Goal: Information Seeking & Learning: Learn about a topic

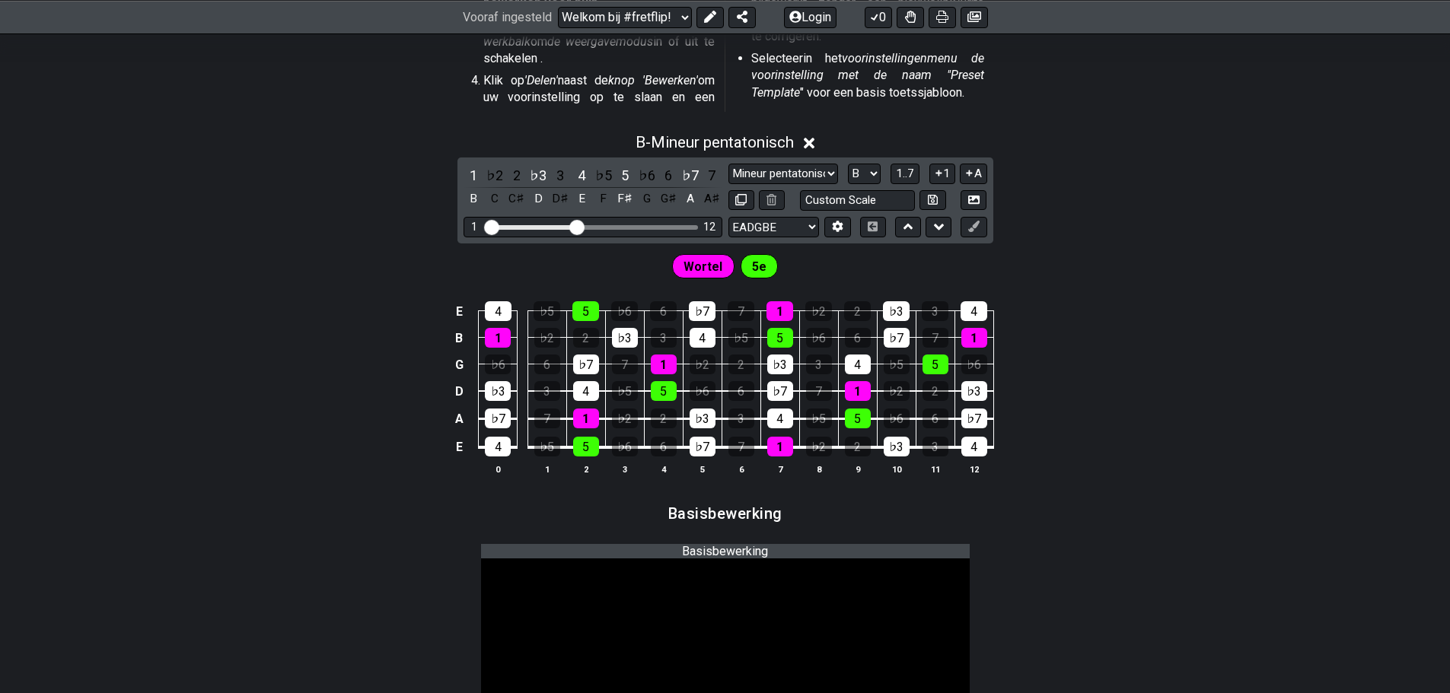
scroll to position [609, 0]
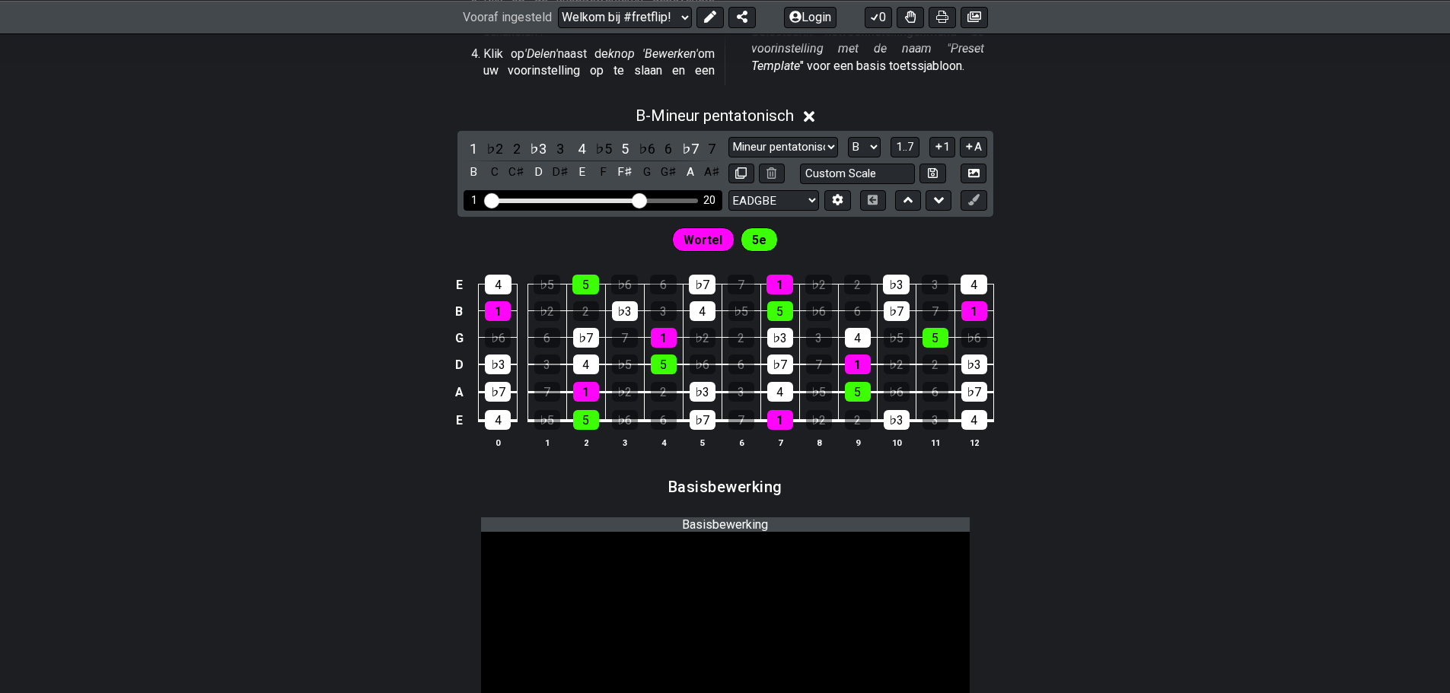
drag, startPoint x: 578, startPoint y: 200, endPoint x: 637, endPoint y: 205, distance: 58.8
click at [637, 199] on input "Zichtbaar fretbereik" at bounding box center [593, 199] width 216 height 0
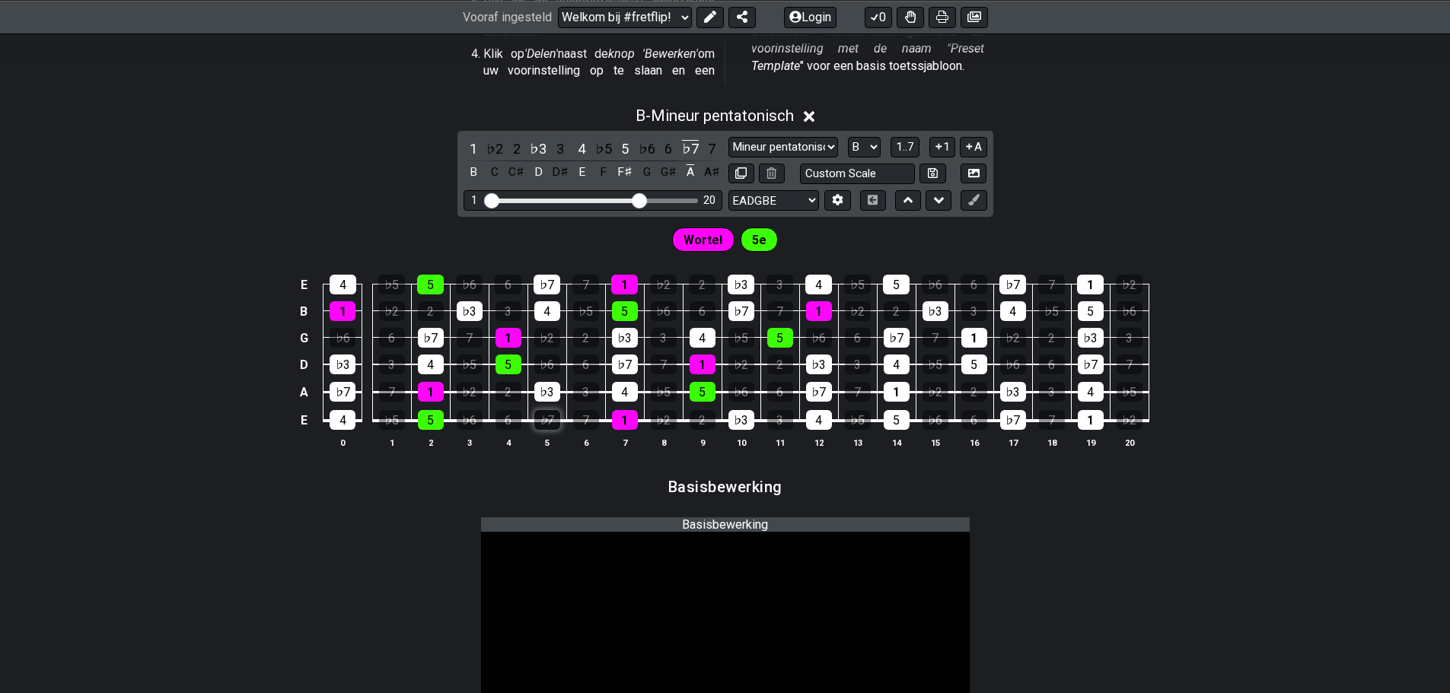
click at [541, 422] on font "♭7" at bounding box center [547, 420] width 14 height 14
click at [543, 422] on font "♭7" at bounding box center [547, 420] width 14 height 14
click at [583, 151] on font "4" at bounding box center [582, 149] width 8 height 16
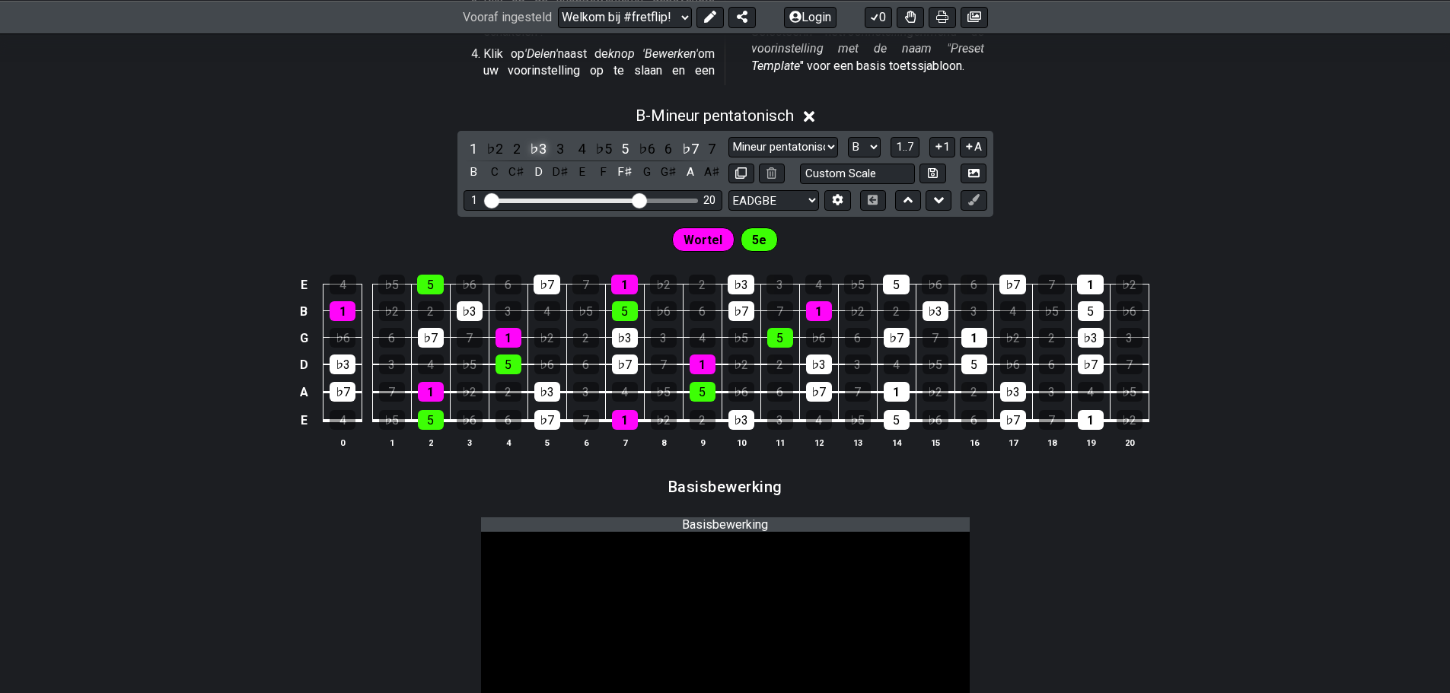
click at [536, 150] on font "♭3" at bounding box center [538, 149] width 17 height 16
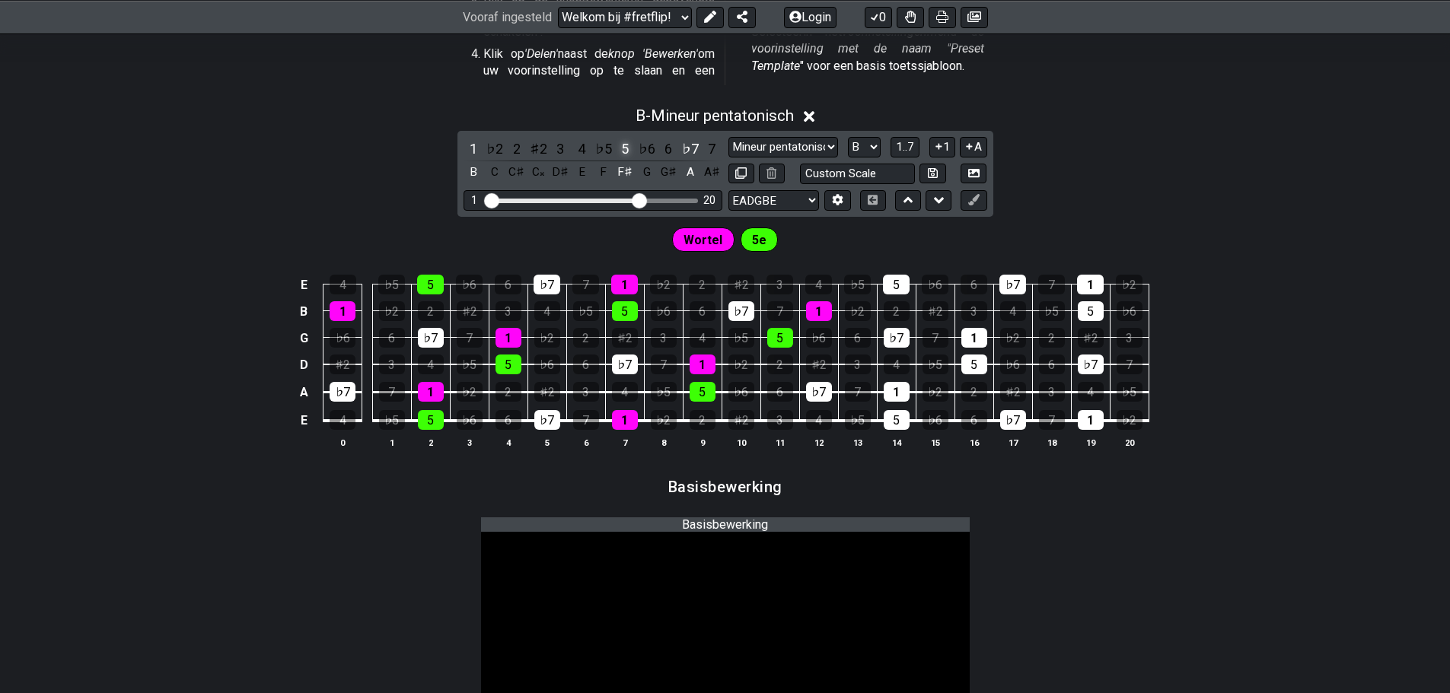
click at [622, 145] on font "5" at bounding box center [625, 149] width 8 height 16
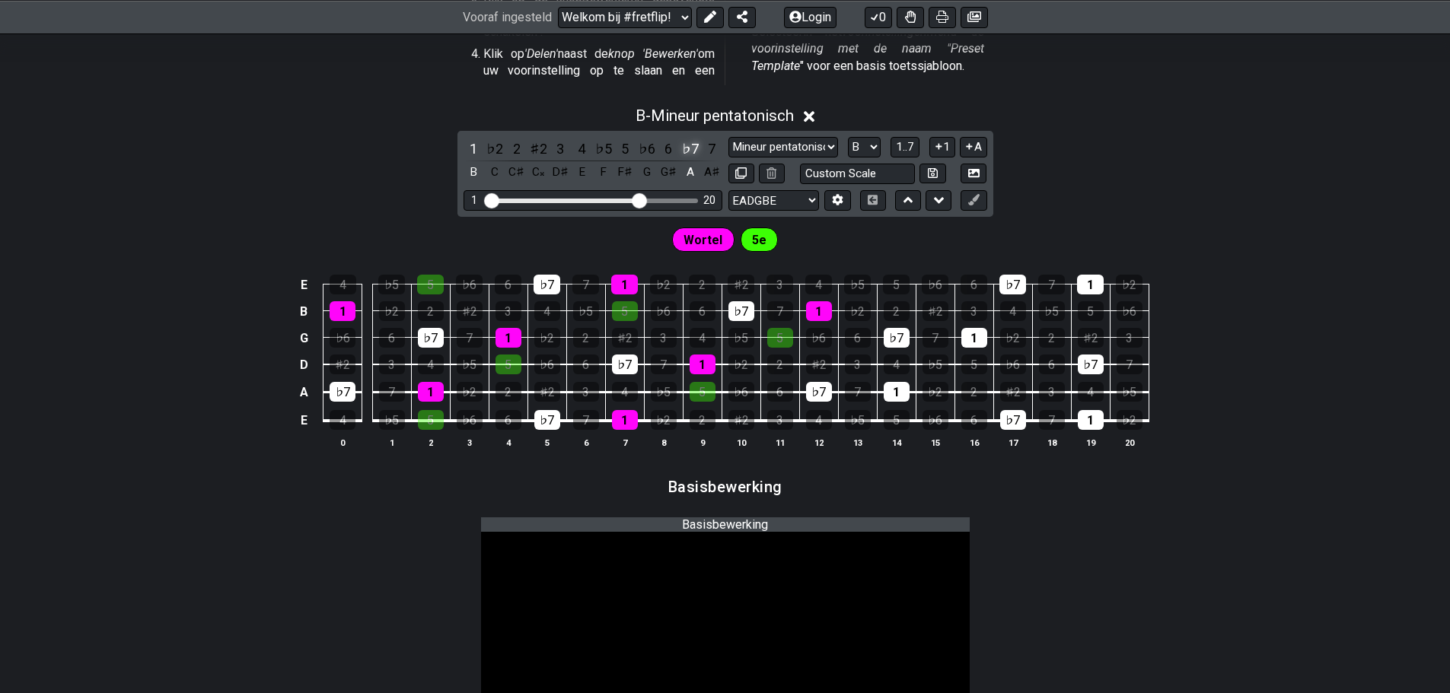
click at [687, 151] on font "♭7" at bounding box center [690, 149] width 17 height 16
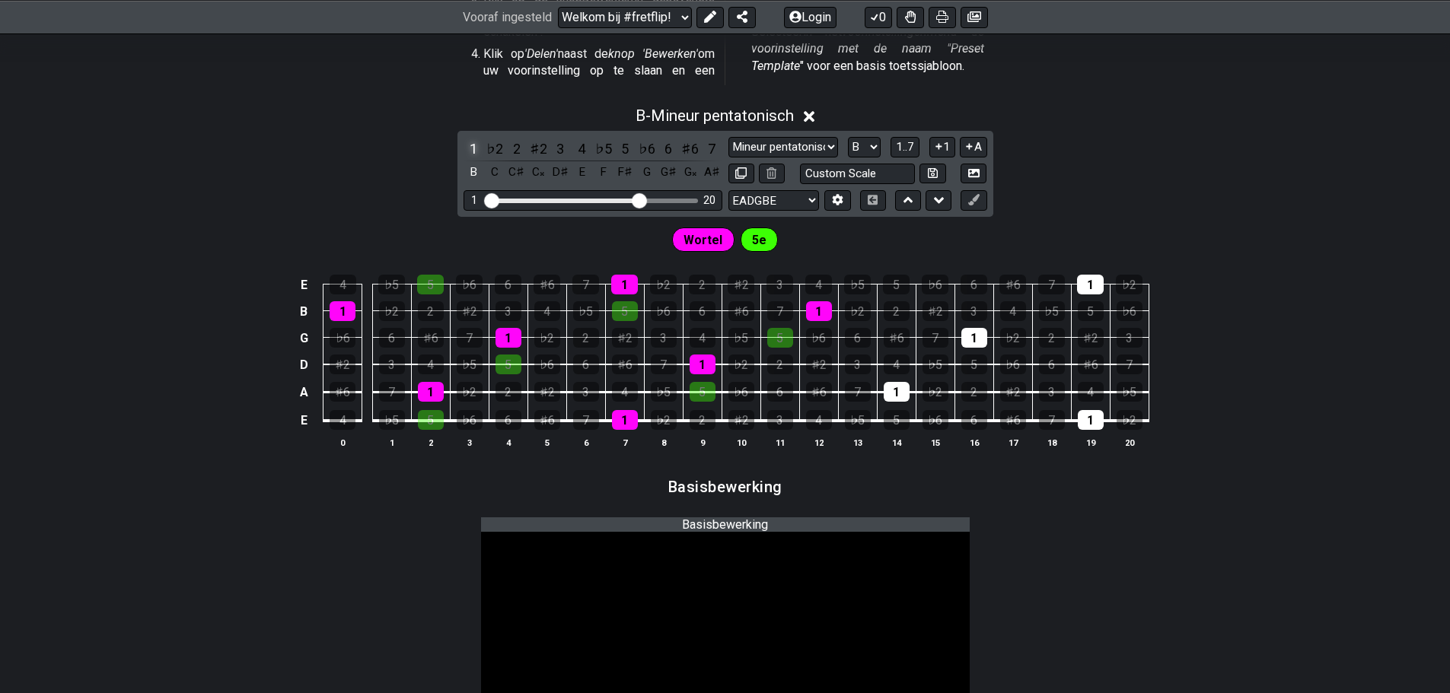
click at [476, 149] on font "1" at bounding box center [474, 149] width 8 height 16
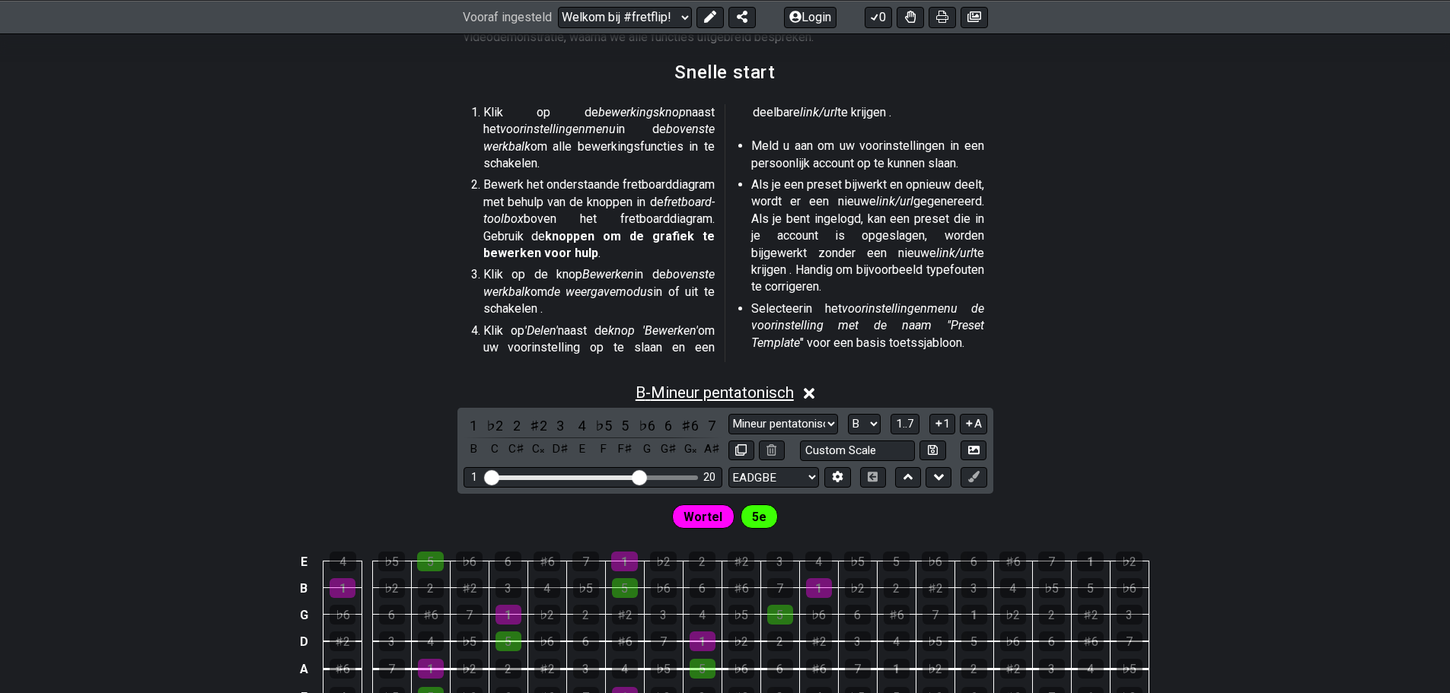
scroll to position [381, 0]
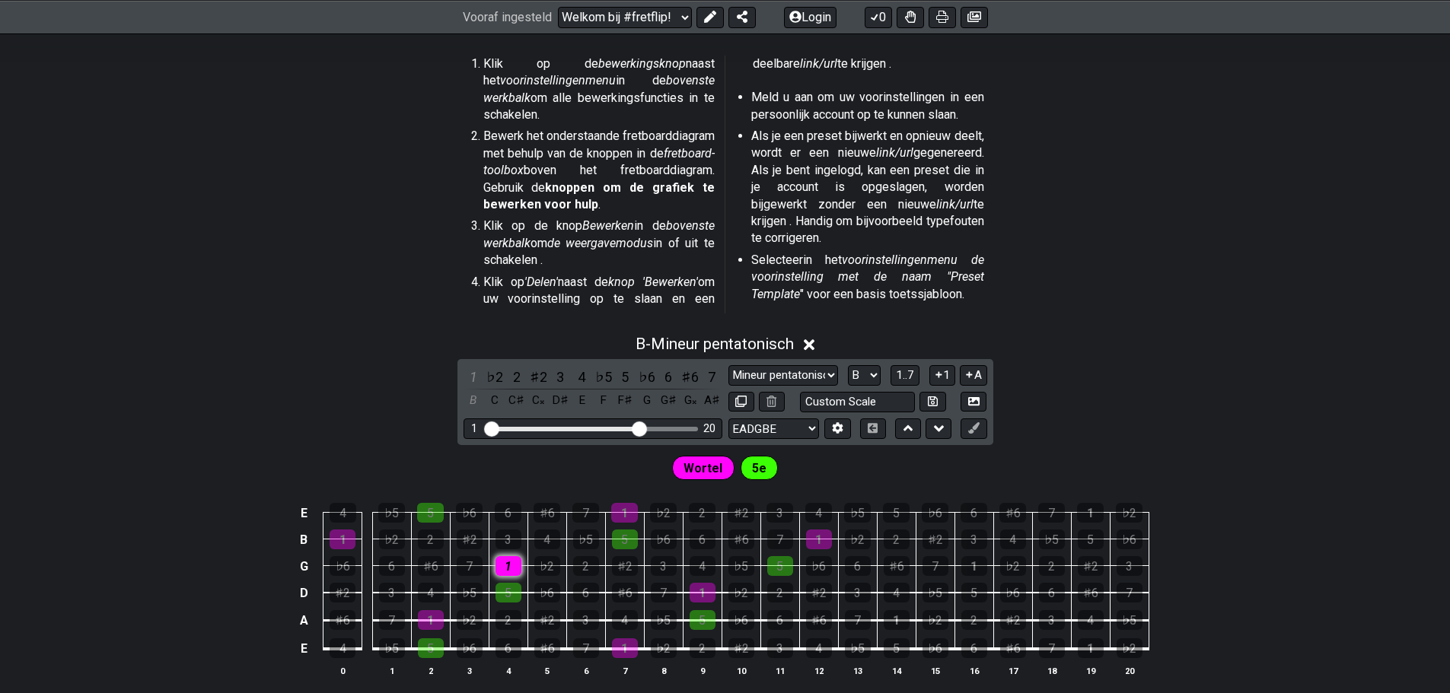
click at [508, 569] on font "1" at bounding box center [508, 566] width 7 height 14
click at [512, 592] on div "5" at bounding box center [508, 593] width 26 height 20
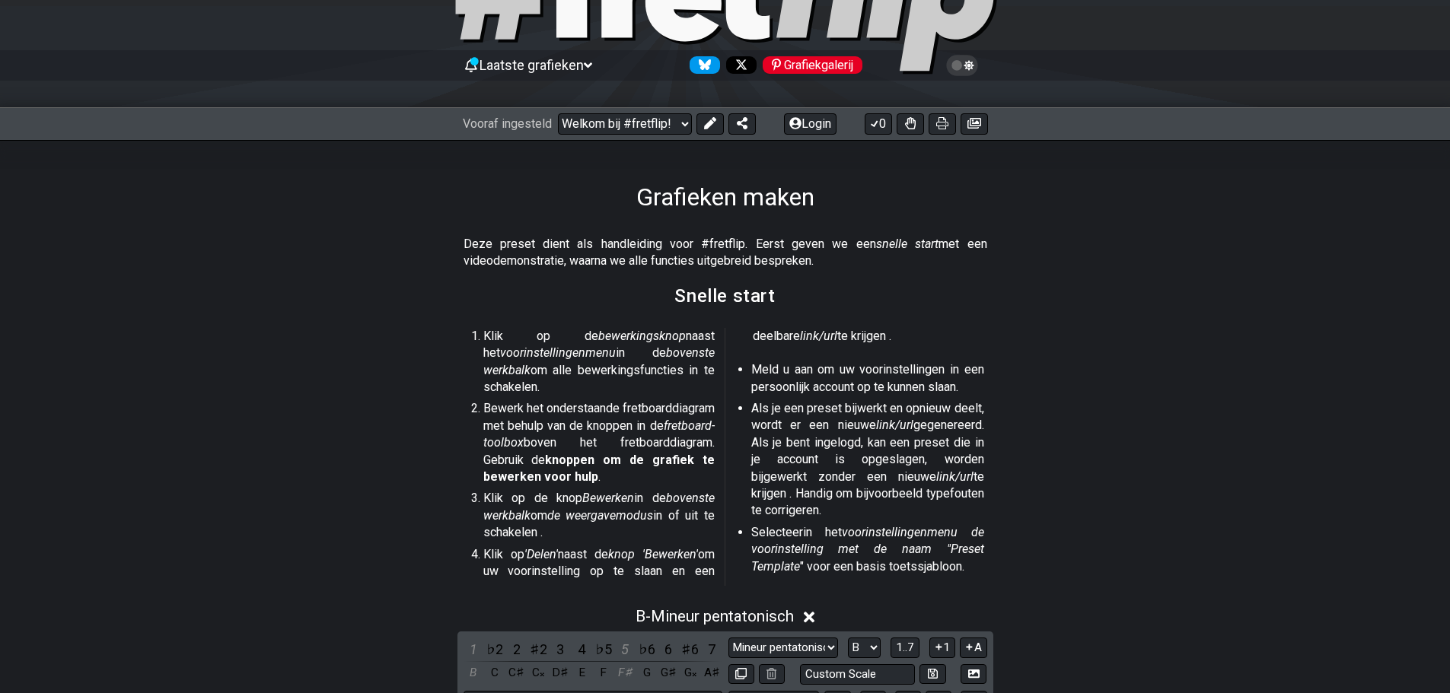
scroll to position [0, 0]
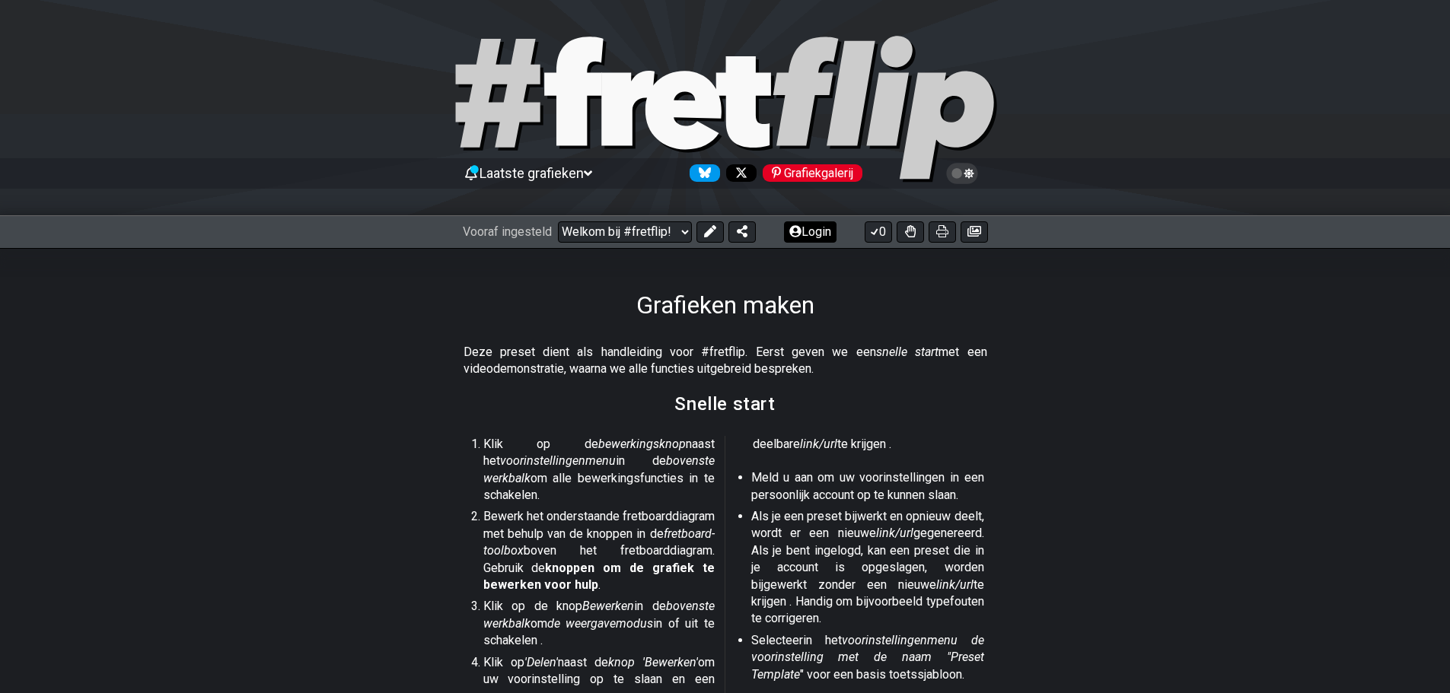
click at [820, 232] on font "Login" at bounding box center [816, 232] width 30 height 14
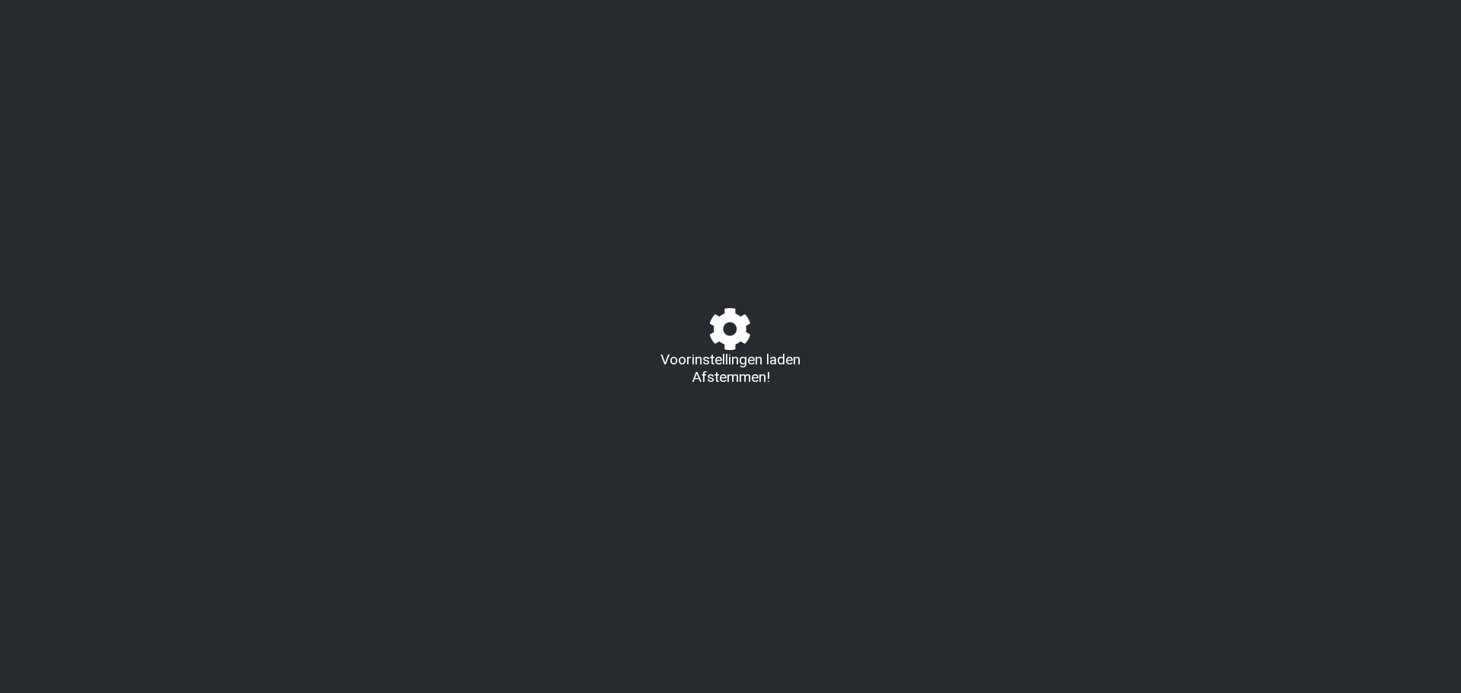
select select "B"
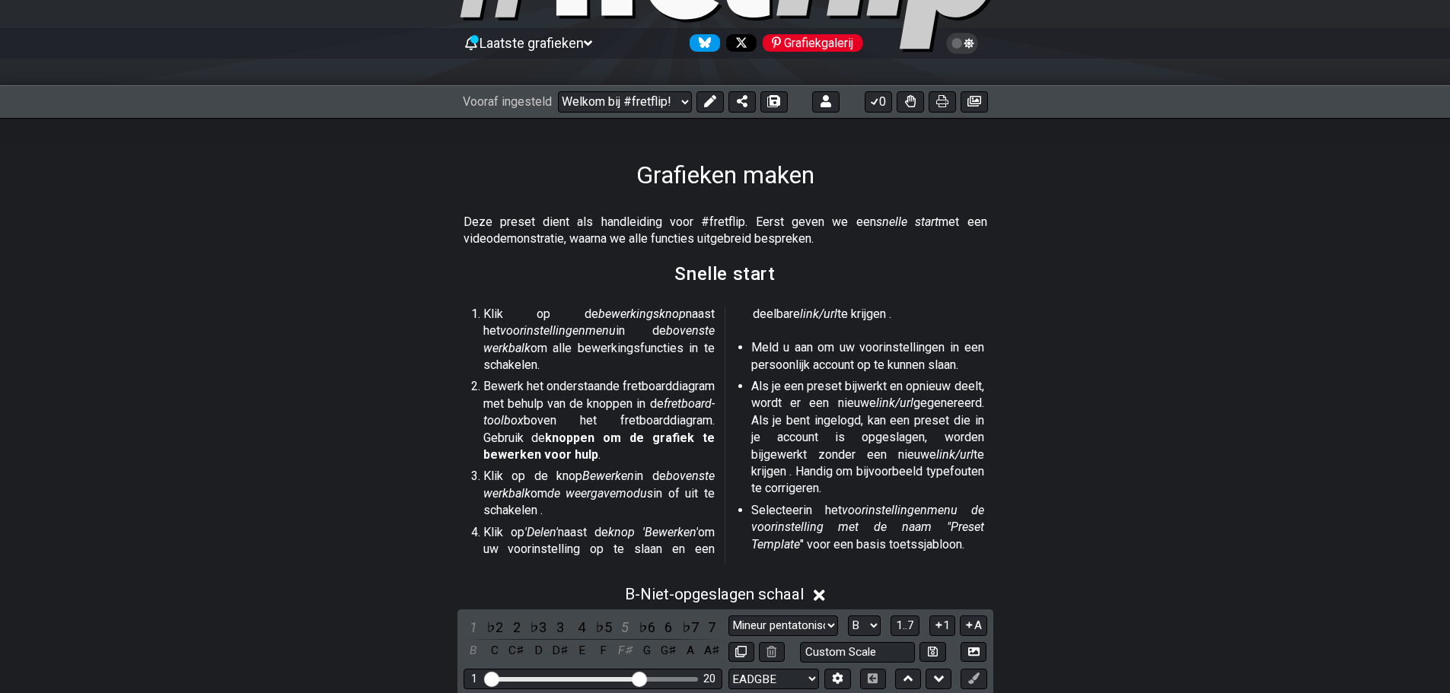
scroll to position [76, 0]
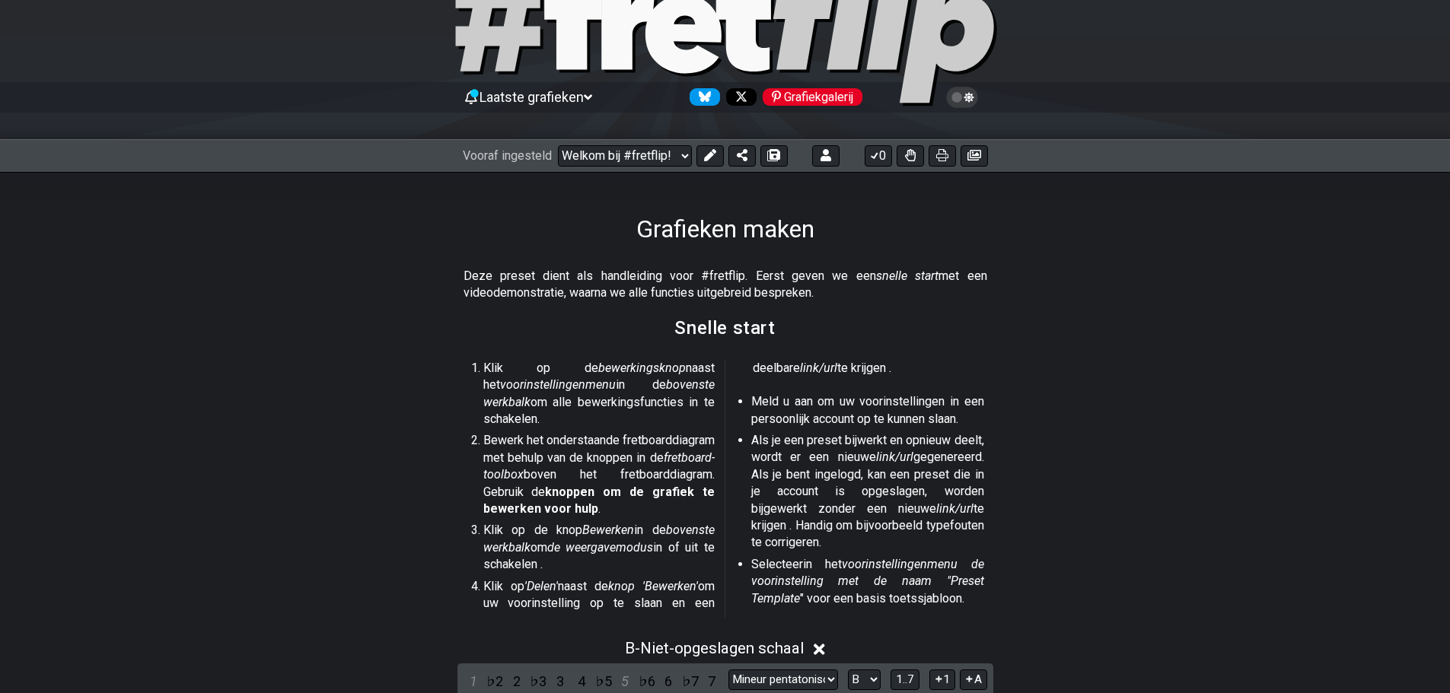
click at [798, 103] on font "Grafiekgalerij" at bounding box center [818, 97] width 69 height 14
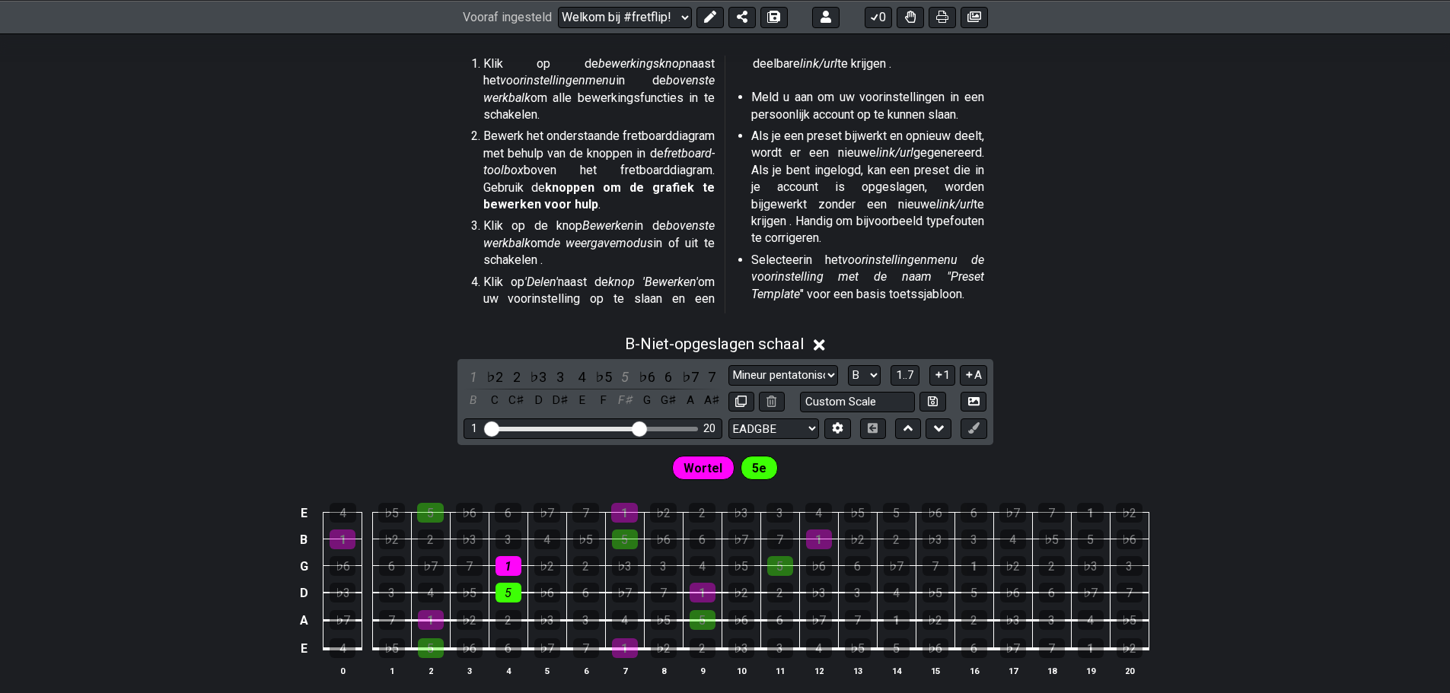
scroll to position [533, 0]
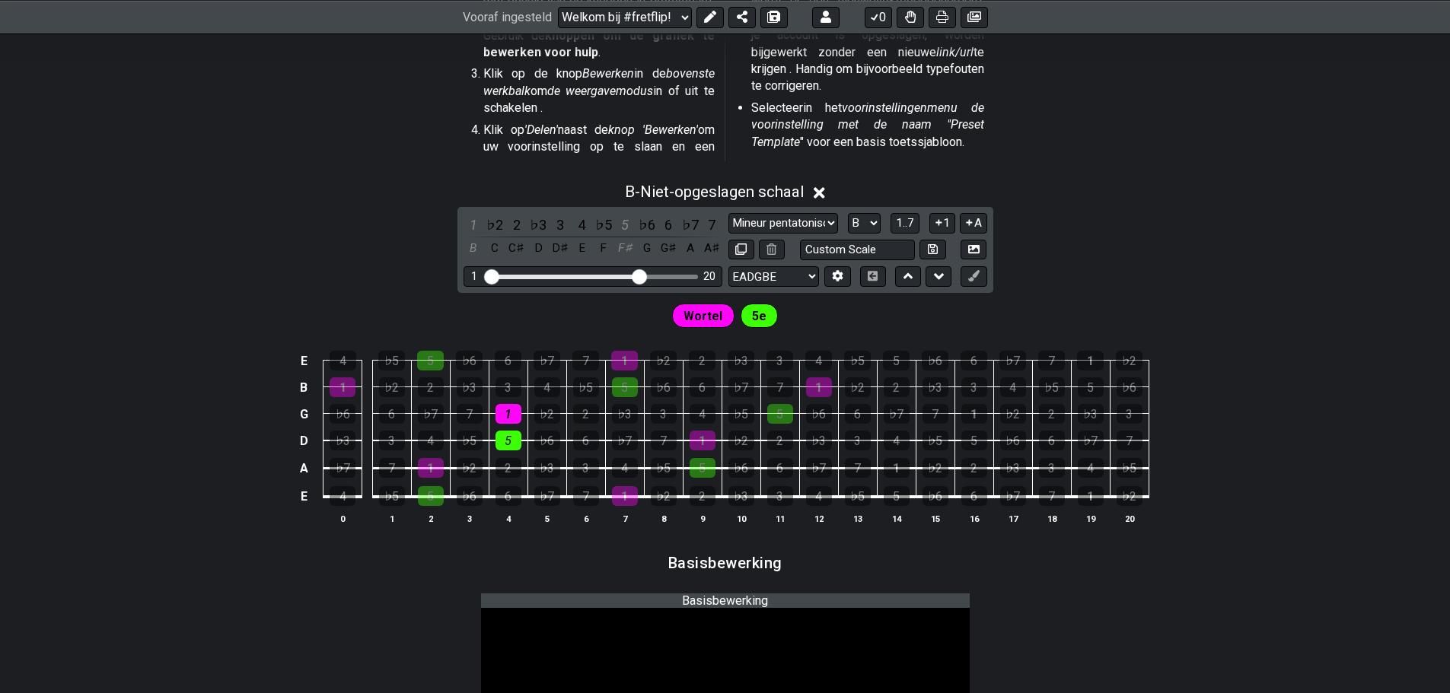
click at [816, 193] on div "B - Niet-opgeslagen schaal" at bounding box center [725, 188] width 1450 height 28
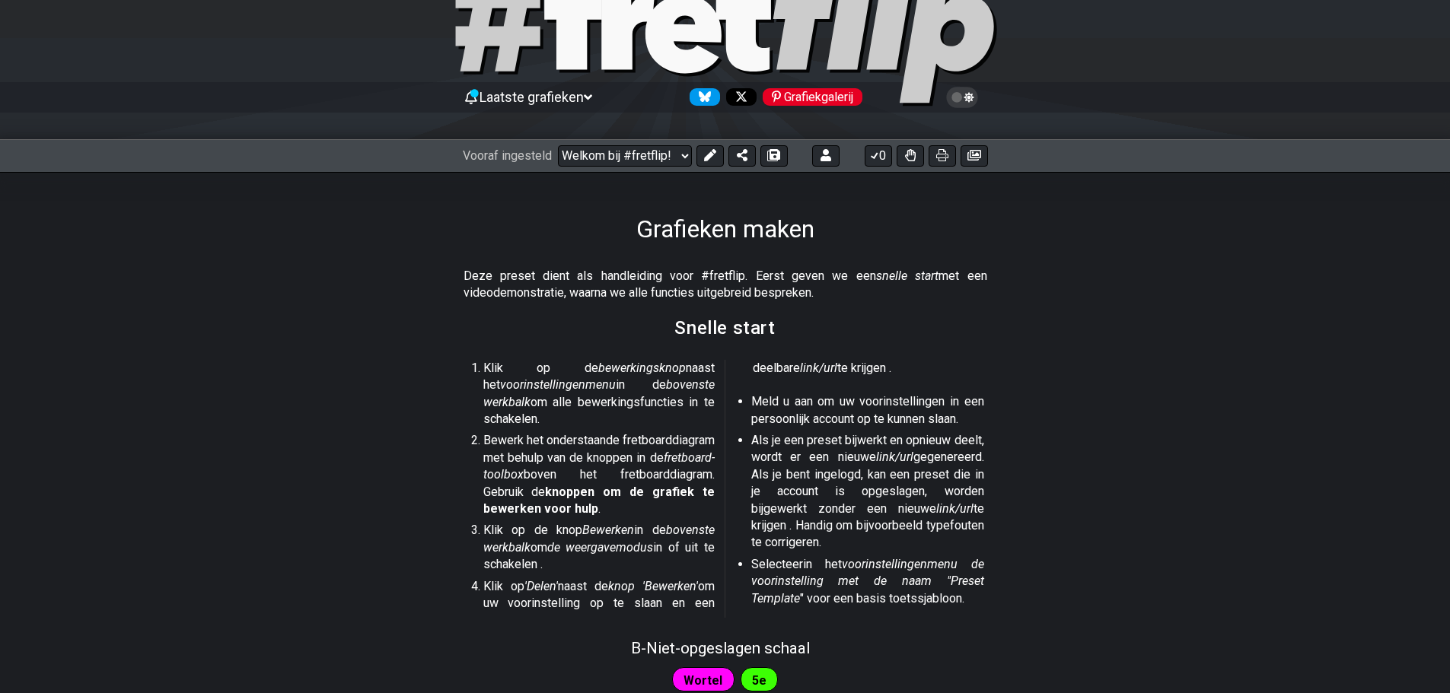
scroll to position [0, 0]
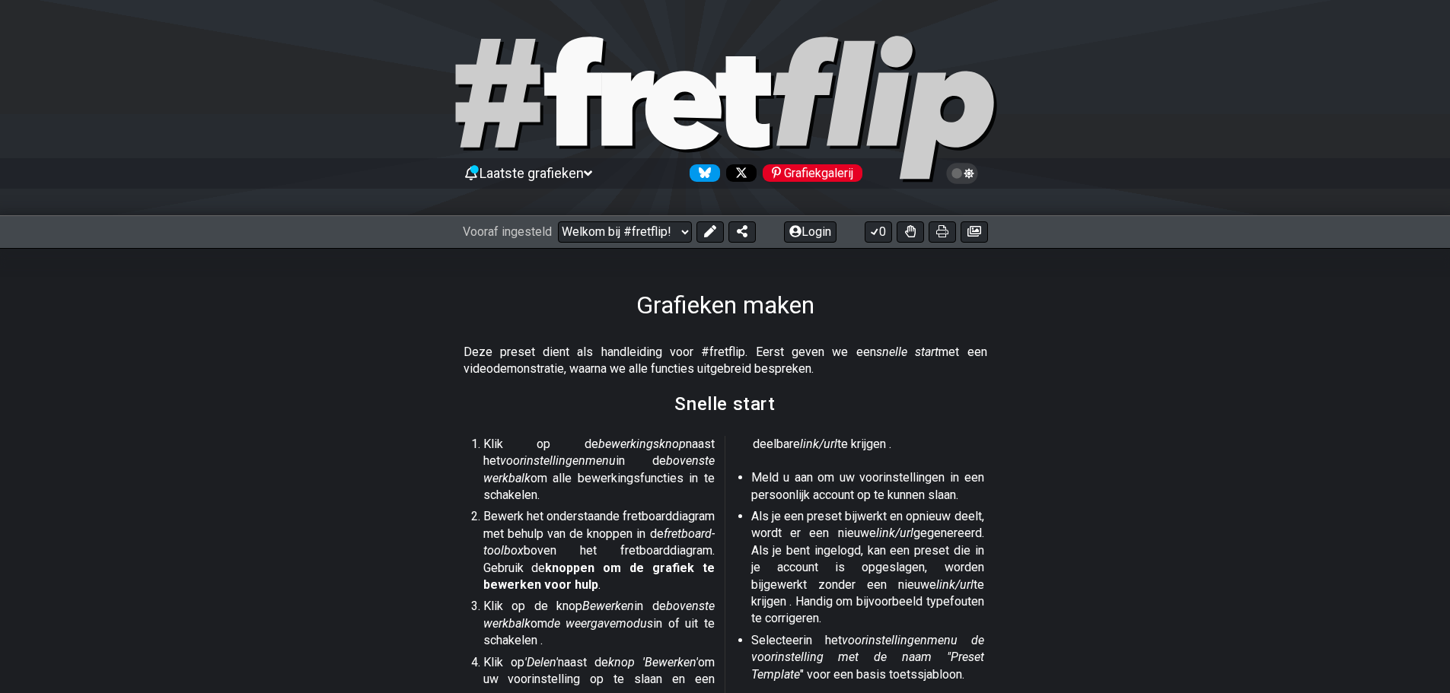
select select "B"
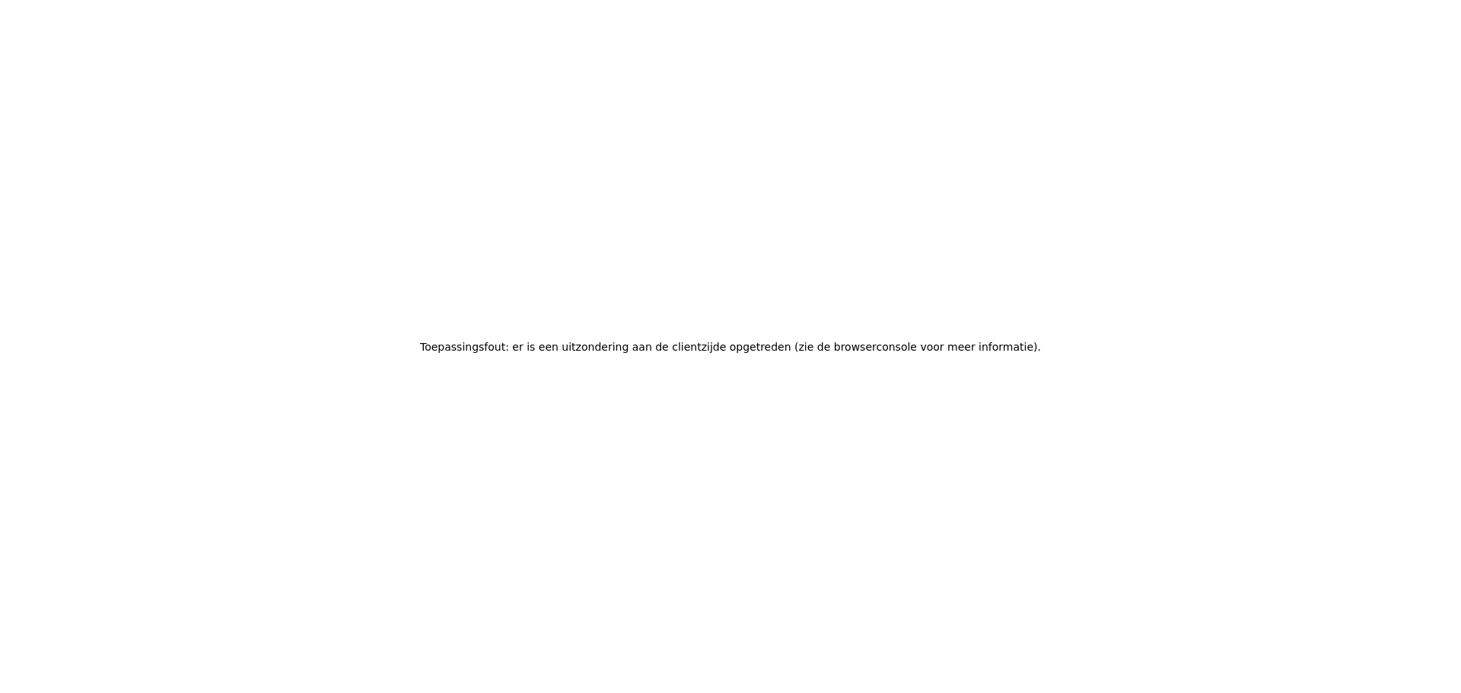
click at [856, 357] on h2 "Toepassingsfout: er is een uitzondering aan de clientzijde opgetreden (zie de b…" at bounding box center [730, 346] width 621 height 21
click at [855, 349] on font "(zie de browserconsole voor meer informatie)" at bounding box center [917, 347] width 244 height 12
click at [815, 348] on font "(zie de browserconsole voor meer informatie)" at bounding box center [917, 347] width 244 height 12
click at [908, 349] on font "(zie de browserconsole voor meer informatie)" at bounding box center [917, 347] width 244 height 12
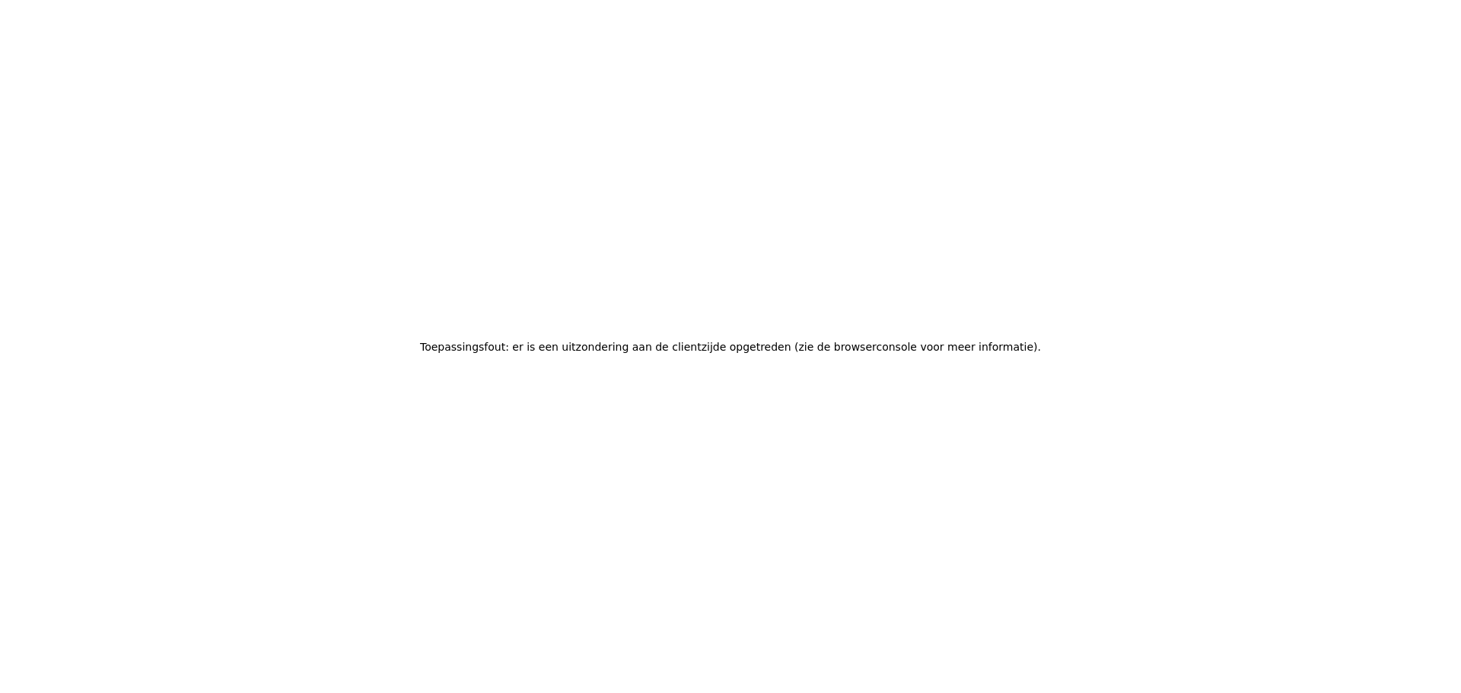
click at [908, 349] on font "(zie de browserconsole voor meer informatie)" at bounding box center [917, 347] width 244 height 12
click at [907, 347] on font "(zie de browserconsole voor meer informatie)" at bounding box center [917, 347] width 244 height 12
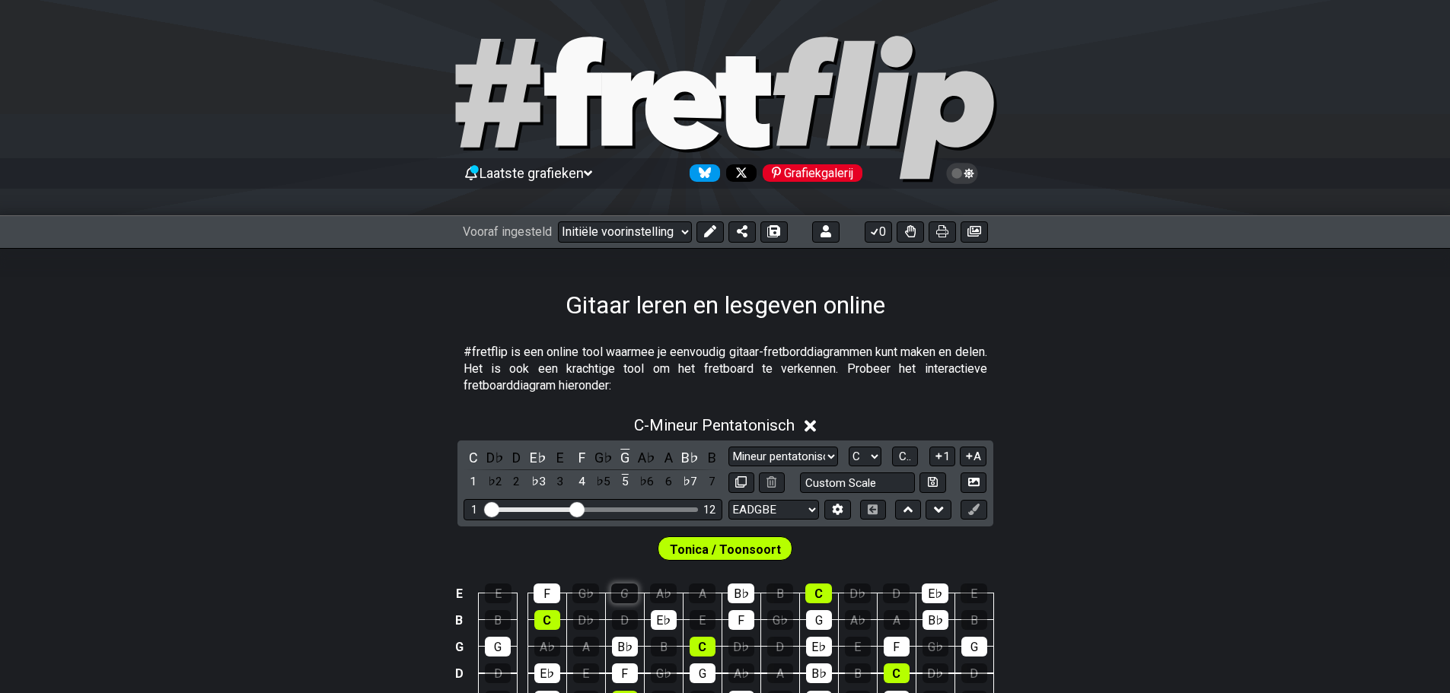
click at [619, 588] on div "G" at bounding box center [624, 594] width 27 height 20
click at [625, 589] on font "G" at bounding box center [625, 594] width 8 height 14
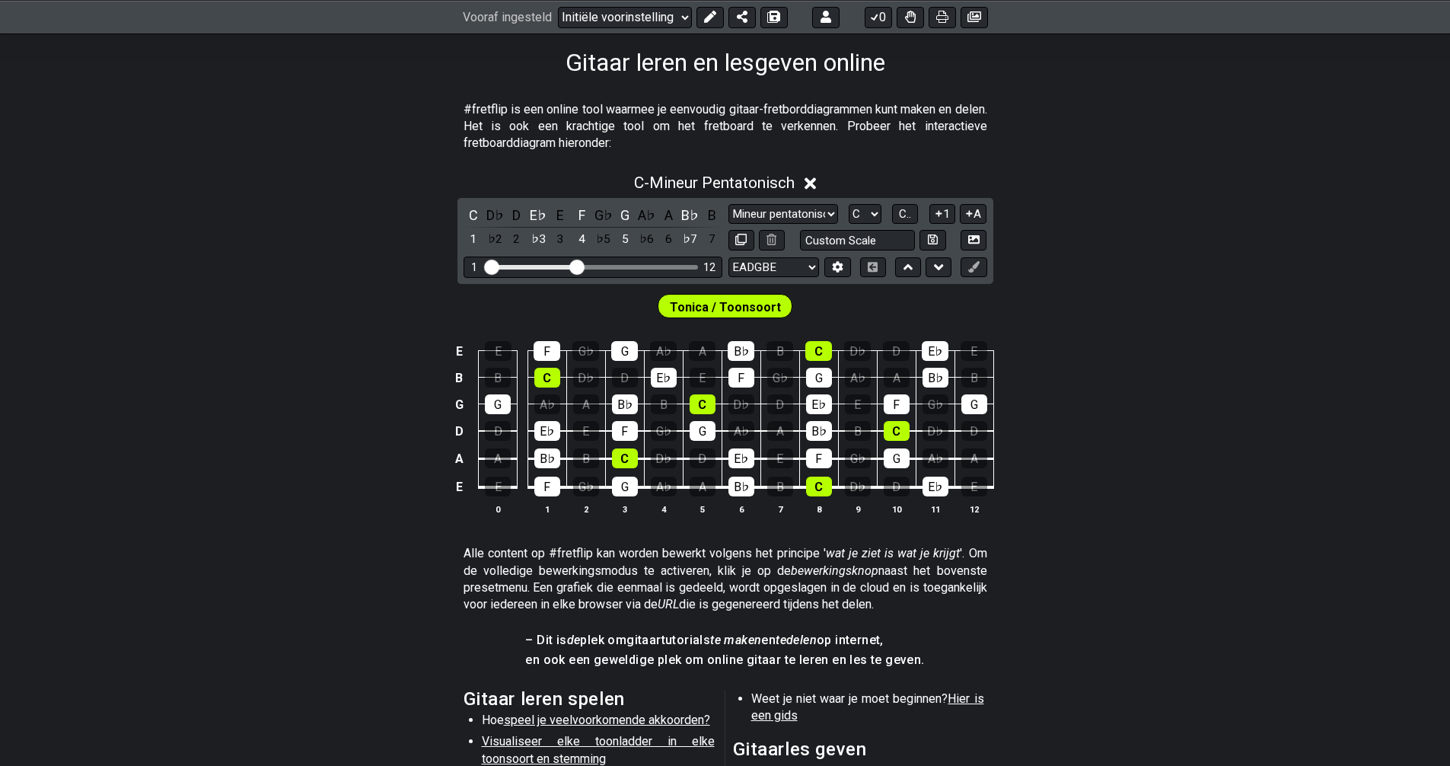
scroll to position [239, 0]
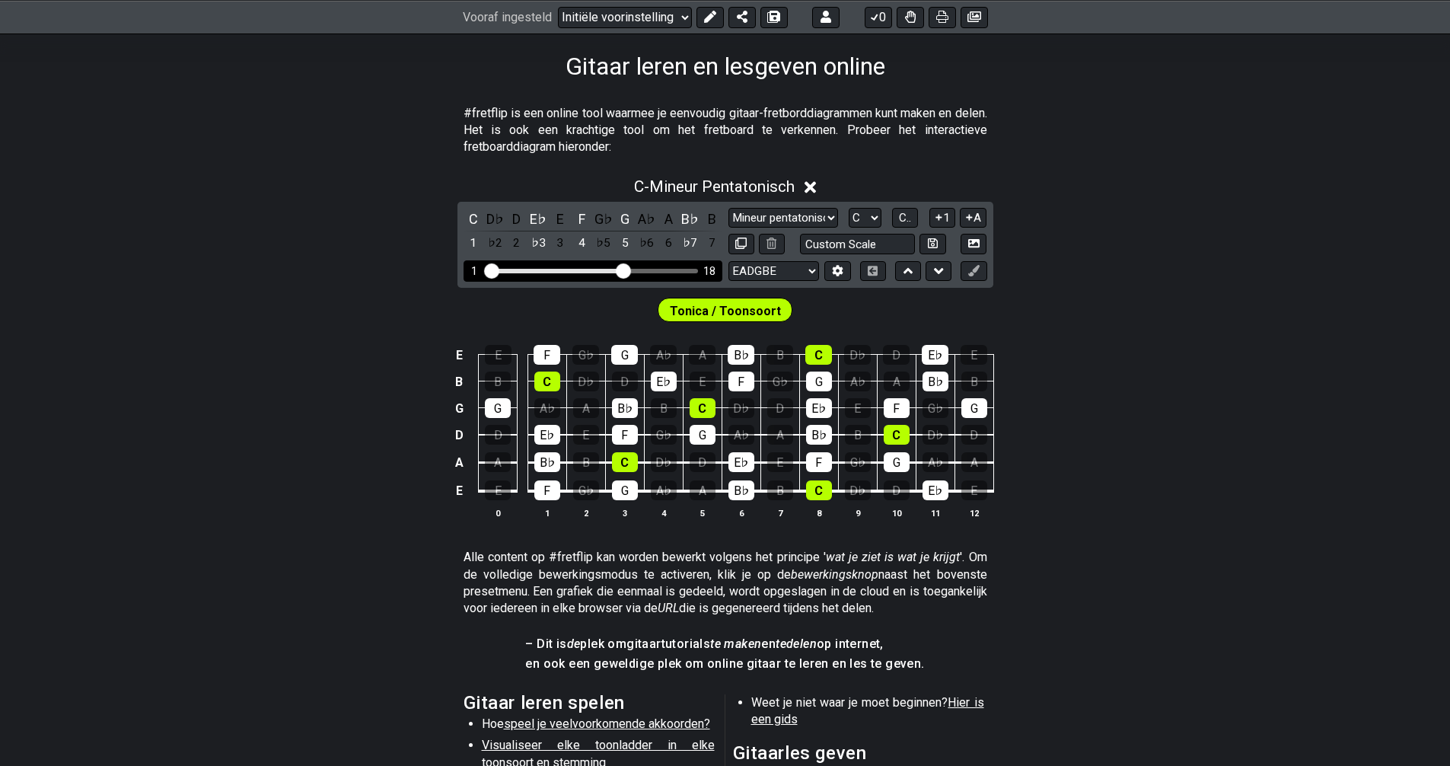
drag, startPoint x: 578, startPoint y: 269, endPoint x: 605, endPoint y: 276, distance: 28.4
click at [619, 269] on input "Zichtbaar fretbereik" at bounding box center [593, 269] width 216 height 0
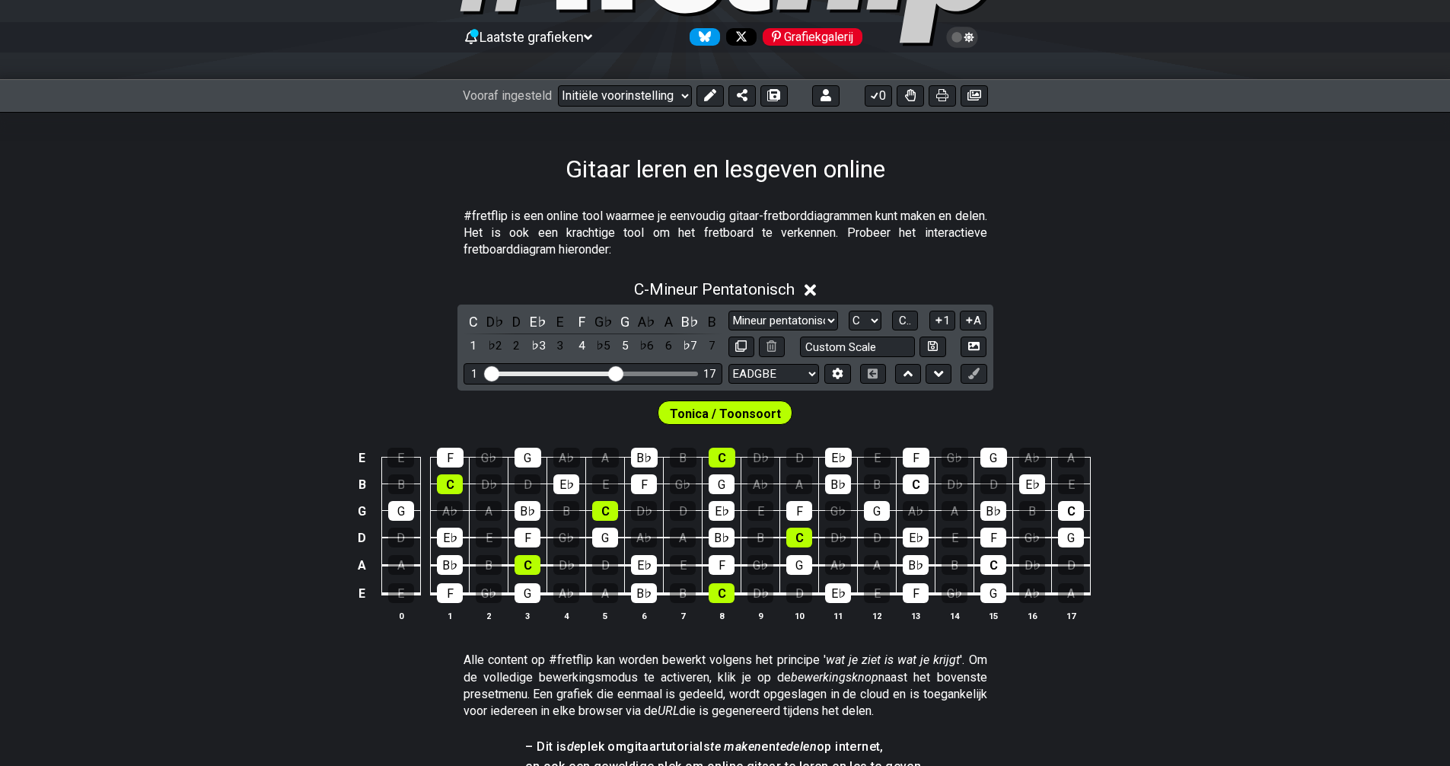
scroll to position [163, 0]
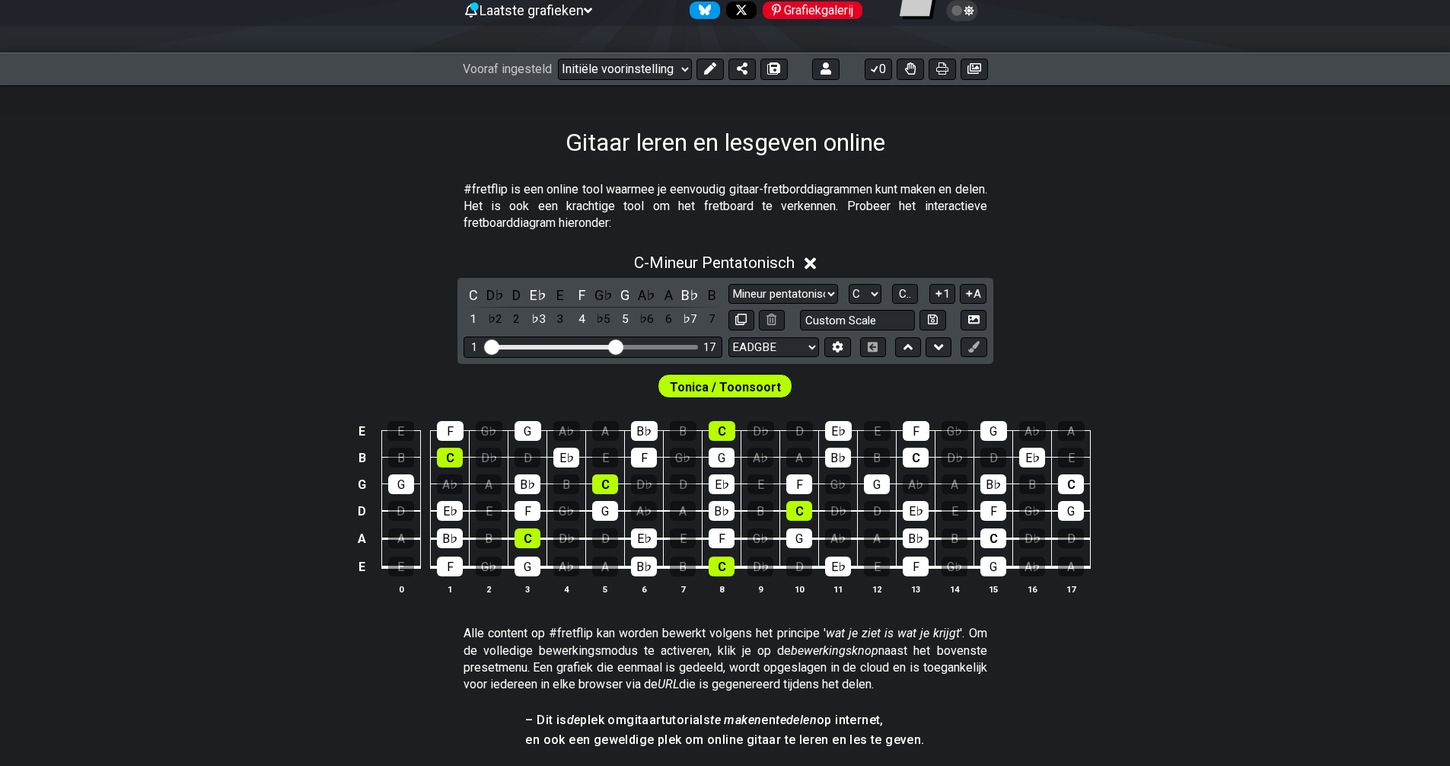
drag, startPoint x: 1325, startPoint y: 183, endPoint x: 1251, endPoint y: 553, distance: 376.4
click at [1251, 553] on div "E E F G♭ G A♭ A B♭ B C D♭ D E♭ E F G♭ G A♭ A B B C D♭ D E♭ E F G♭ G A♭ A B♭ B C…" at bounding box center [725, 508] width 1450 height 215
click at [830, 292] on select "Mineur pentatonisch Klik om te bewerken Mineur pentatonisch Grote pentatonische…" at bounding box center [783, 294] width 110 height 21
click at [829, 293] on select "Mineur pentatonisch Klik om te bewerken Mineur pentatonisch Grote pentatonische…" at bounding box center [783, 294] width 110 height 21
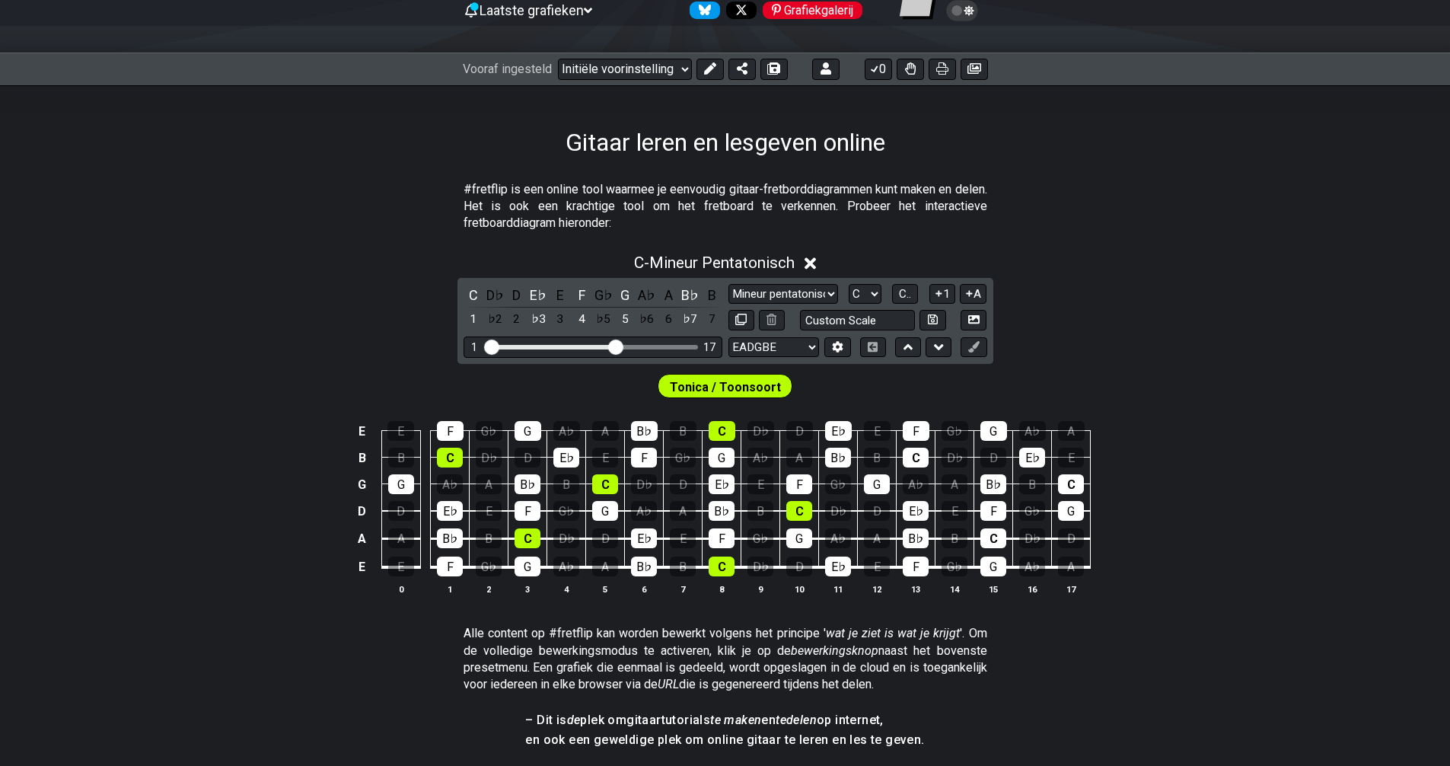
select select "Major Blues"
click at [728, 284] on select "Mineur pentatonisch Klik om te bewerken Mineur pentatonisch Grote pentatonische…" at bounding box center [783, 294] width 110 height 21
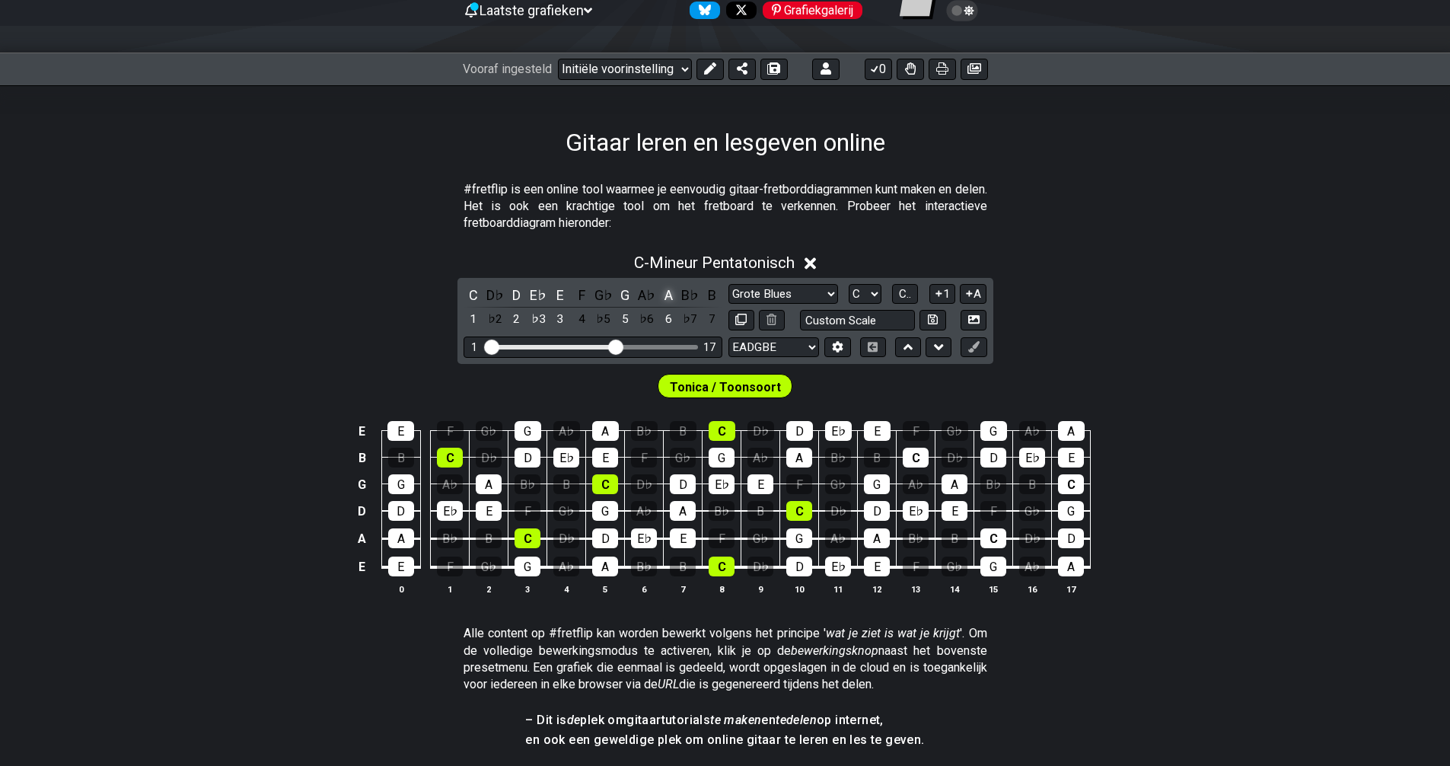
click at [666, 296] on font "A" at bounding box center [668, 295] width 8 height 16
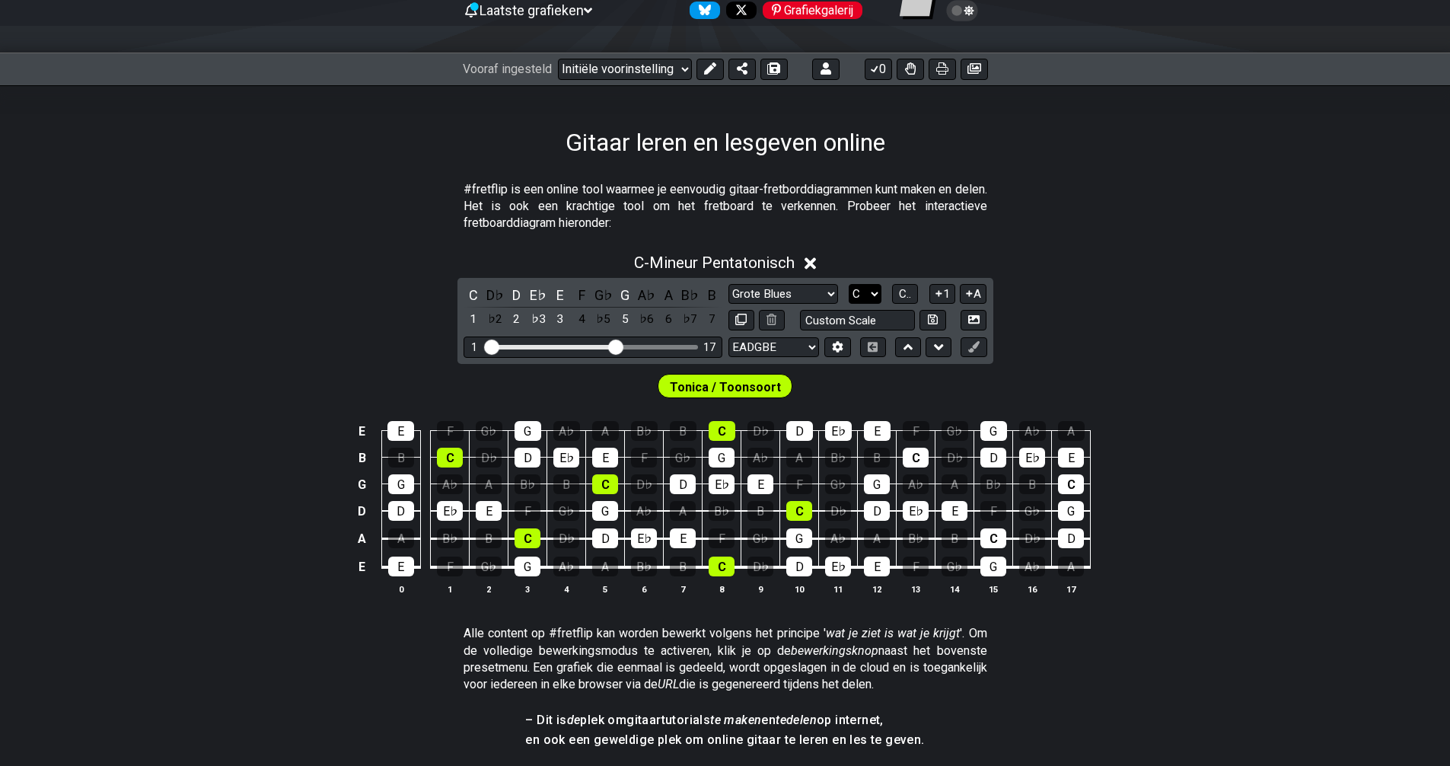
click at [876, 293] on select "A♭ A A♯ B♭ B C C♯ D♭ D D♯ E♭ E F F♯ G♭ G G♯" at bounding box center [865, 294] width 33 height 21
select select "A"
click at [849, 284] on select "A♭ A A♯ B♭ B C C♯ D♭ D D♯ E♭ E F F♯ G♭ G G♯" at bounding box center [865, 294] width 33 height 21
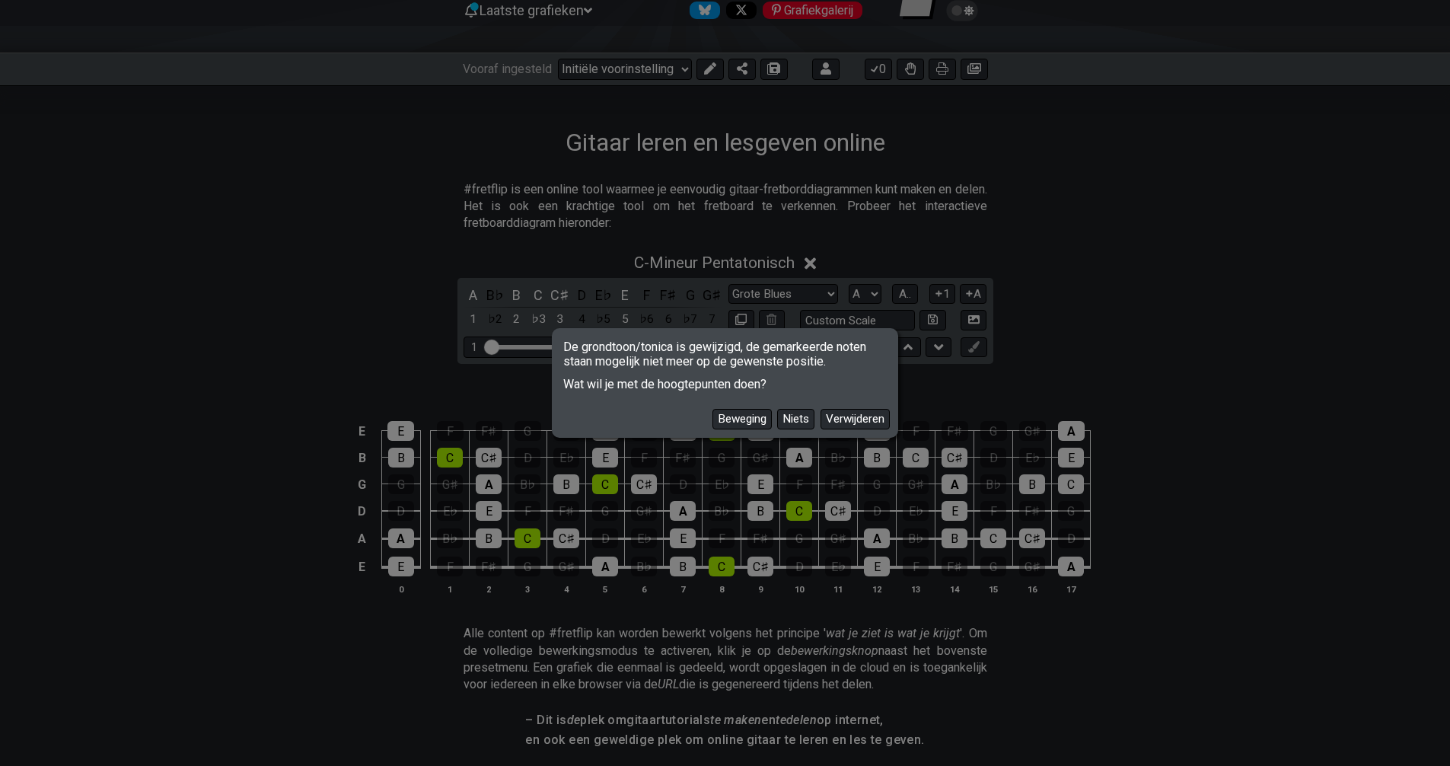
click at [605, 573] on div "De grondtoon/tonica is gewijzigd, de gemarkeerde noten staan ​​mogelijk niet me…" at bounding box center [725, 383] width 1450 height 766
click at [756, 425] on font "Beweging" at bounding box center [742, 419] width 49 height 14
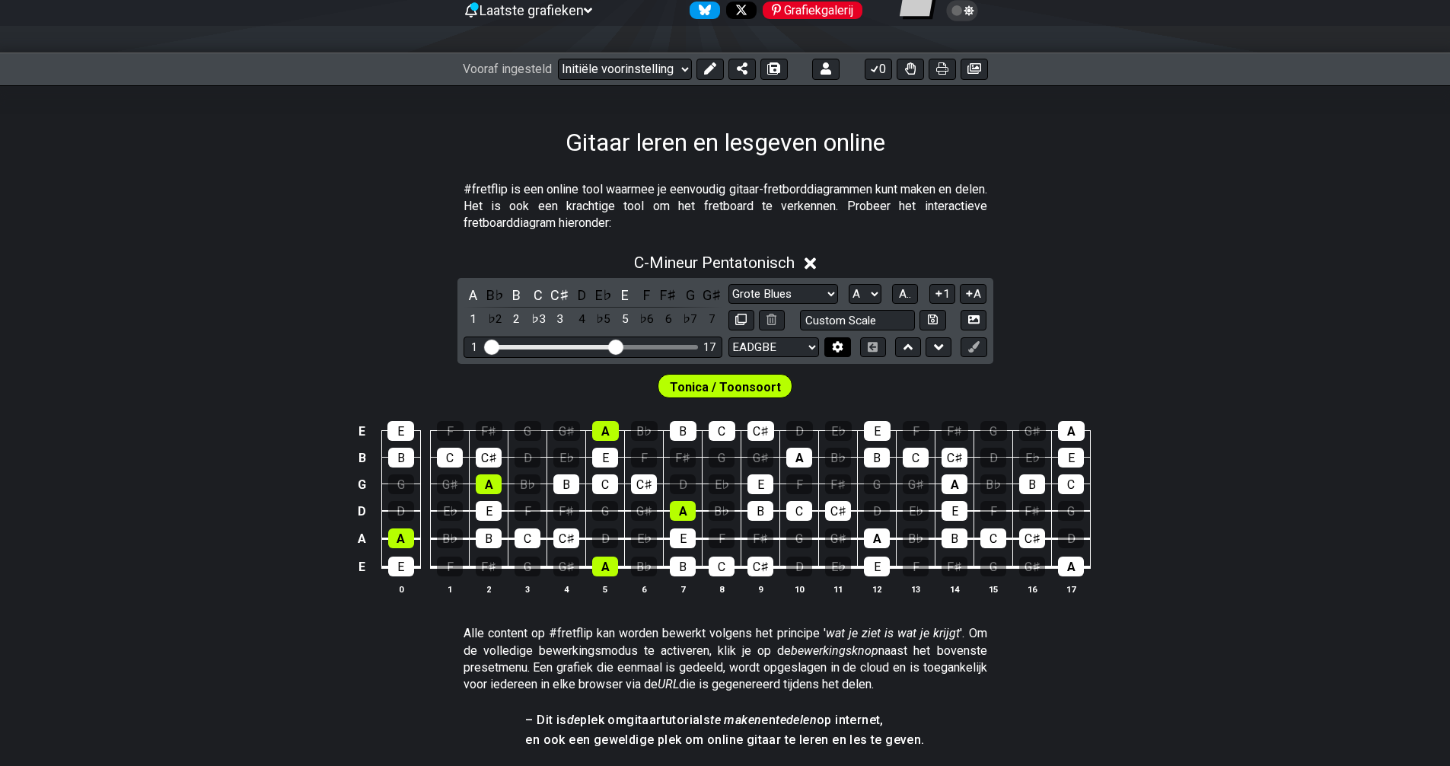
click at [840, 349] on icon at bounding box center [838, 346] width 11 height 11
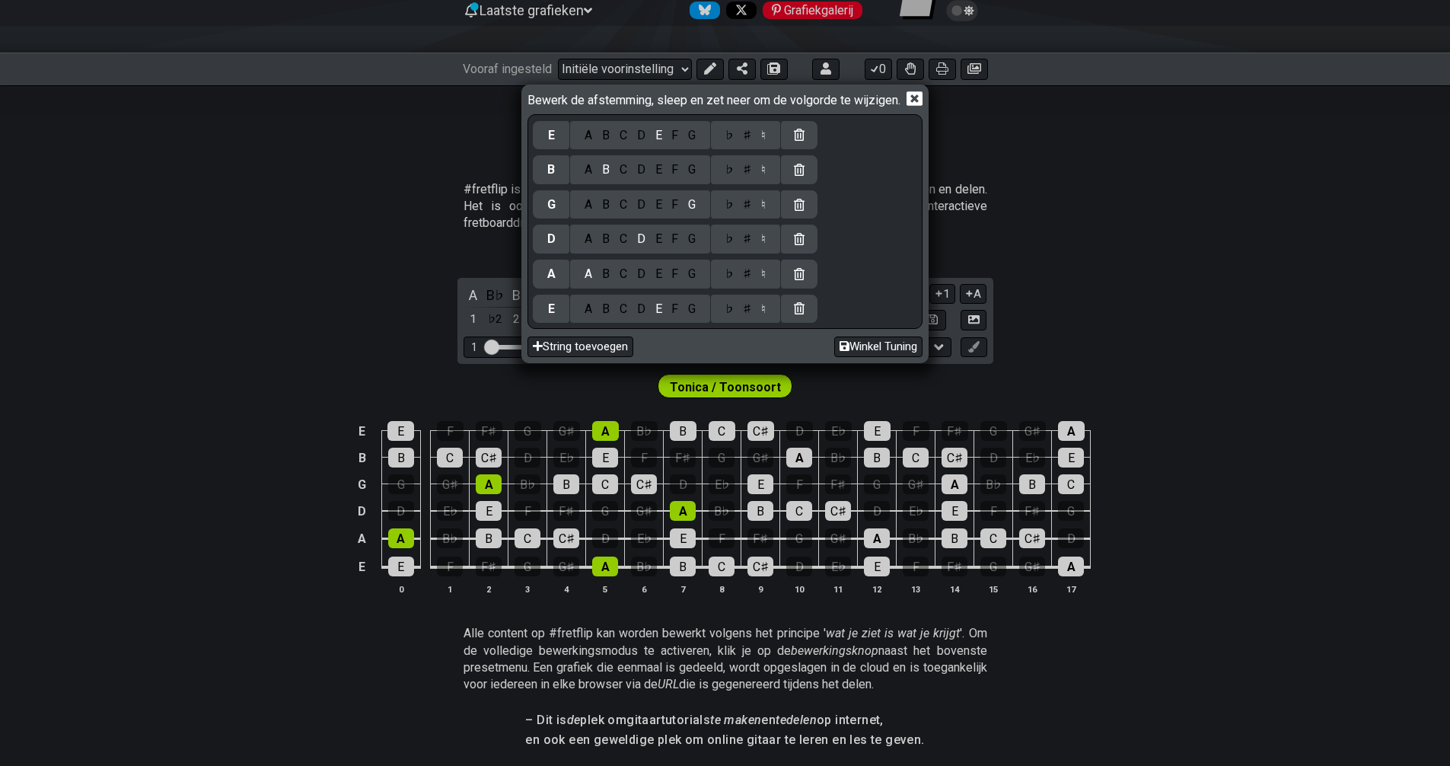
drag, startPoint x: 1093, startPoint y: 294, endPoint x: 1067, endPoint y: 302, distance: 27.2
click at [1088, 295] on div "Bewerk de afstemming, sleep en zet neer om de volgorde te wijzigen. E A B C D E…" at bounding box center [725, 383] width 1450 height 766
click at [912, 97] on icon at bounding box center [914, 99] width 16 height 16
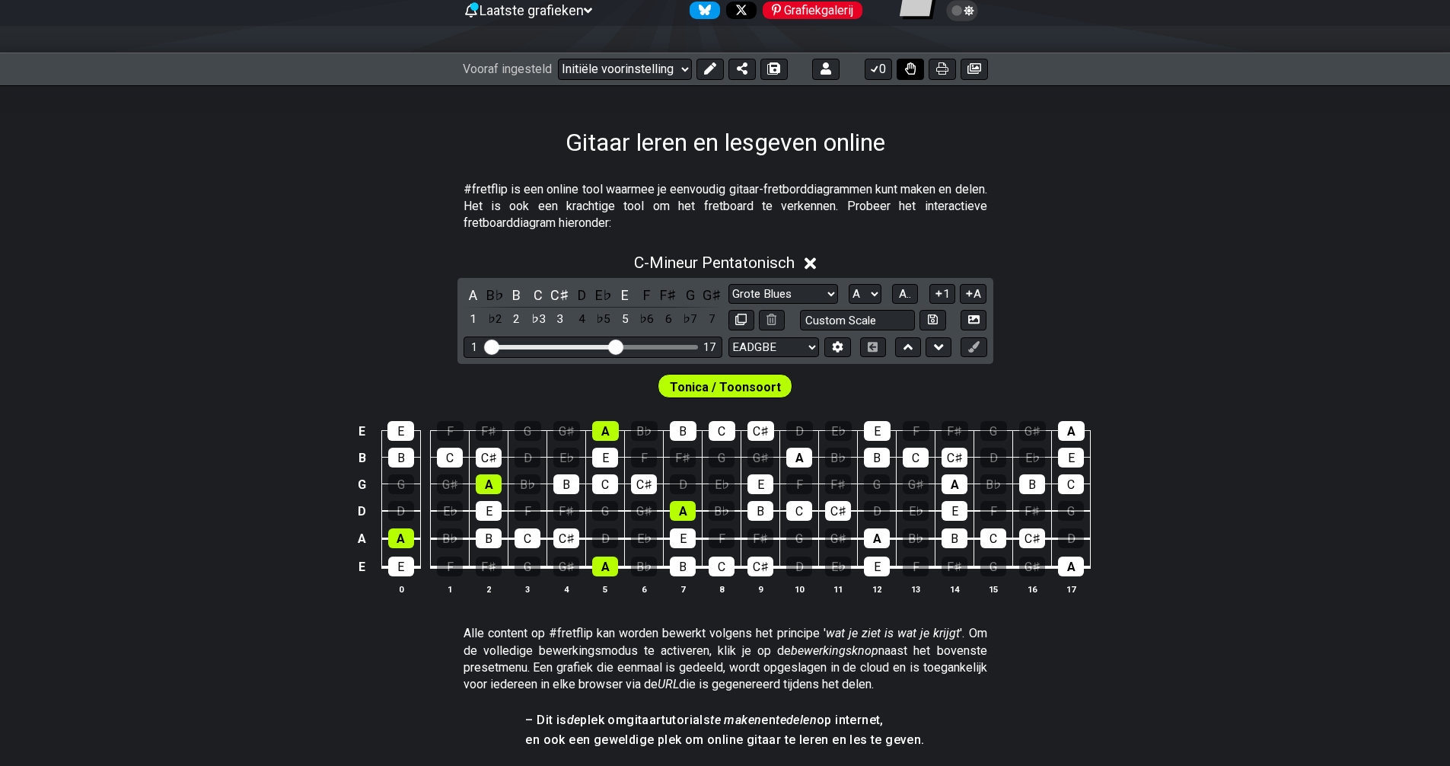
click at [909, 65] on icon at bounding box center [910, 68] width 11 height 12
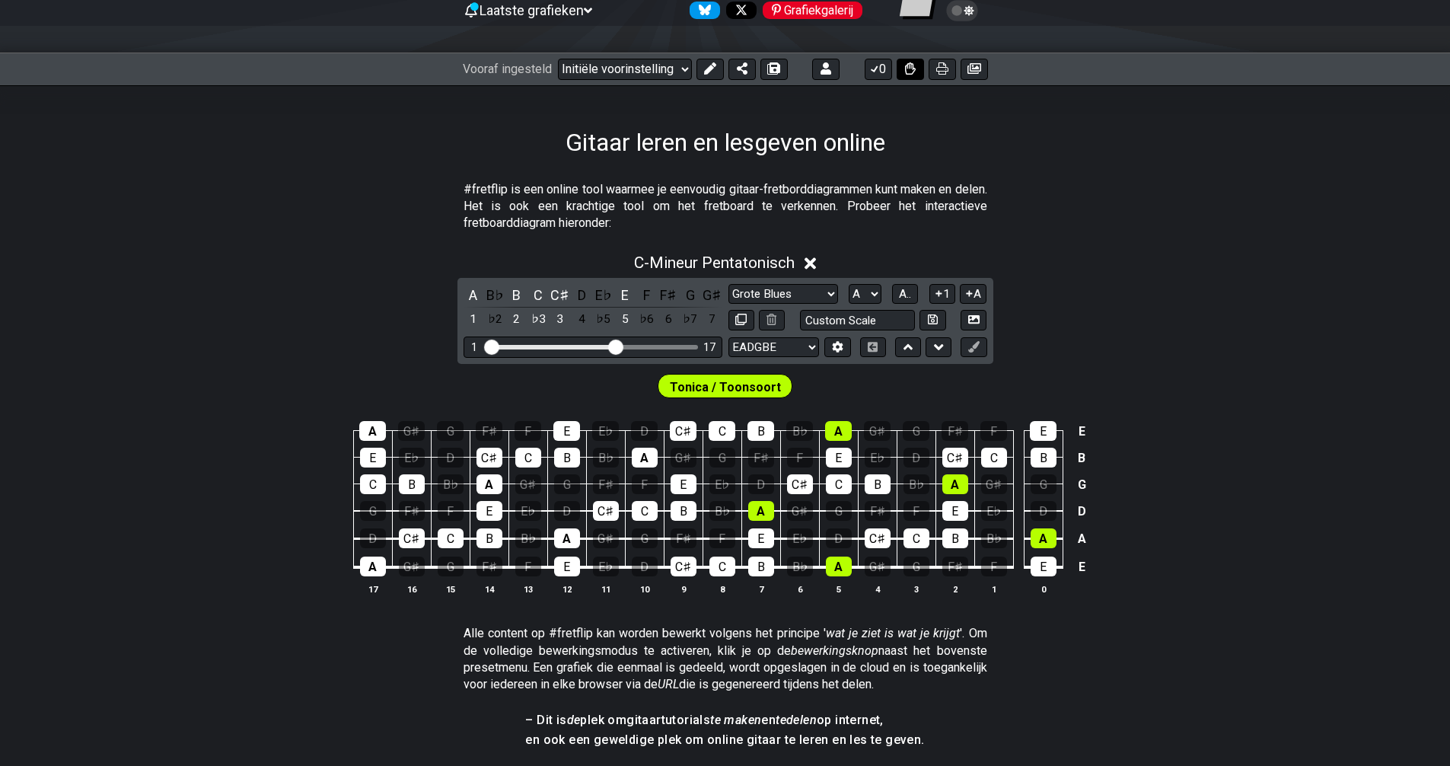
click at [909, 65] on icon at bounding box center [910, 68] width 11 height 12
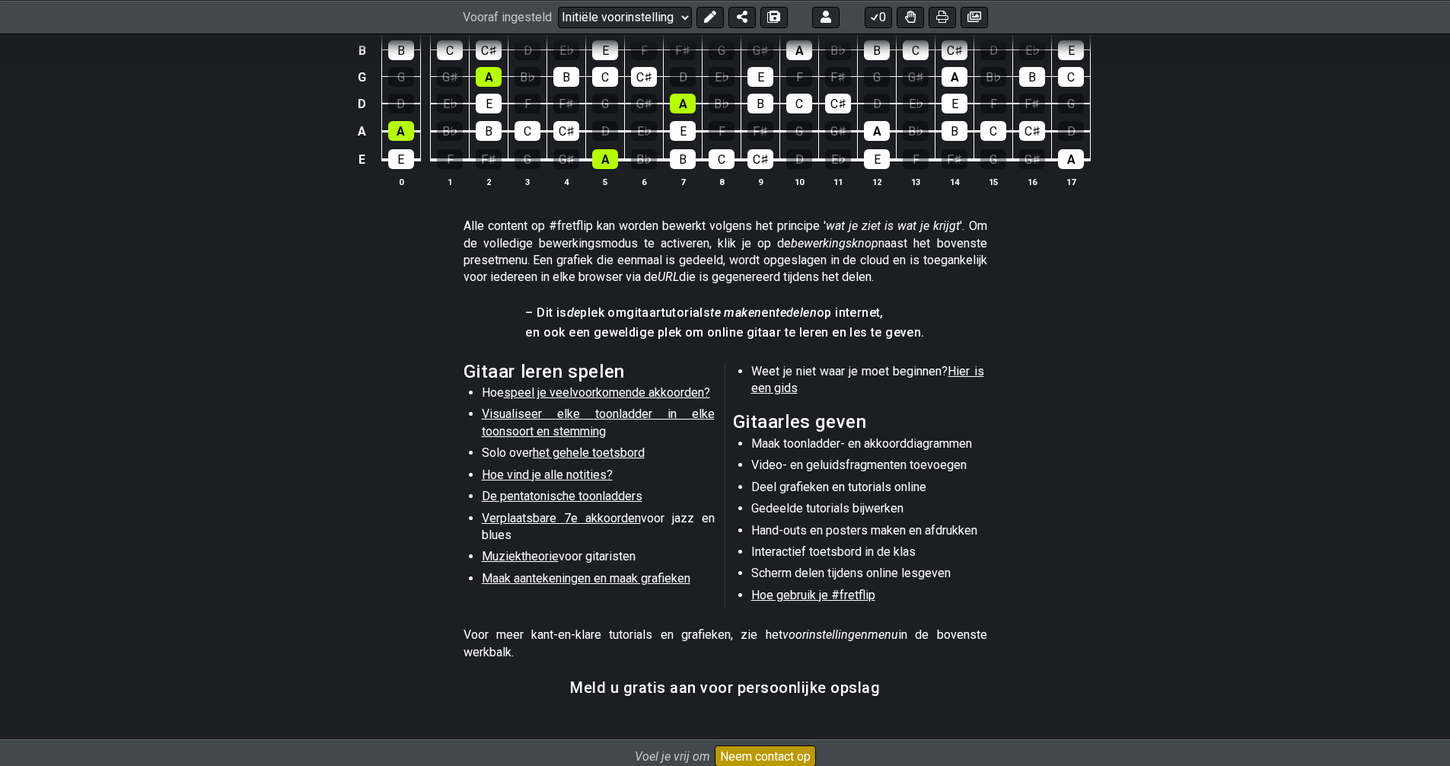
scroll to position [543, 0]
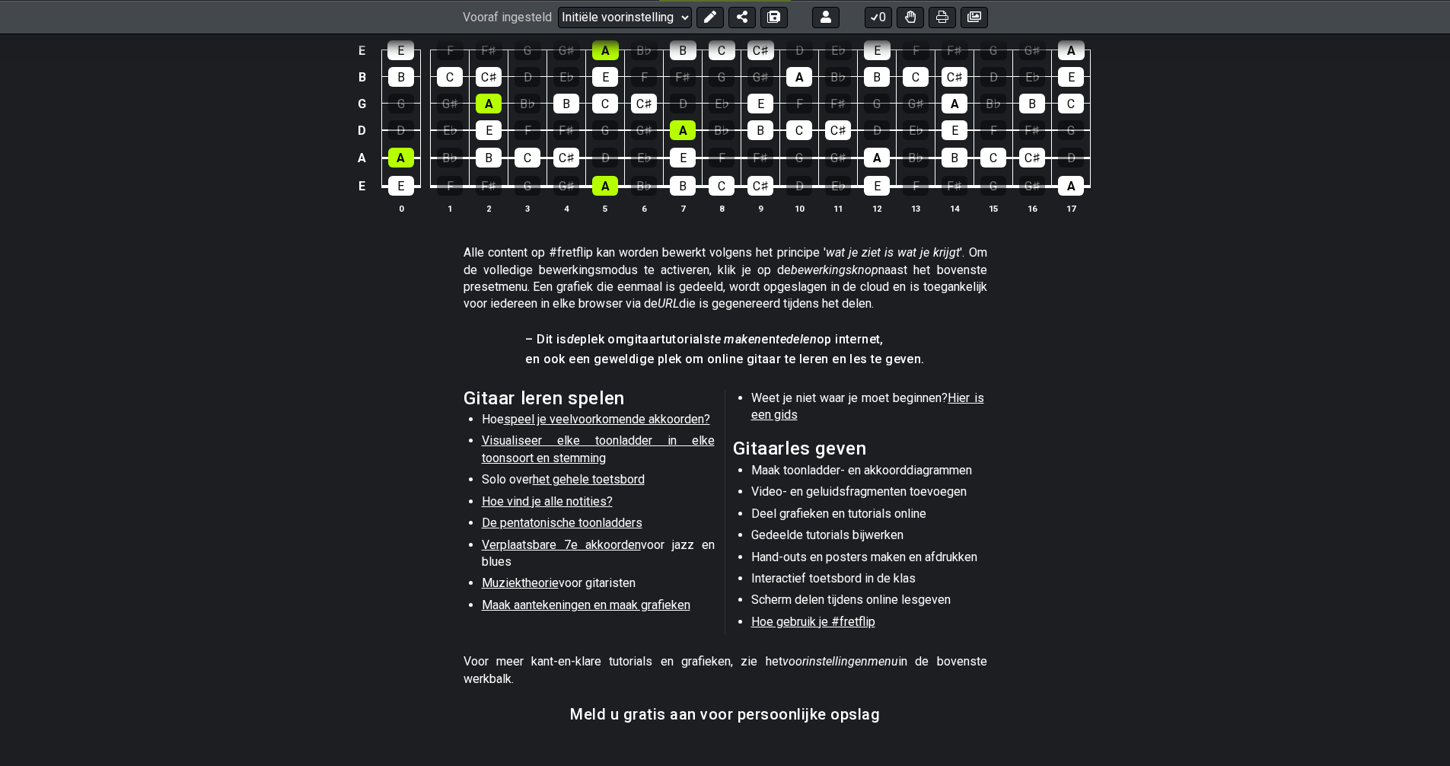
click at [881, 473] on font "Maak toonladder- en akkoorddiagrammen" at bounding box center [861, 470] width 221 height 14
click at [775, 454] on font "Gitaarles geven" at bounding box center [800, 448] width 134 height 21
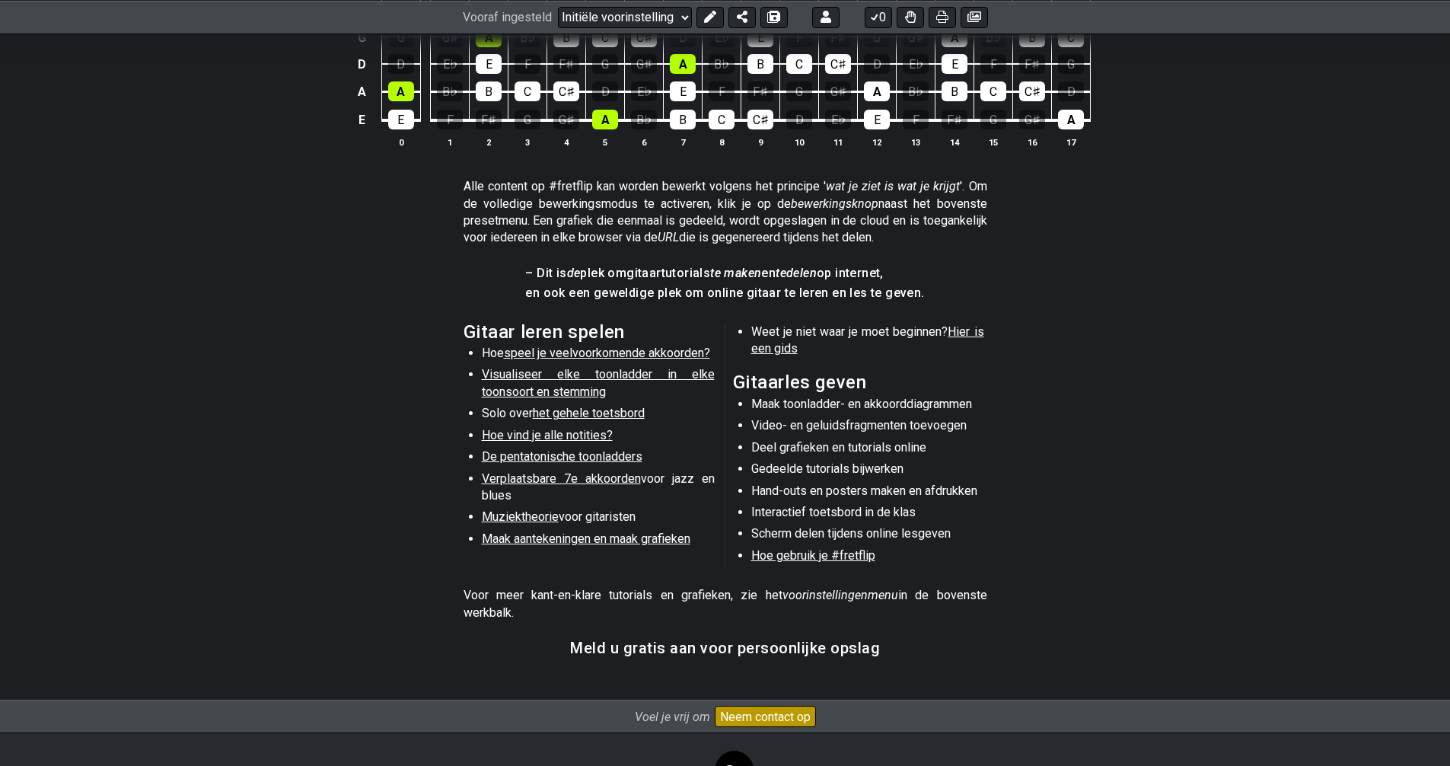
scroll to position [696, 0]
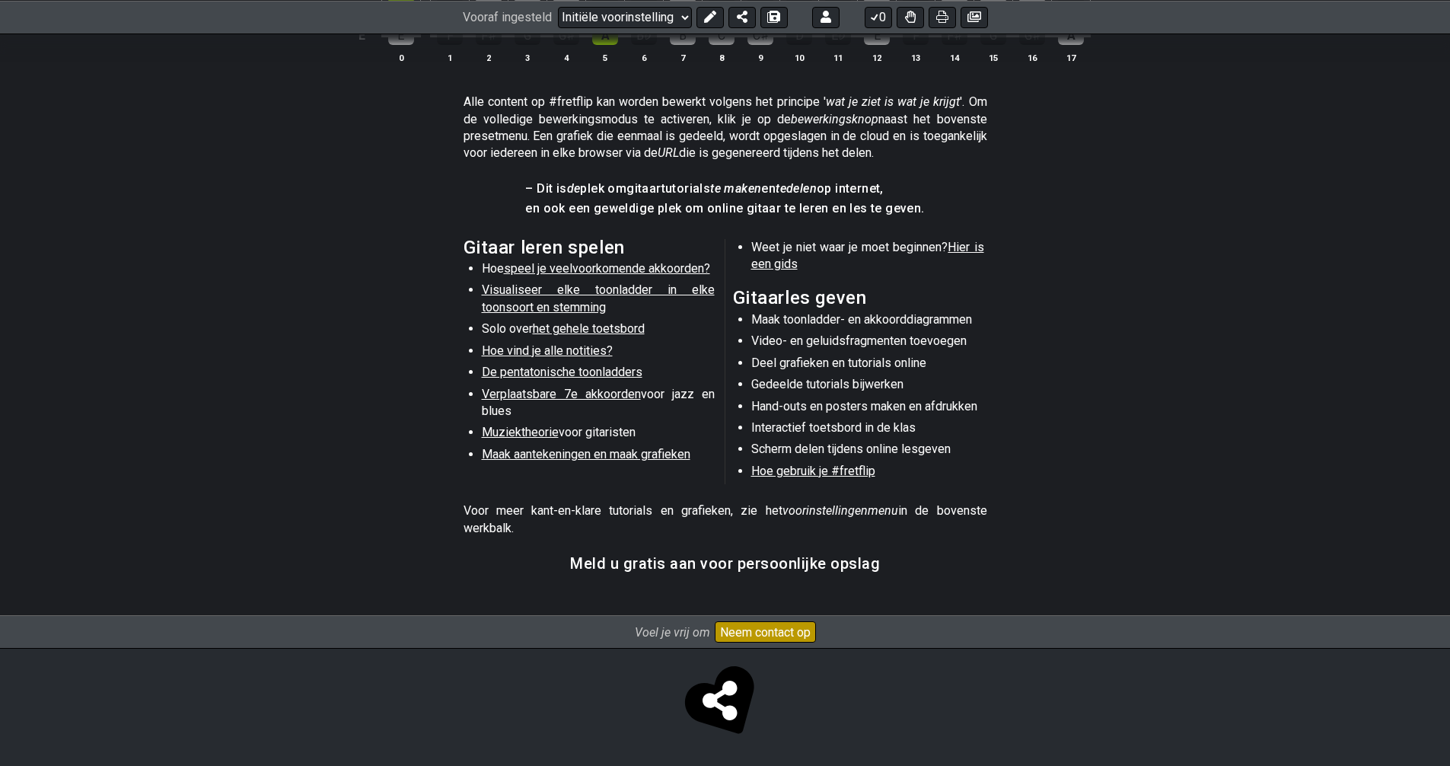
click at [731, 563] on font "Meld u gratis aan voor persoonlijke opslag" at bounding box center [725, 563] width 310 height 18
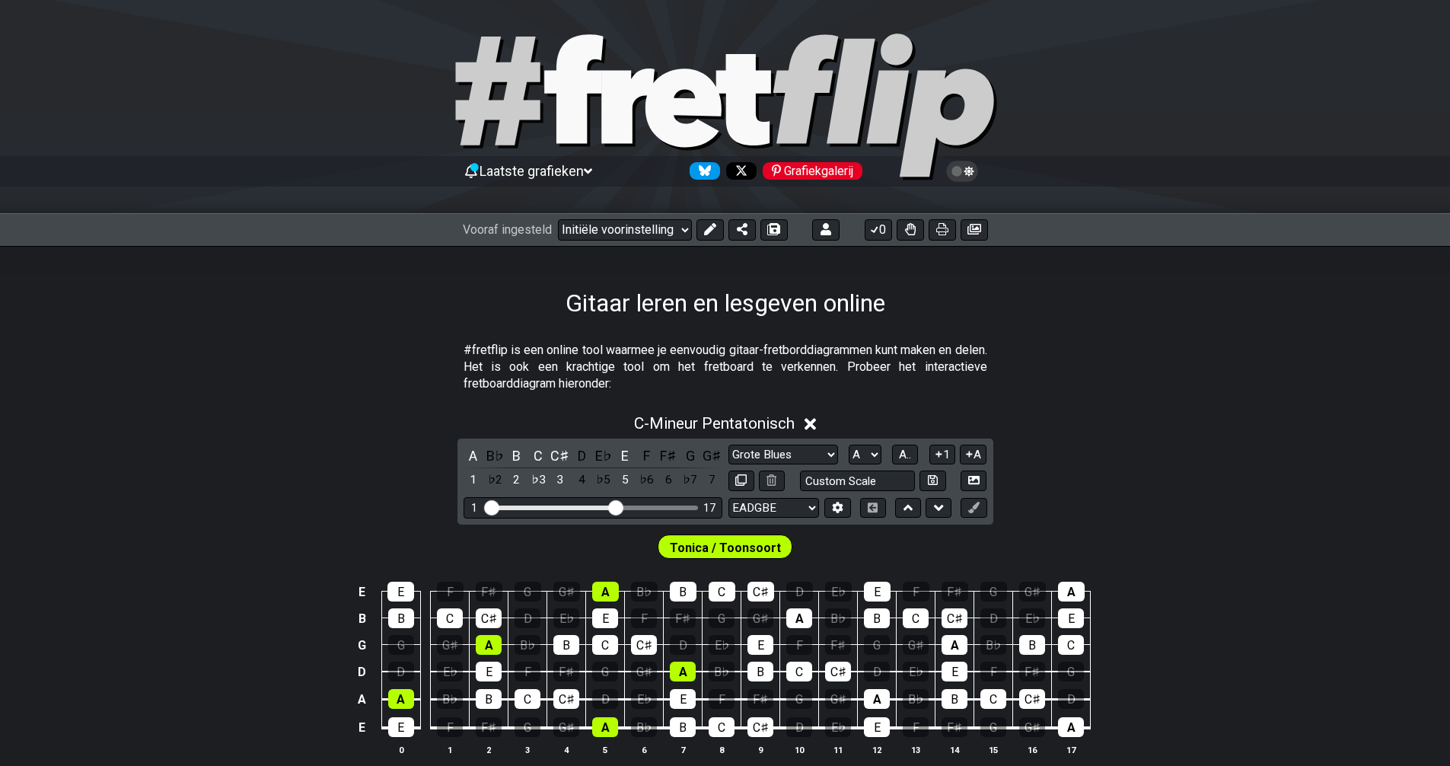
scroll to position [0, 0]
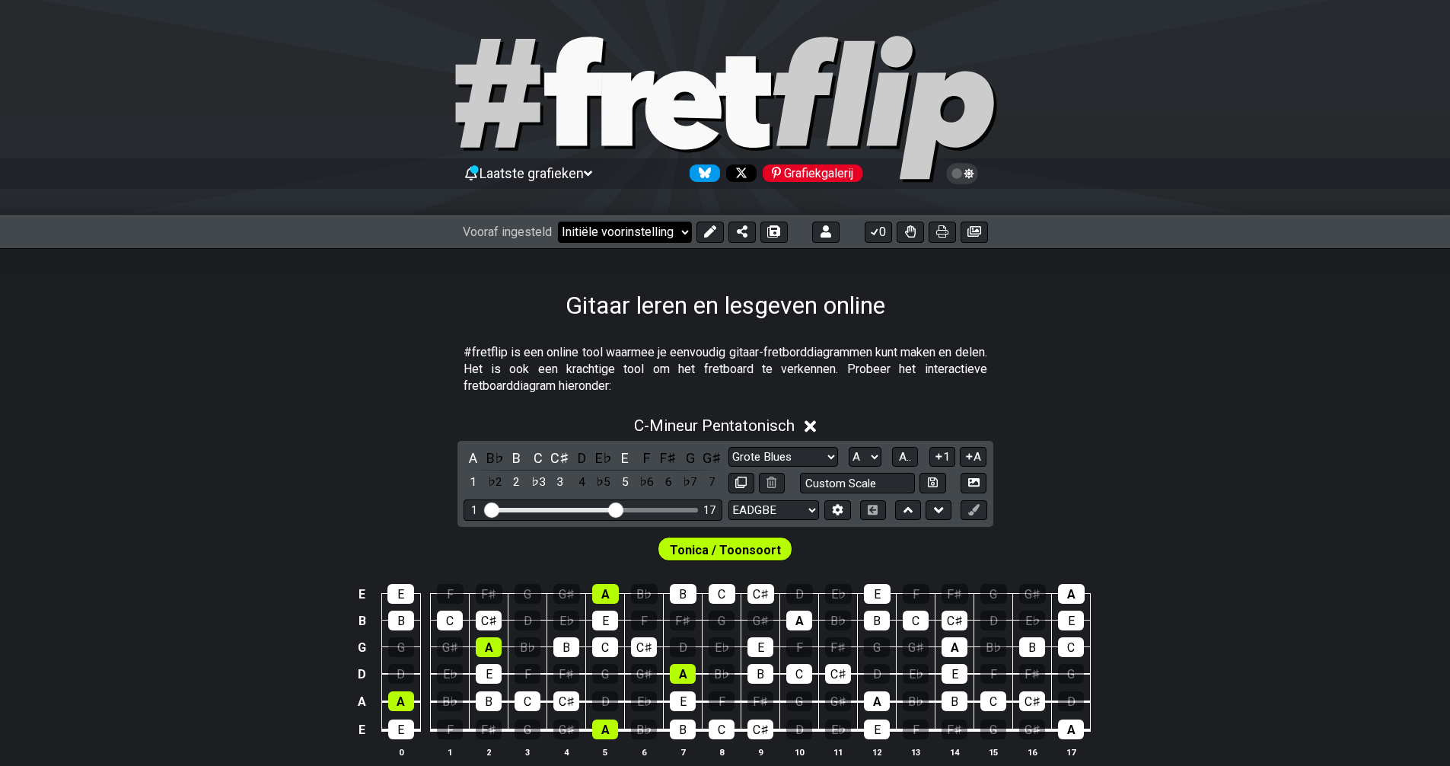
click at [681, 228] on select "Welkom bij #fretflip! Initiële voorinstelling Aangepaste voorinstelling Mineur …" at bounding box center [625, 231] width 134 height 21
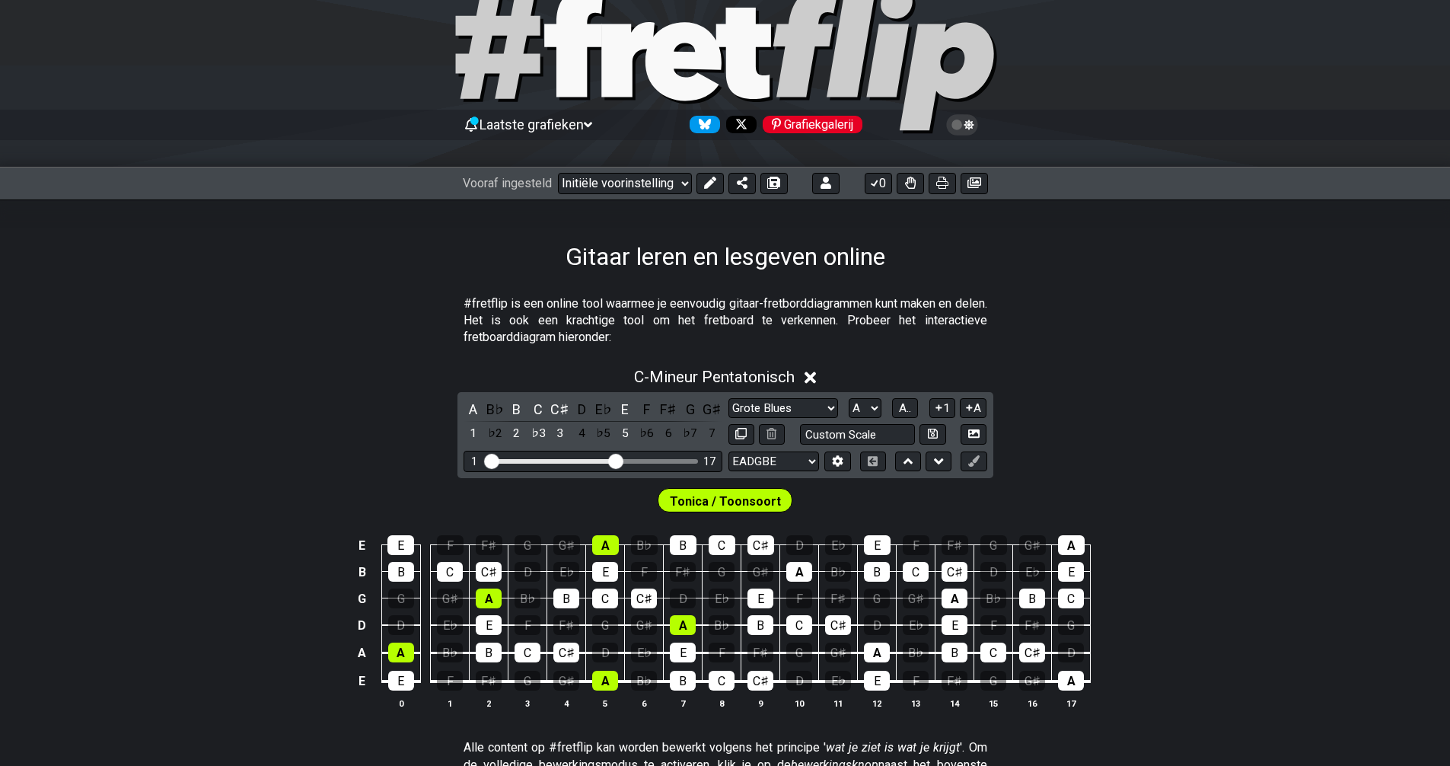
scroll to position [76, 0]
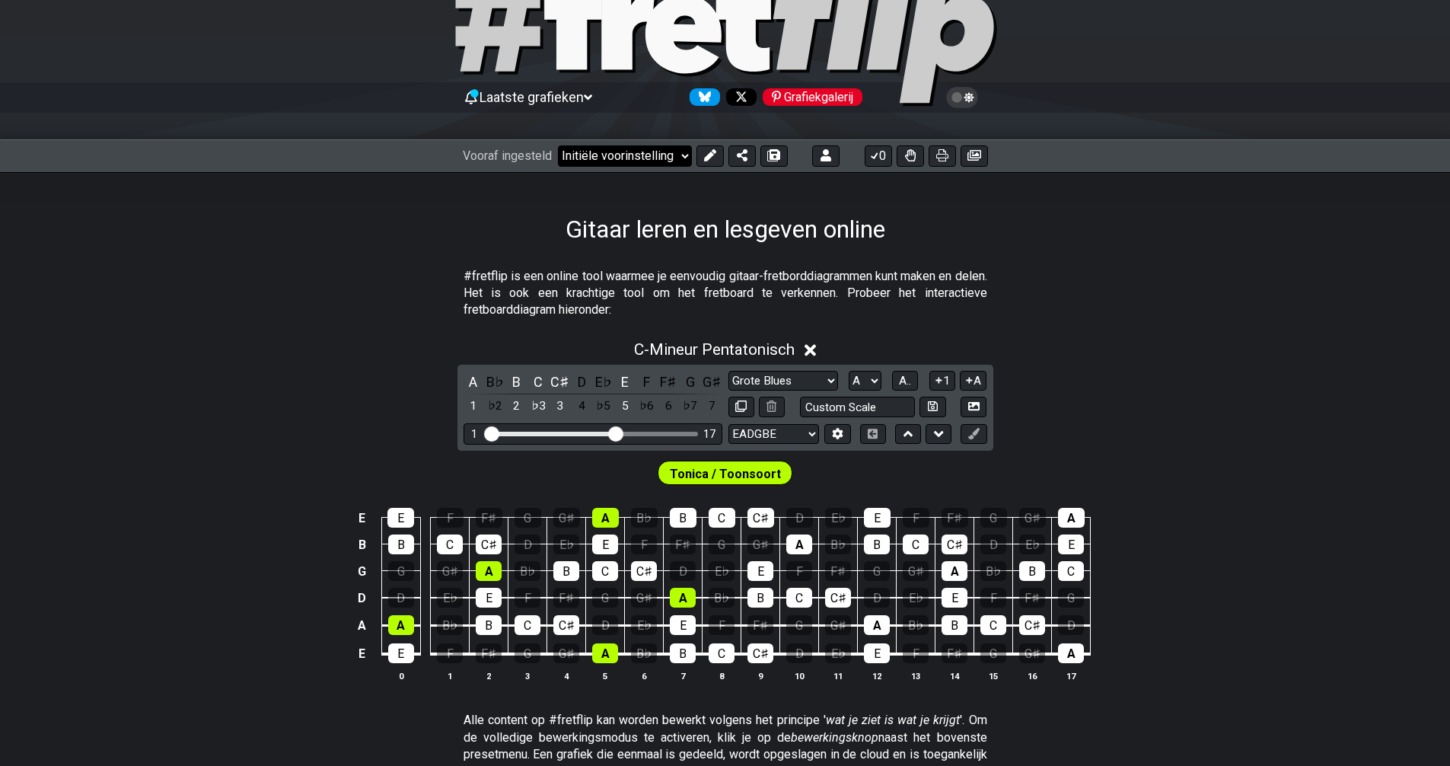
click at [685, 157] on select "Welkom bij #fretflip! Initiële voorinstelling Aangepaste voorinstelling Mineur …" at bounding box center [625, 155] width 134 height 21
click at [558, 145] on select "Welkom bij #fretflip! Initiële voorinstelling Aangepaste voorinstelling Mineur …" at bounding box center [625, 155] width 134 height 21
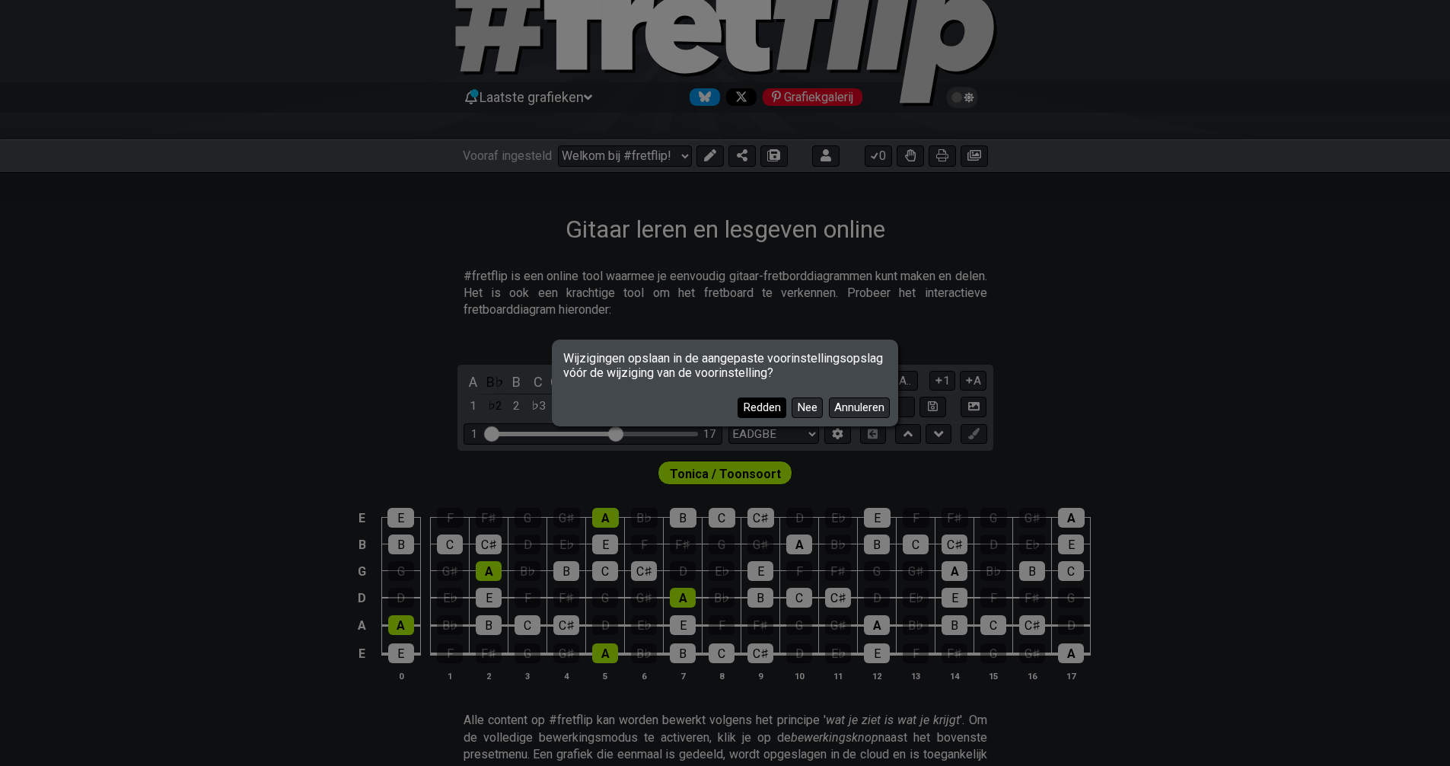
click at [753, 407] on font "Redden" at bounding box center [762, 407] width 38 height 14
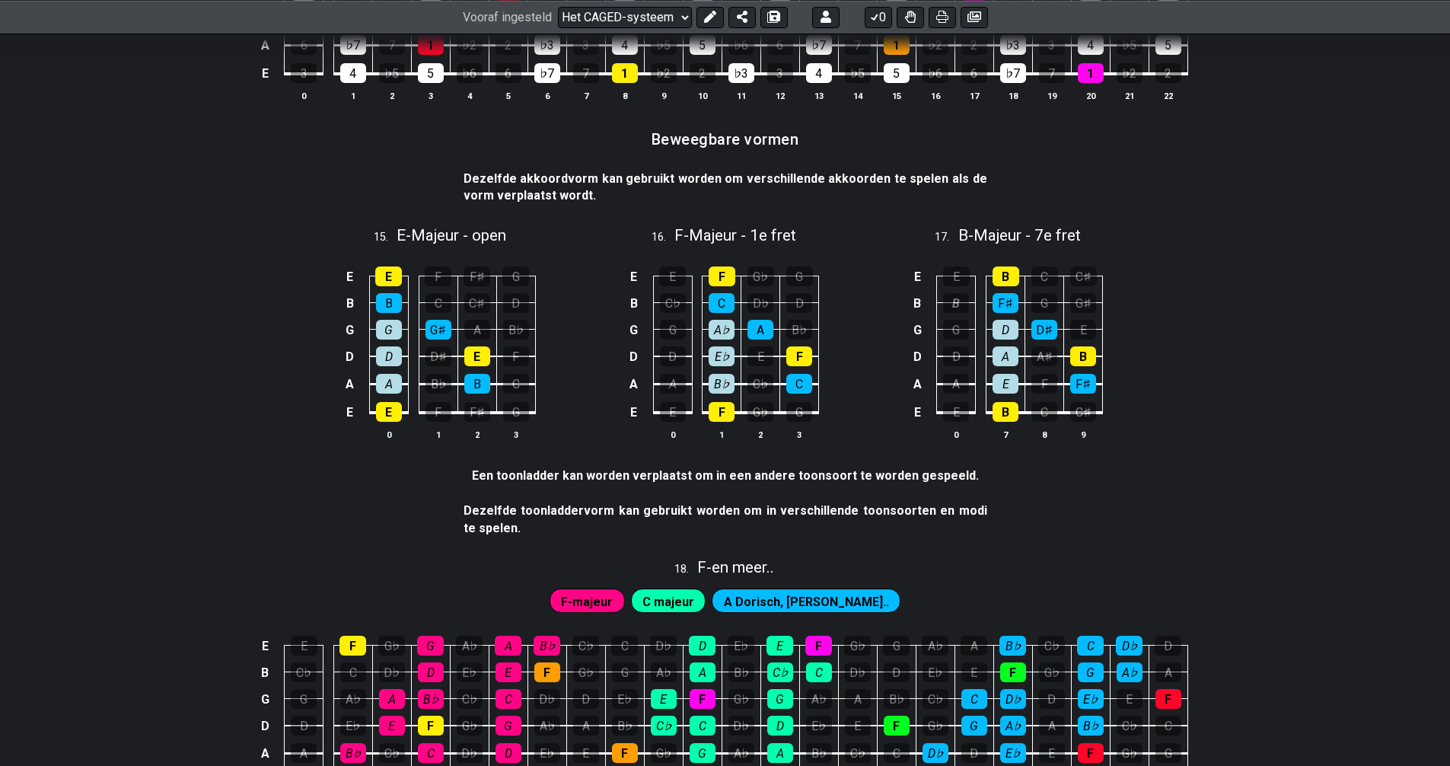
scroll to position [3425, 0]
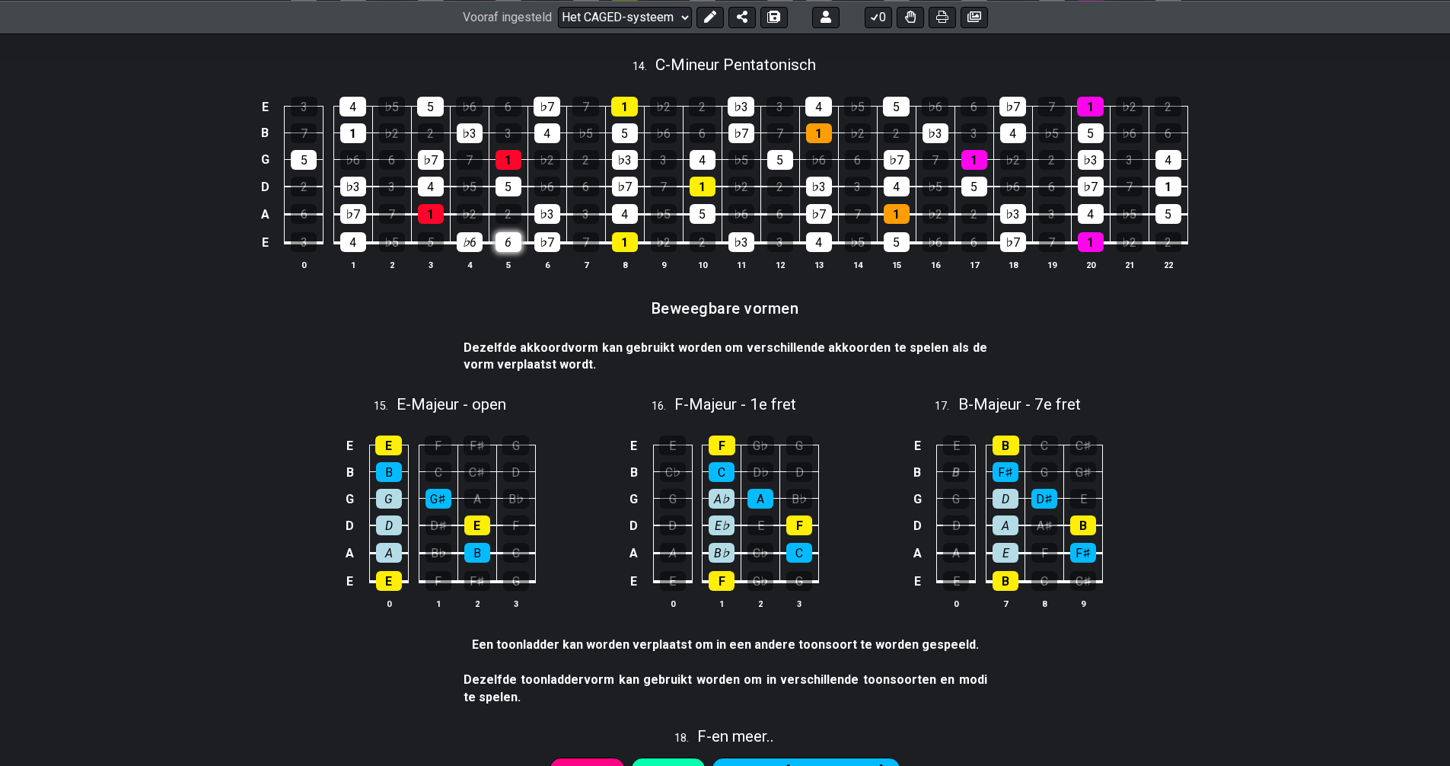
drag, startPoint x: 438, startPoint y: 250, endPoint x: 502, endPoint y: 249, distance: 63.2
click at [502, 243] on tr "E 3 4 ♭5 5 ♭6 6 ♭7 7 1 ♭2 2 ♭3 3 4 ♭5 5 ♭6 6 ♭7 7 1 ♭2 2" at bounding box center [722, 228] width 932 height 29
drag, startPoint x: 463, startPoint y: 247, endPoint x: 437, endPoint y: 241, distance: 27.3
click at [437, 243] on tr "E 3 4 ♭5 5 ♭6 6 ♭7 7 1 ♭2 2 ♭3 3 4 ♭5 5 ♭6 6 ♭7 7 1 ♭2 2" at bounding box center [722, 228] width 932 height 29
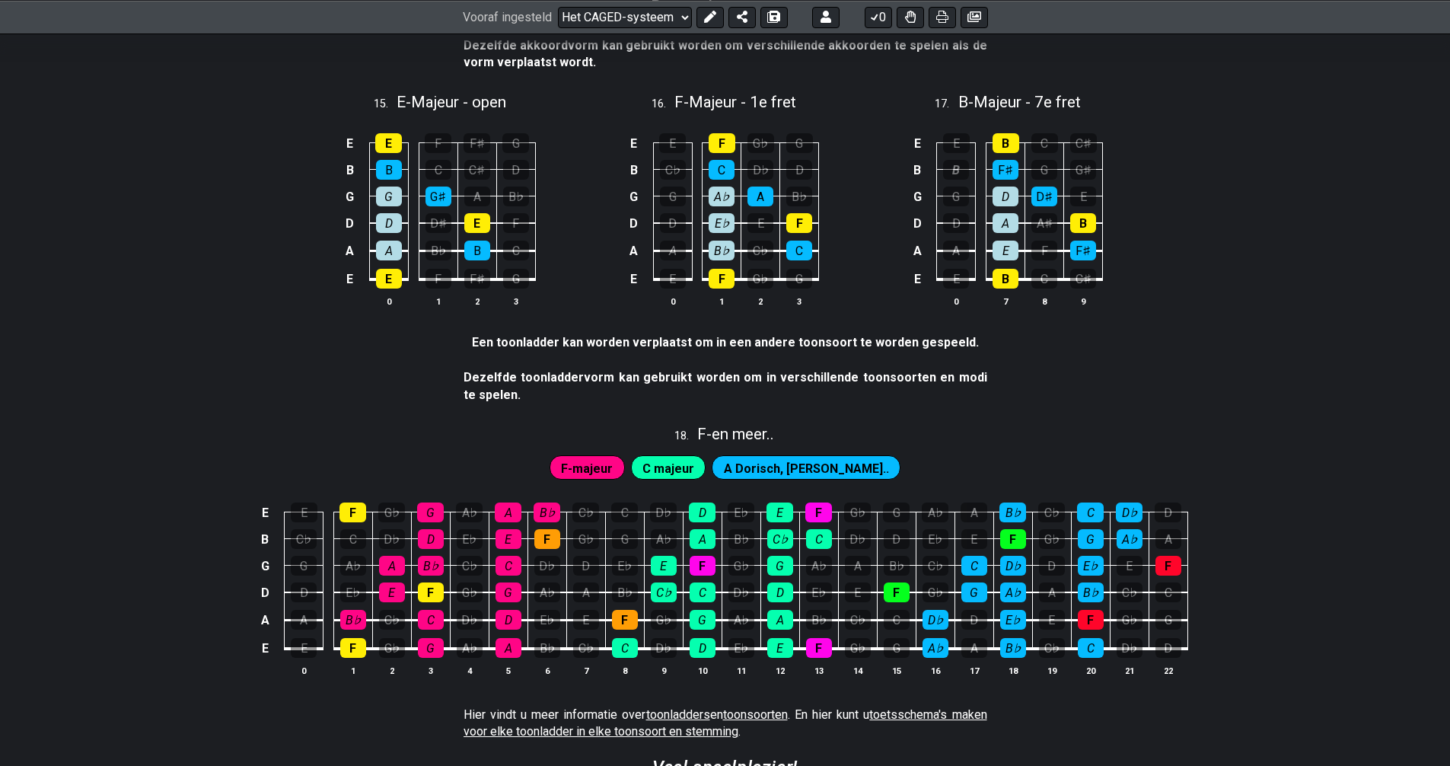
scroll to position [3729, 0]
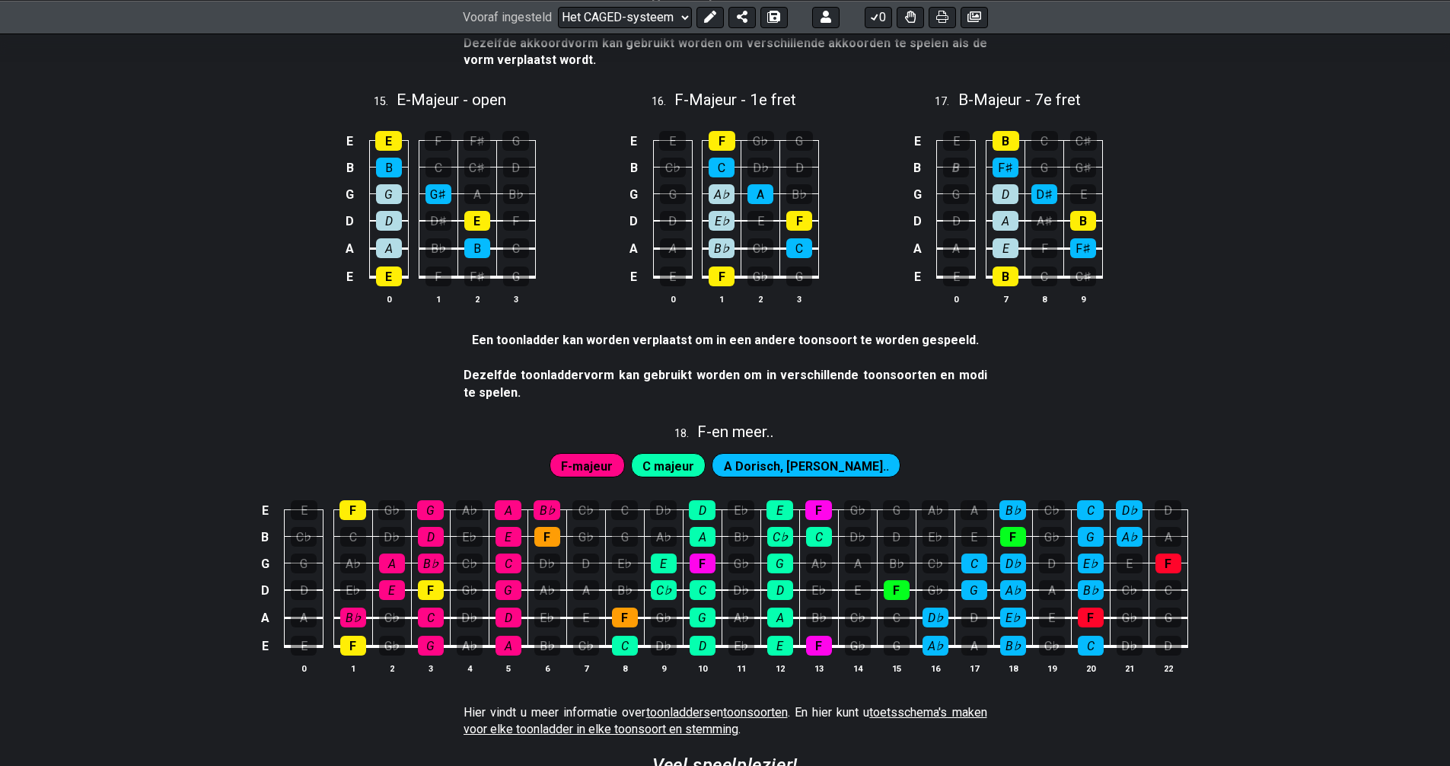
click at [683, 470] on font "C majeur" at bounding box center [668, 465] width 52 height 14
click at [683, 471] on font "C majeur" at bounding box center [668, 465] width 52 height 14
click at [757, 473] on font "A Dorisch, C Lydisch.." at bounding box center [806, 465] width 165 height 14
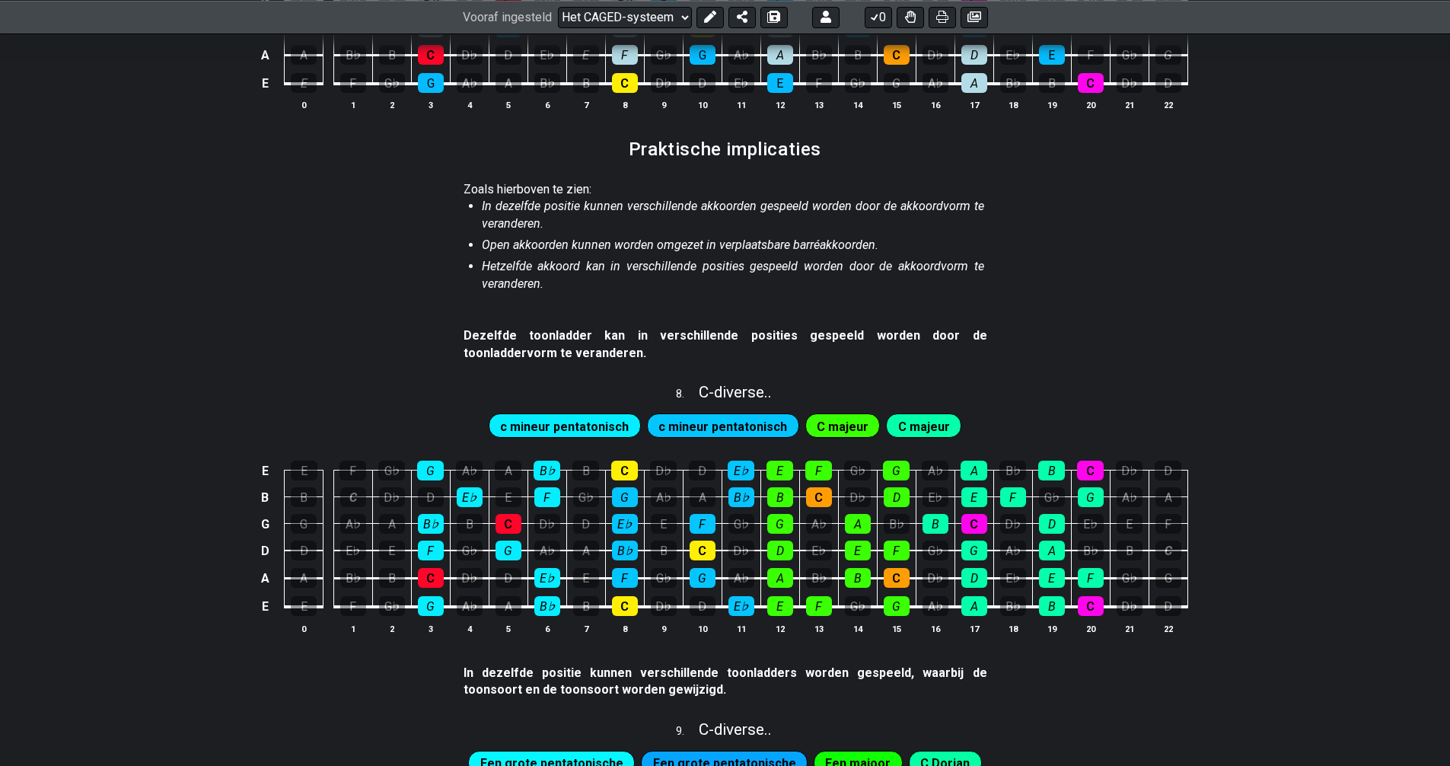
scroll to position [1326, 0]
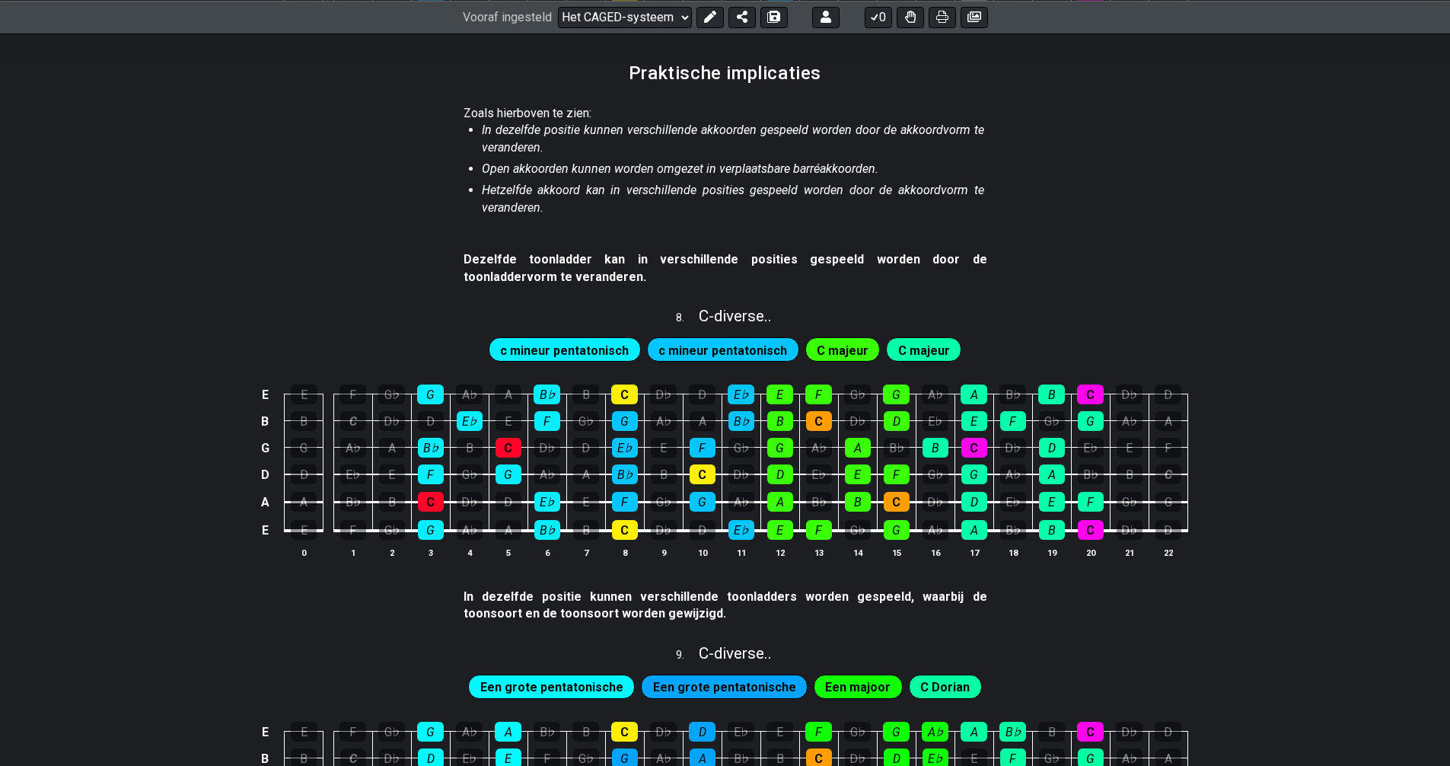
click at [828, 356] on font "C majeur" at bounding box center [843, 349] width 52 height 14
click at [910, 350] on font "C majeur" at bounding box center [924, 349] width 52 height 14
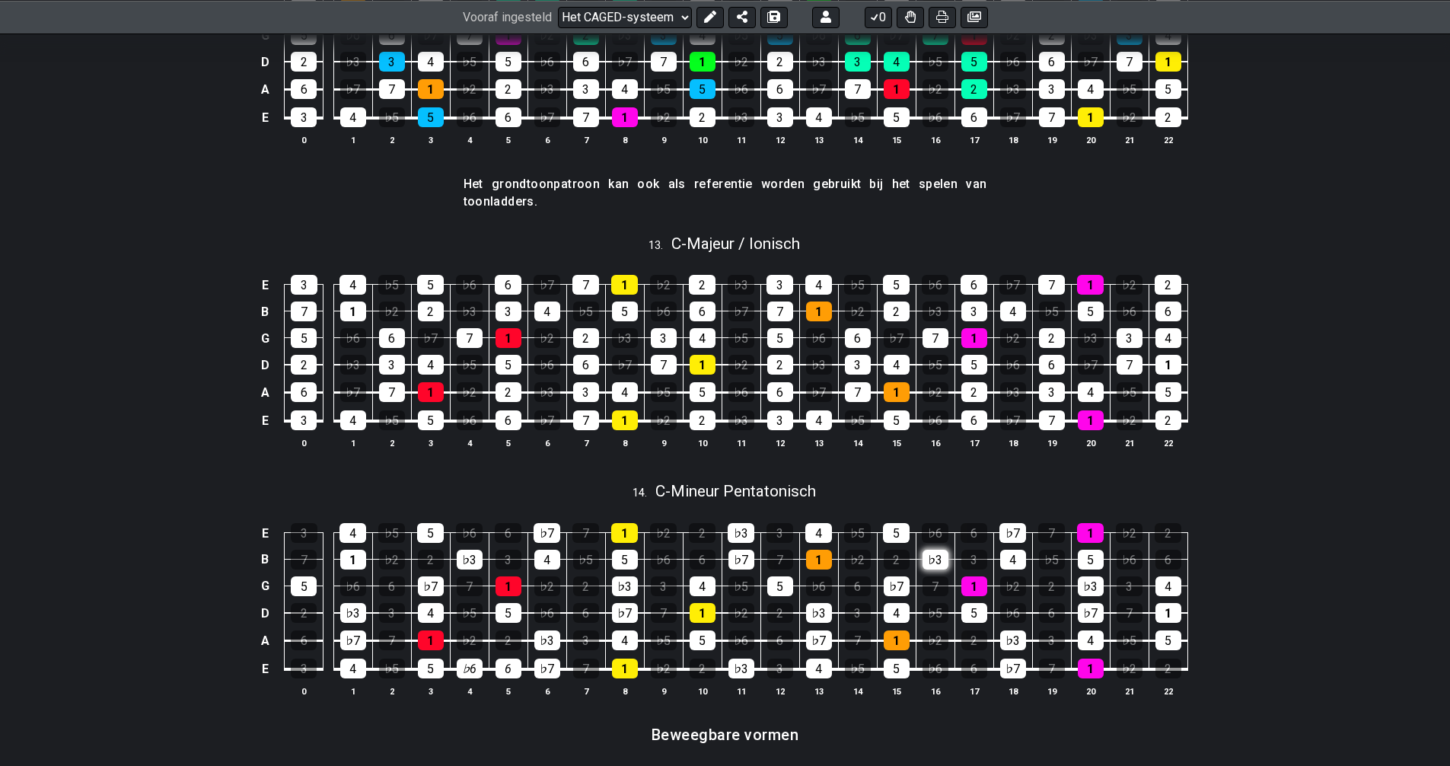
scroll to position [3000, 0]
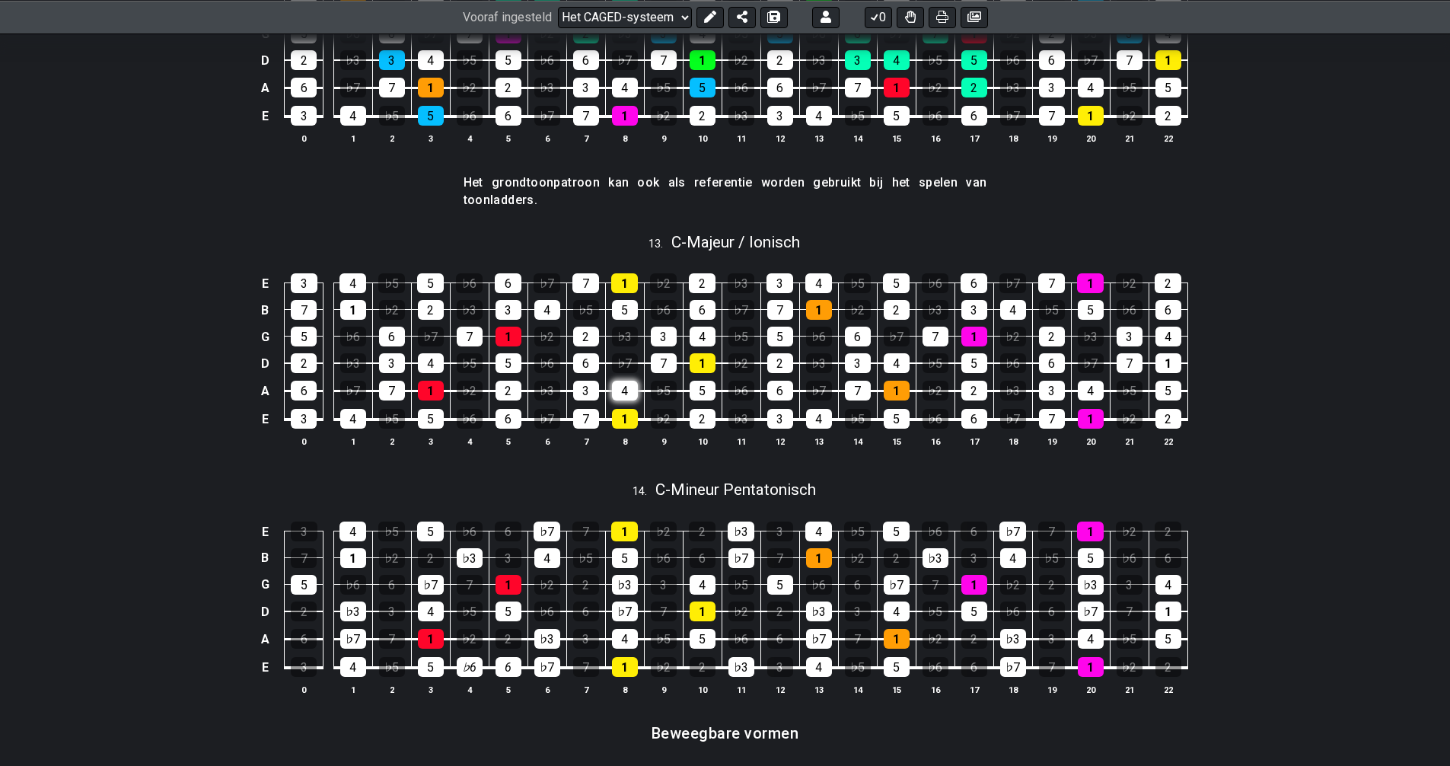
click at [633, 396] on div "4" at bounding box center [625, 391] width 26 height 20
click at [635, 396] on div "4" at bounding box center [625, 391] width 26 height 20
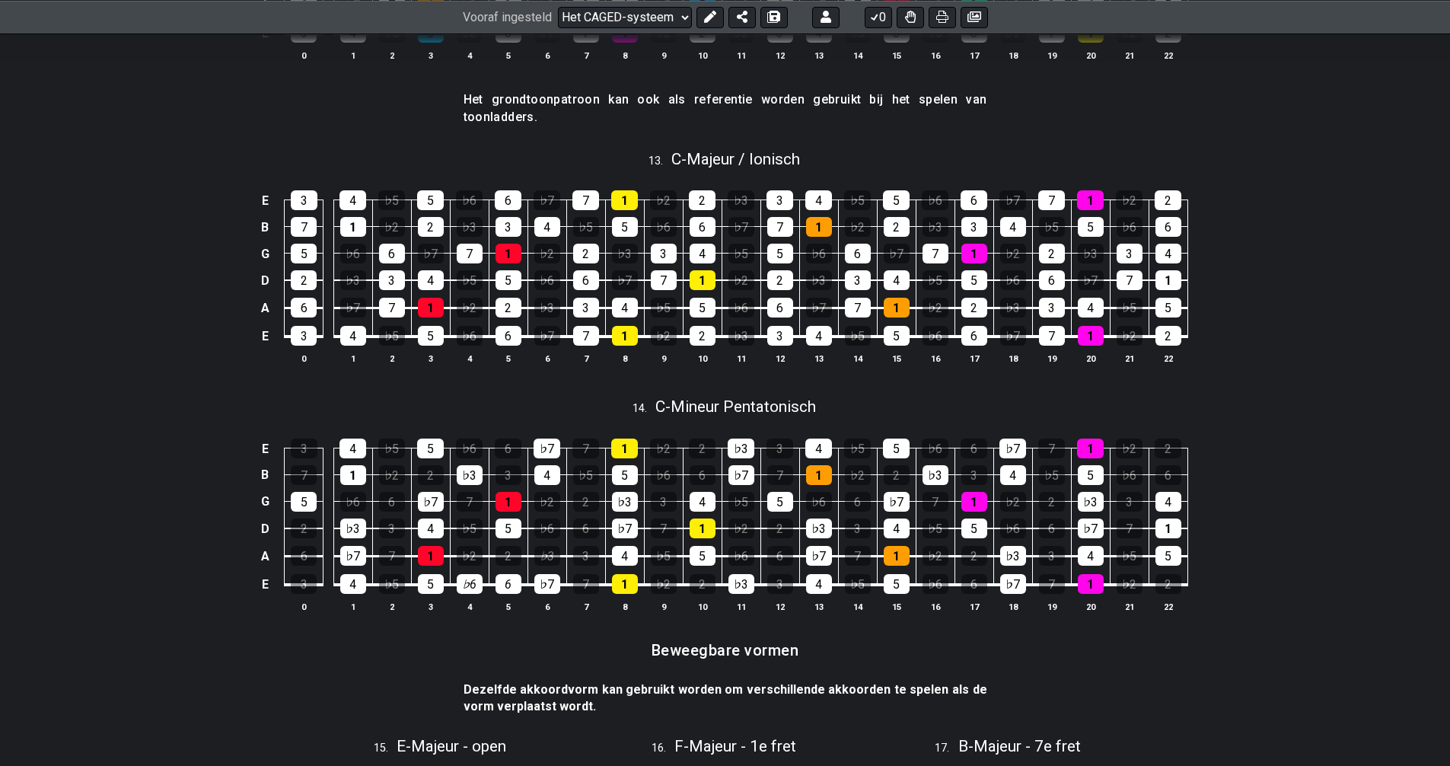
scroll to position [0, 0]
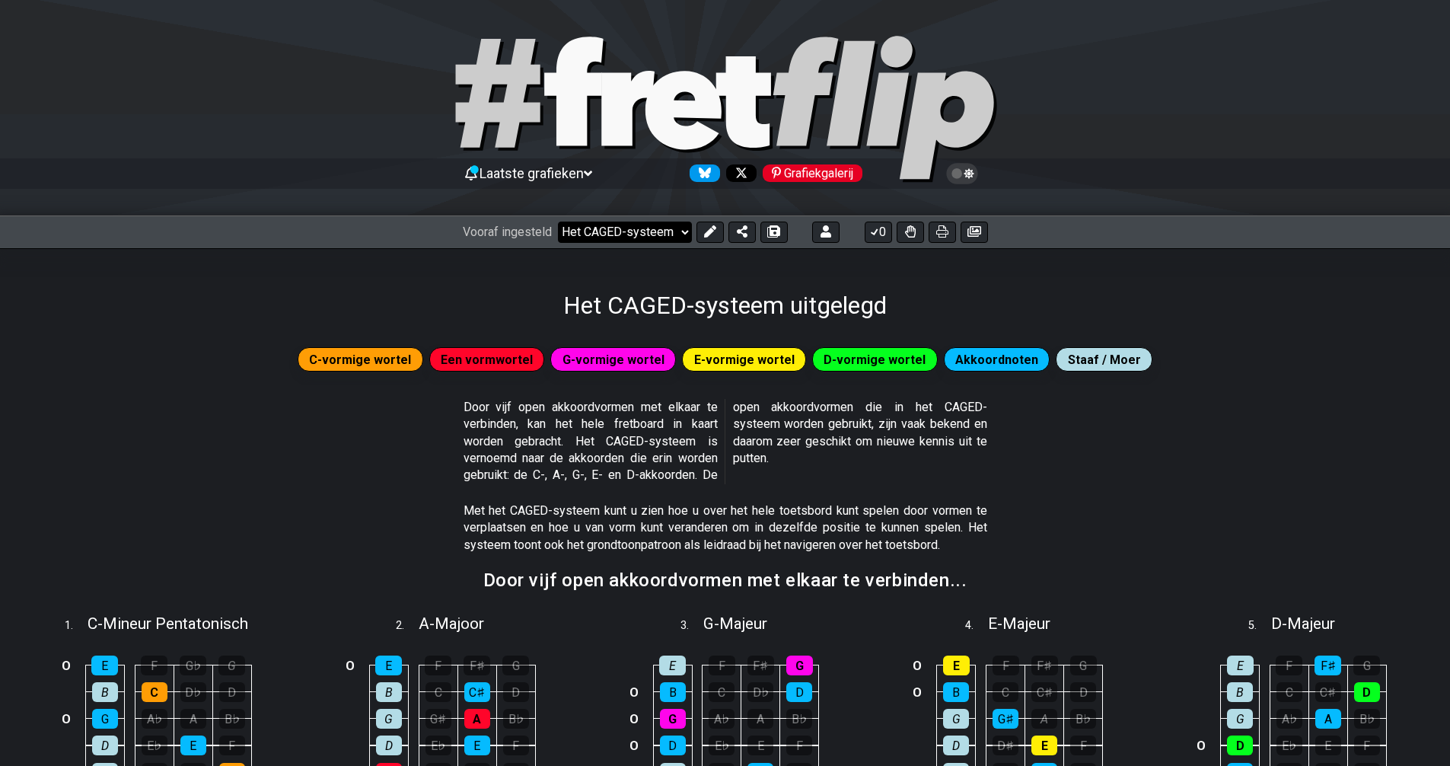
click at [684, 234] on select "Welkom bij #fretflip! Initiële voorinstelling Learn and Teach Guitar Online Min…" at bounding box center [625, 231] width 134 height 21
click at [683, 230] on select "Welkom bij #fretflip! Initiële voorinstelling Learn and Teach Guitar Online Min…" at bounding box center [625, 231] width 134 height 21
select select "/how-to-solo"
click at [558, 221] on select "Welkom bij #fretflip! Initiële voorinstelling Learn and Teach Guitar Online Min…" at bounding box center [625, 231] width 134 height 21
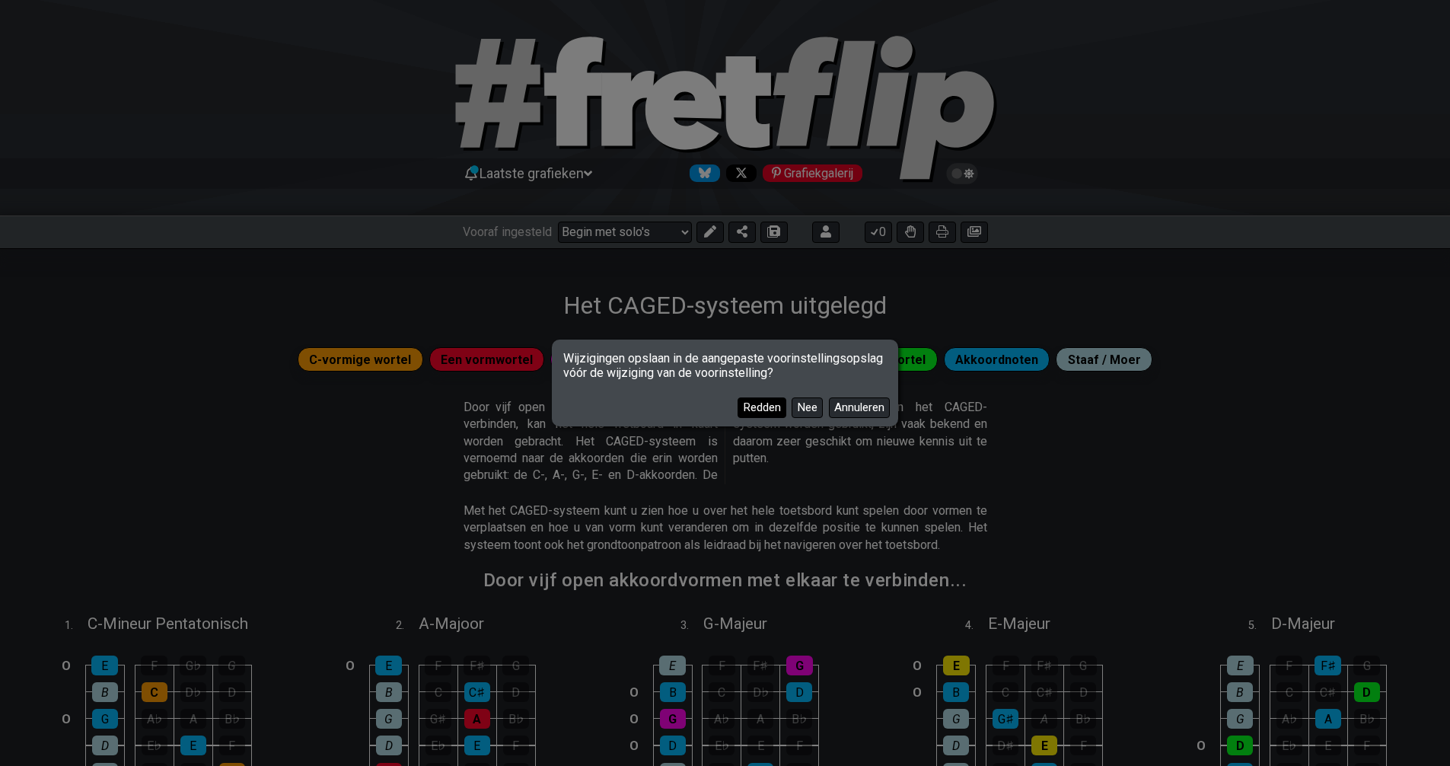
click at [751, 408] on font "Redden" at bounding box center [762, 407] width 38 height 14
select select "C"
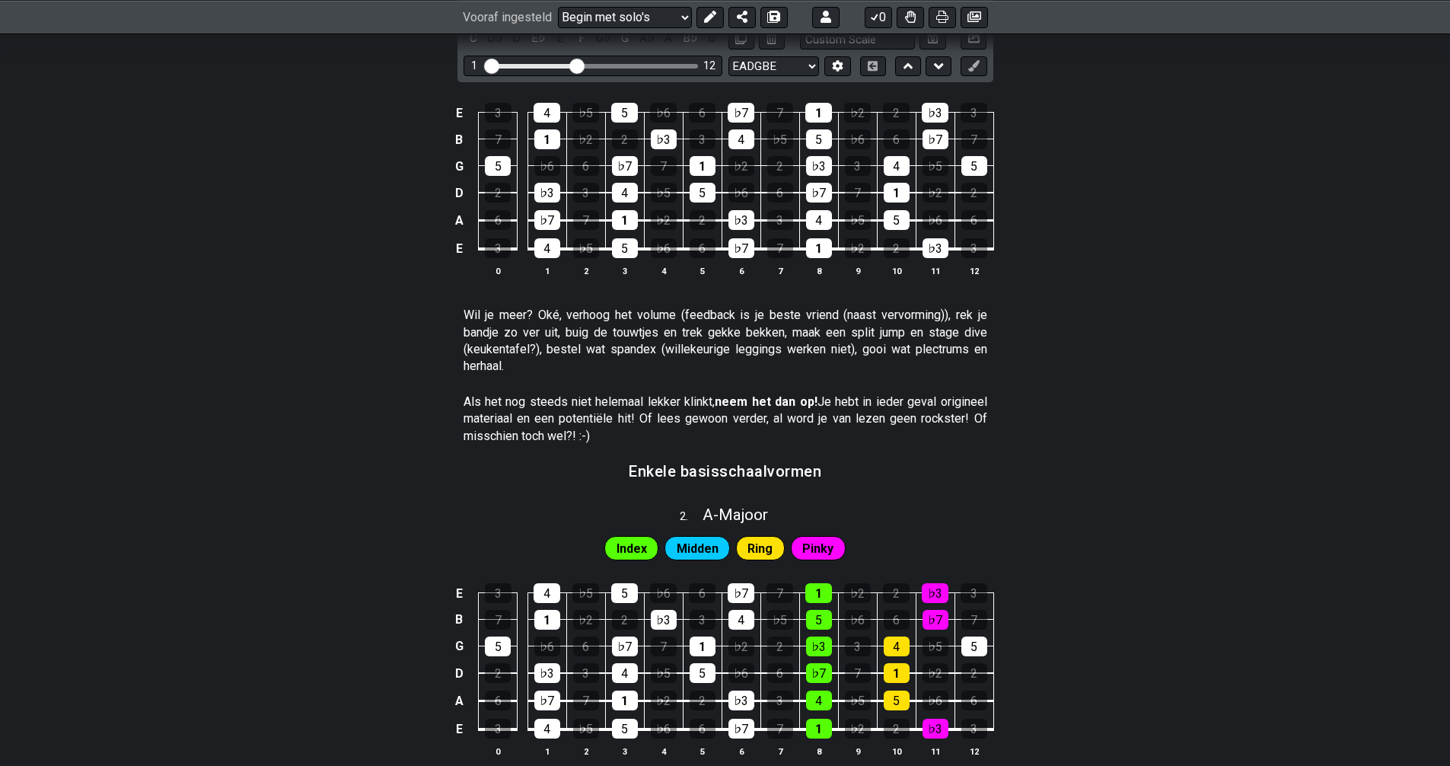
scroll to position [381, 0]
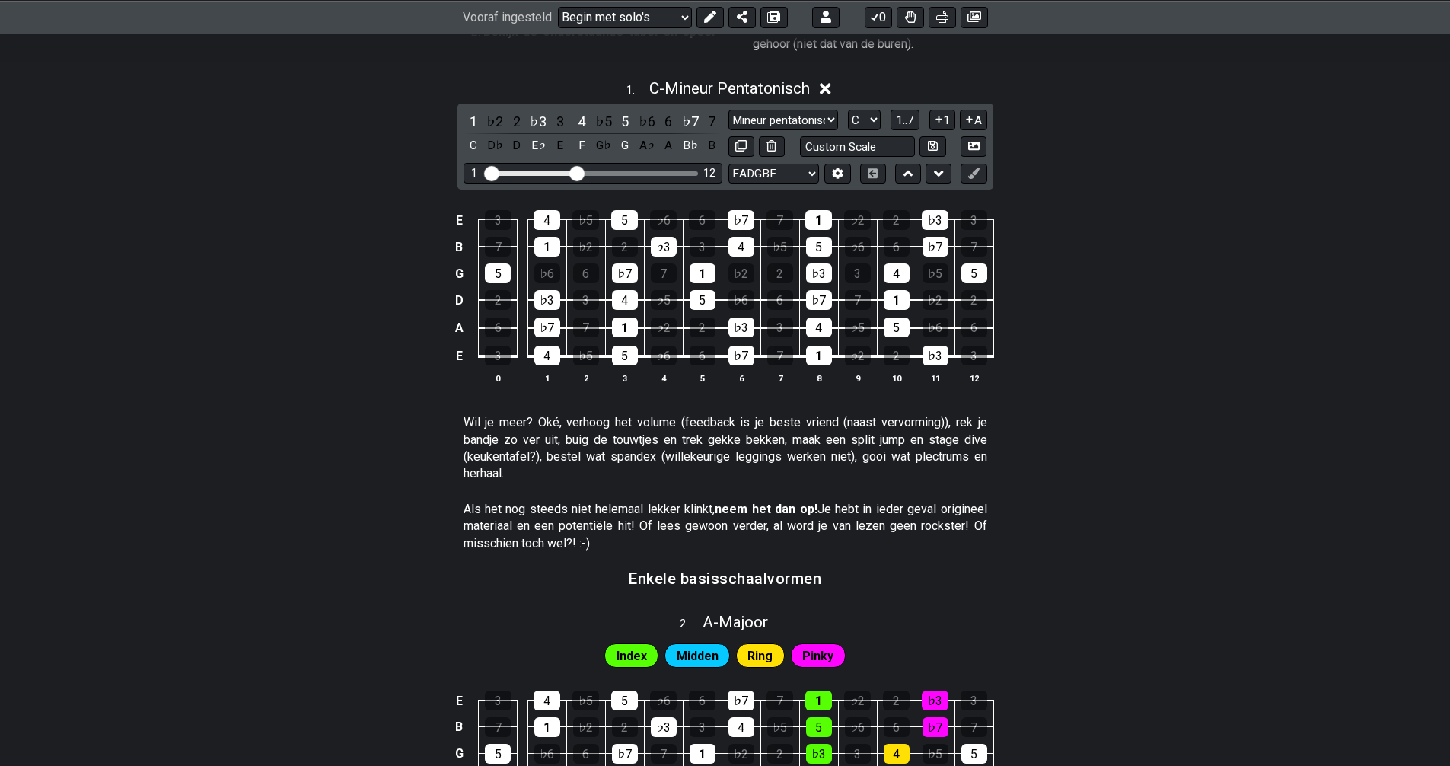
drag, startPoint x: 352, startPoint y: 457, endPoint x: 344, endPoint y: 457, distance: 7.6
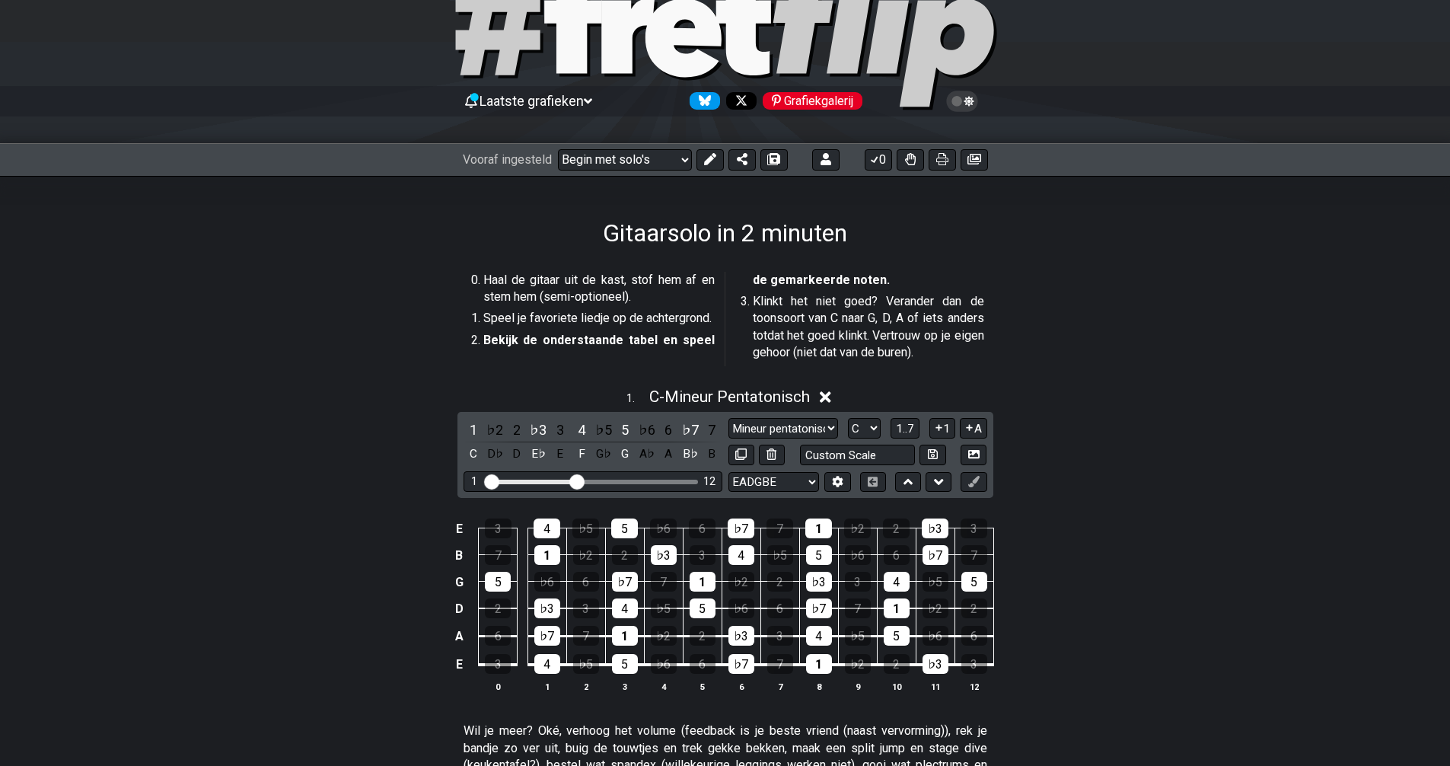
scroll to position [0, 0]
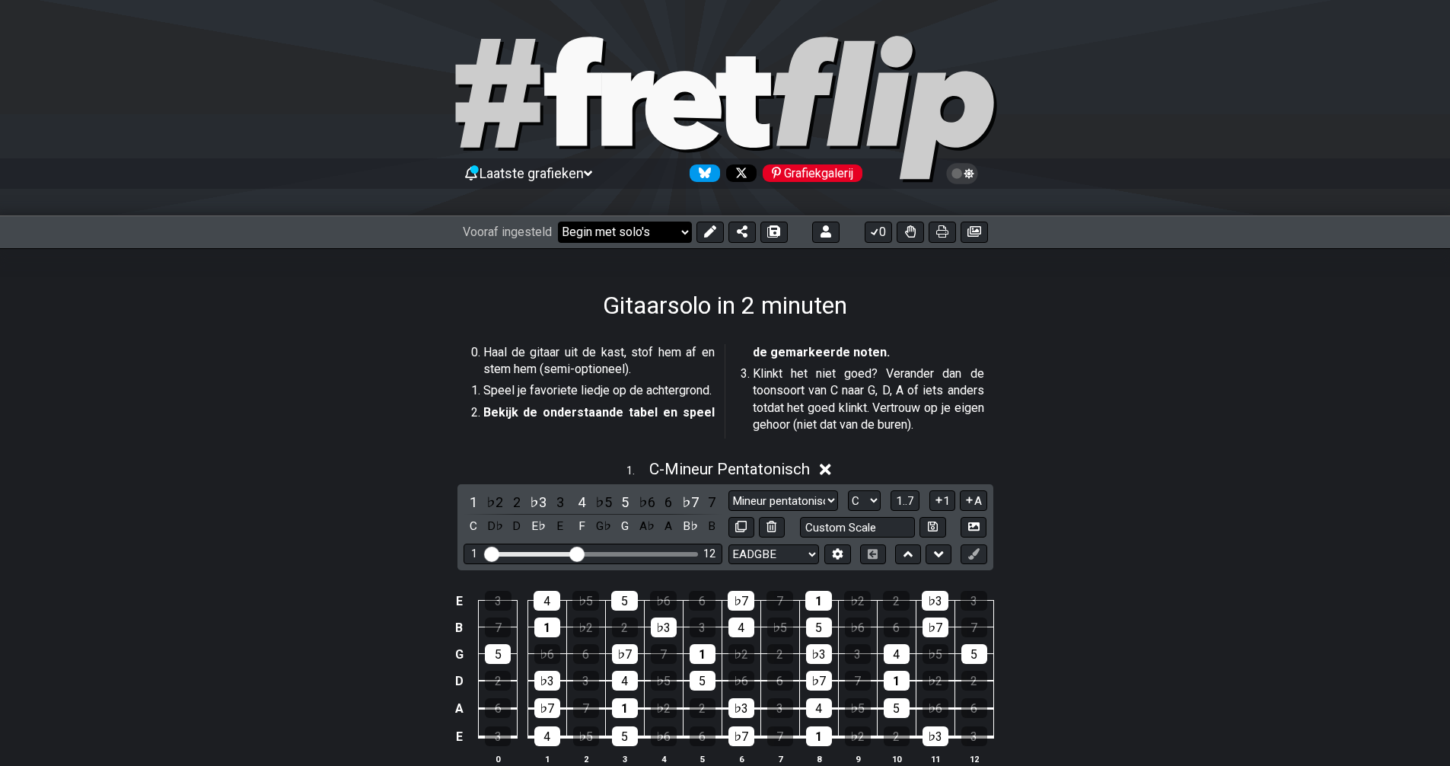
click at [681, 231] on select "Welkom bij #fretflip! Initiële voorinstelling The CAGED System Explained Mineur…" at bounding box center [625, 231] width 134 height 21
select select "/user-defined"
click at [558, 221] on select "Welkom bij #fretflip! Initiële voorinstelling The CAGED System Explained Mineur…" at bounding box center [625, 231] width 134 height 21
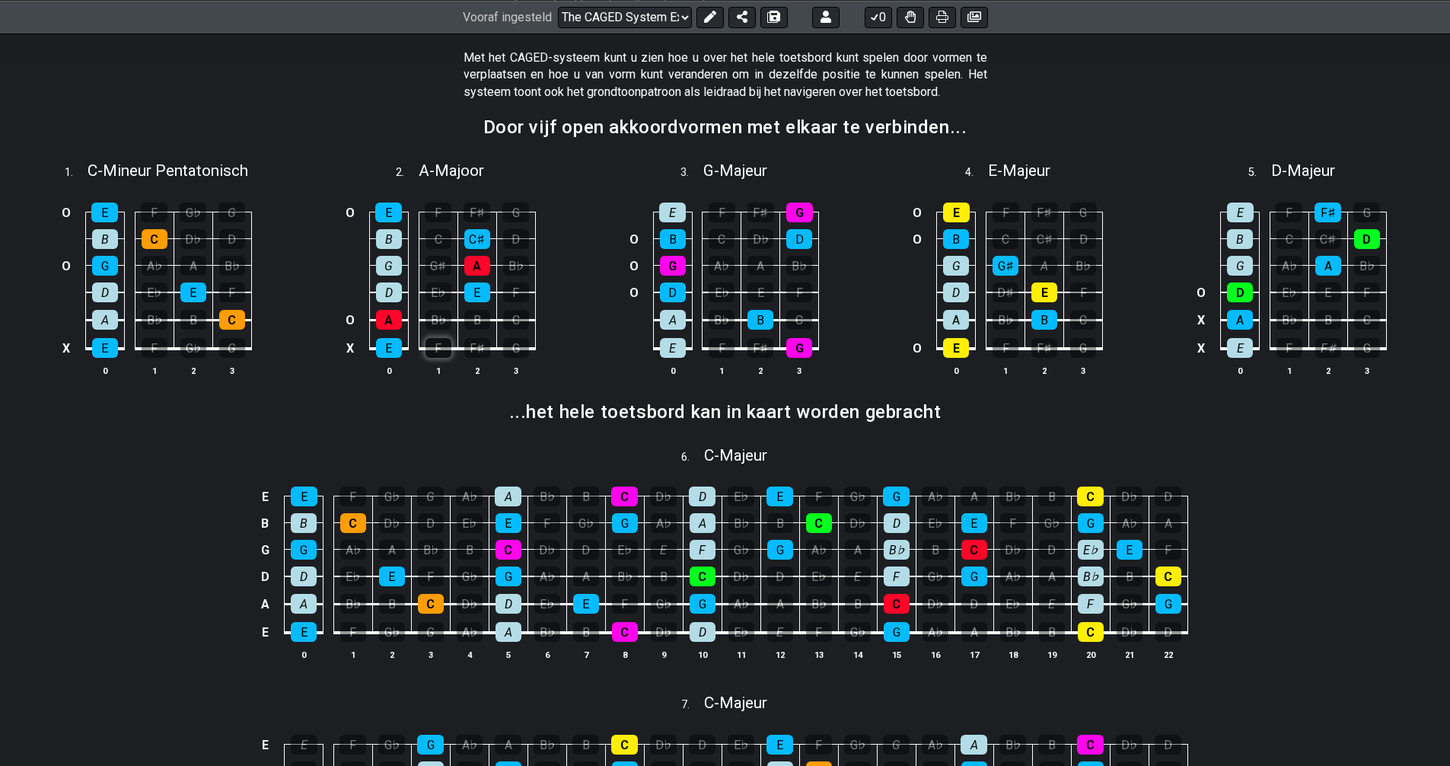
scroll to position [457, 0]
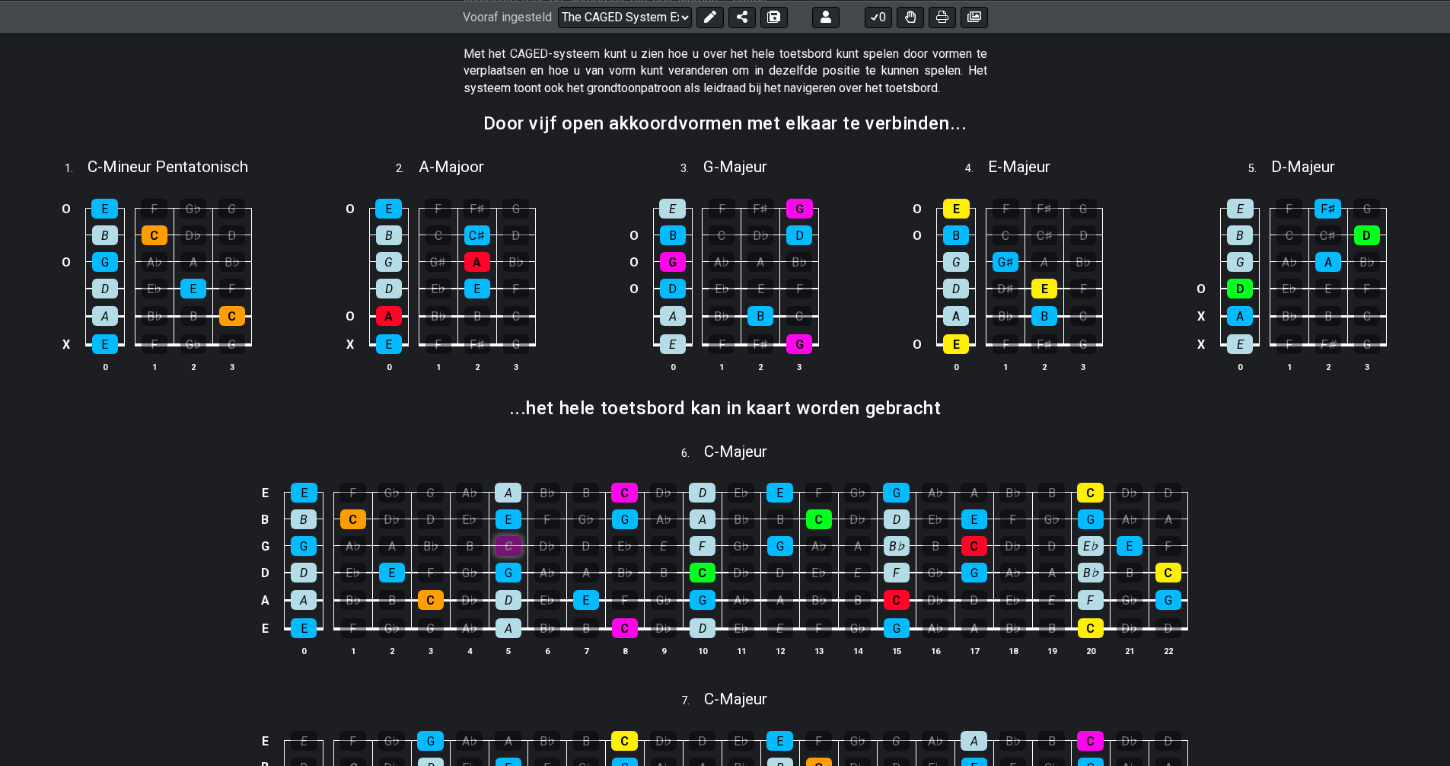
click at [498, 550] on div "C" at bounding box center [508, 546] width 26 height 20
click at [498, 549] on div "C" at bounding box center [508, 546] width 26 height 20
click at [506, 519] on font "E" at bounding box center [508, 519] width 7 height 14
click at [465, 514] on font "E♭" at bounding box center [469, 519] width 14 height 14
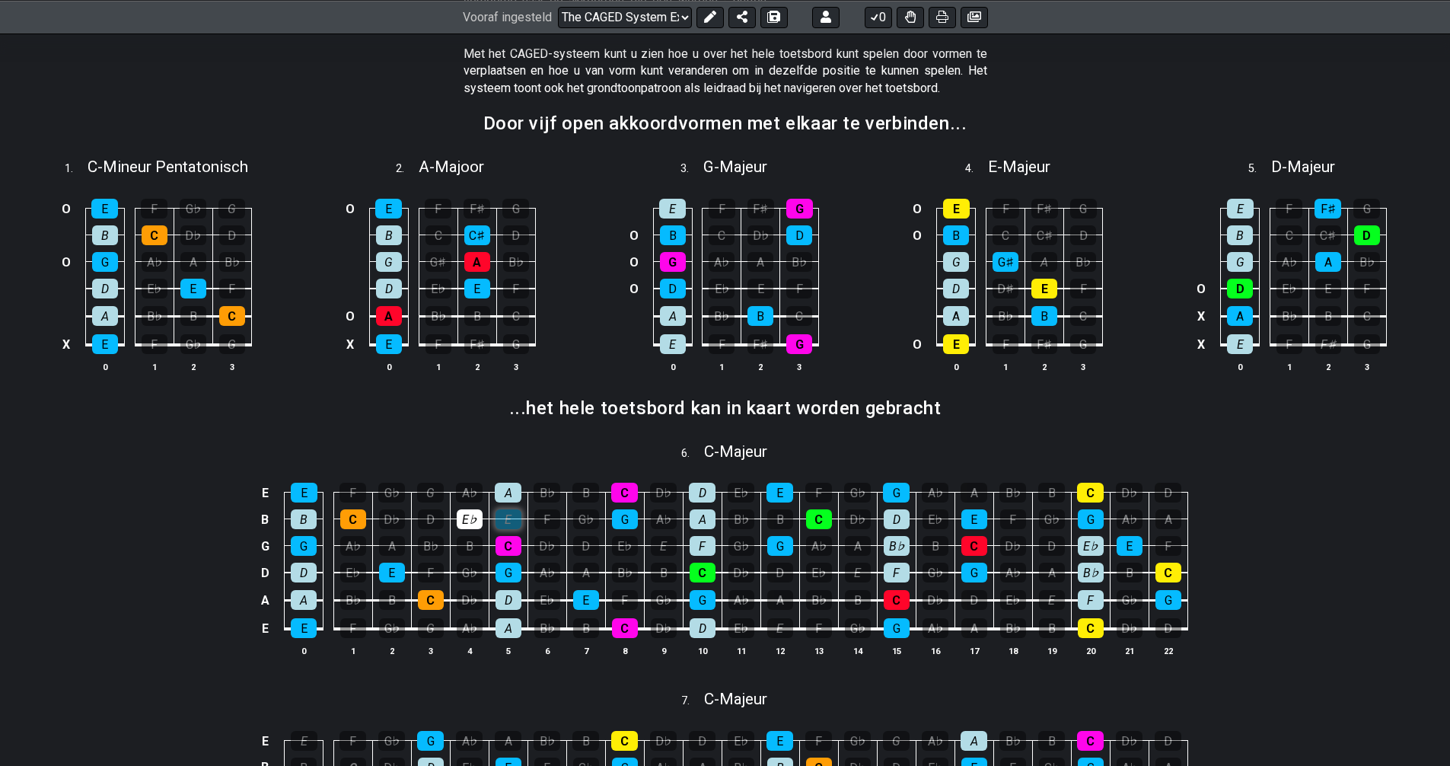
click at [507, 520] on font "E" at bounding box center [508, 519] width 7 height 14
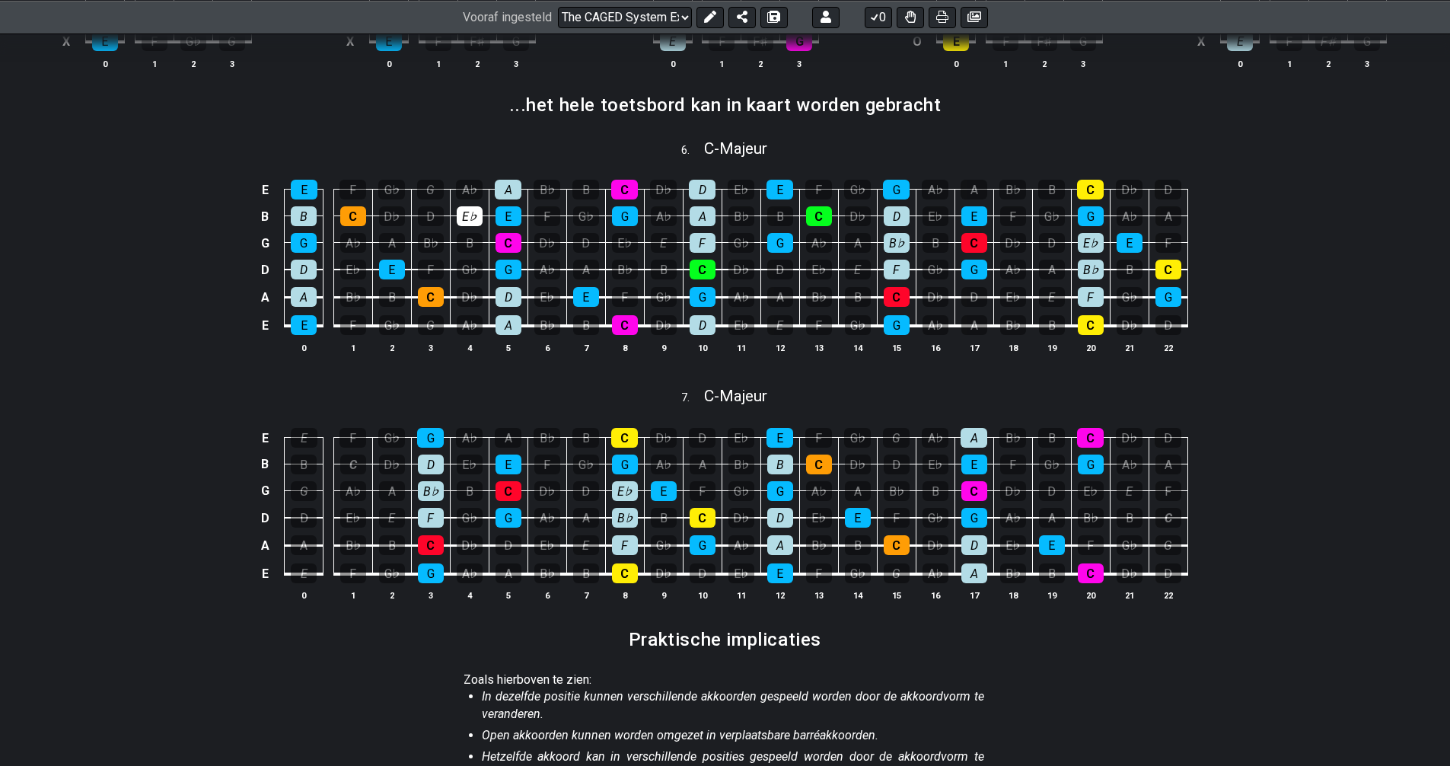
scroll to position [761, 0]
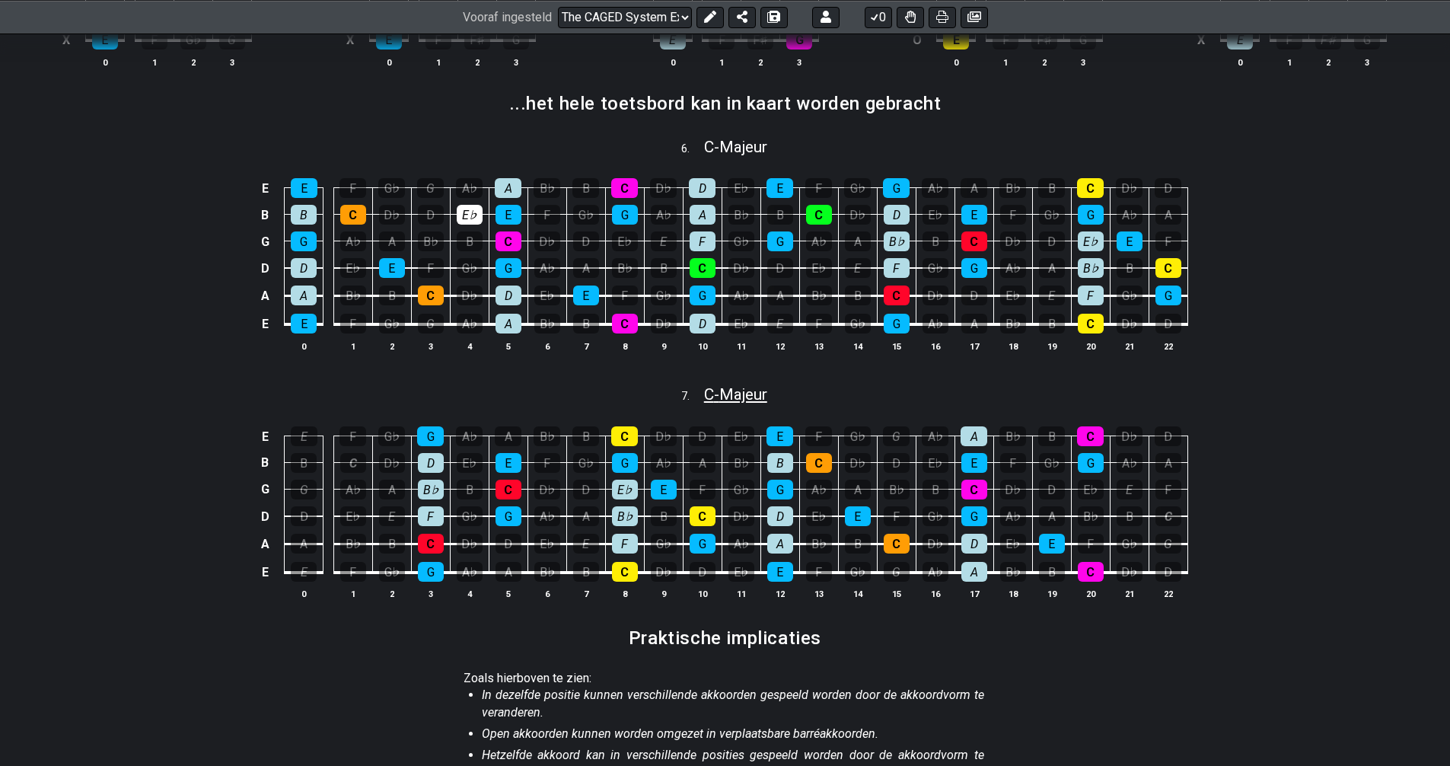
click at [737, 397] on font "Majeur" at bounding box center [743, 394] width 48 height 18
select select "C"
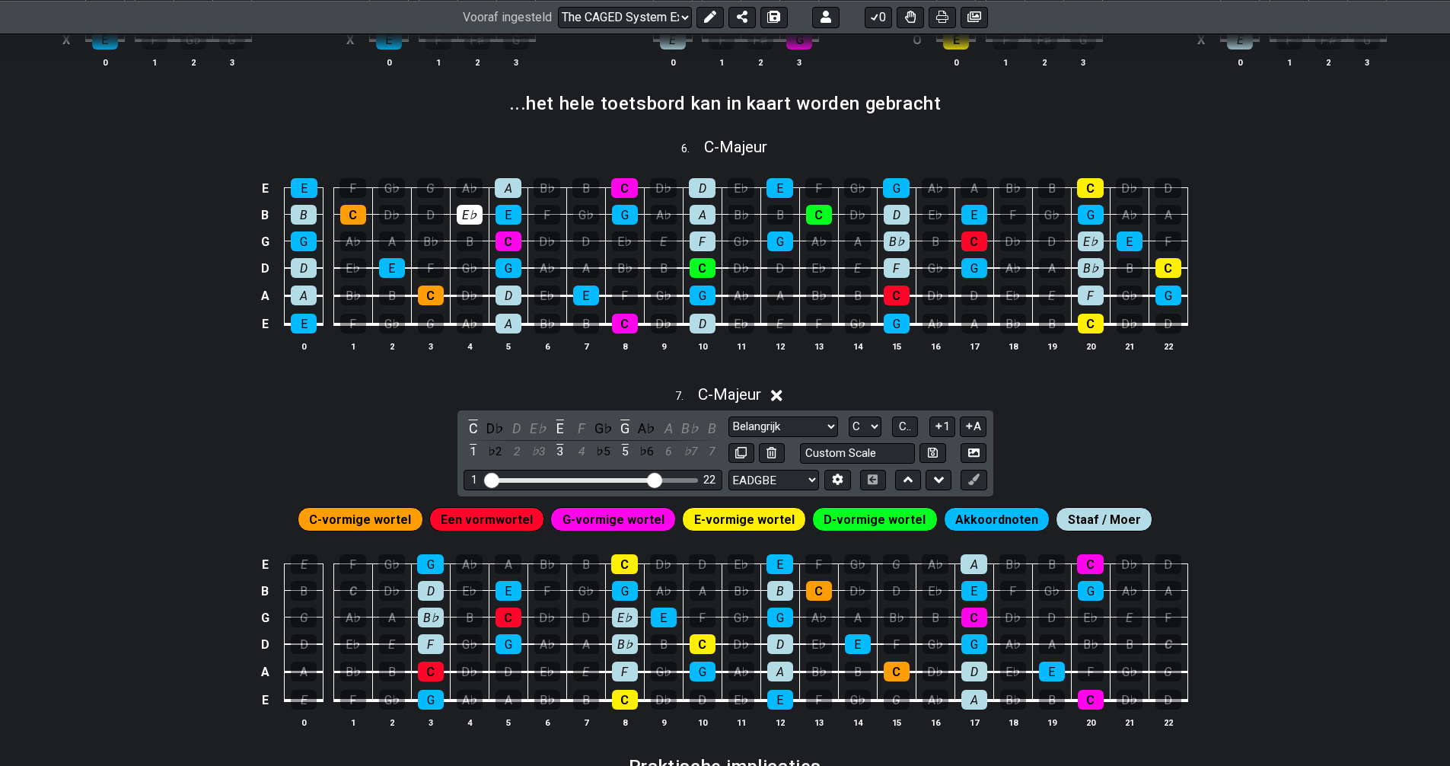
click at [777, 399] on icon at bounding box center [776, 395] width 11 height 11
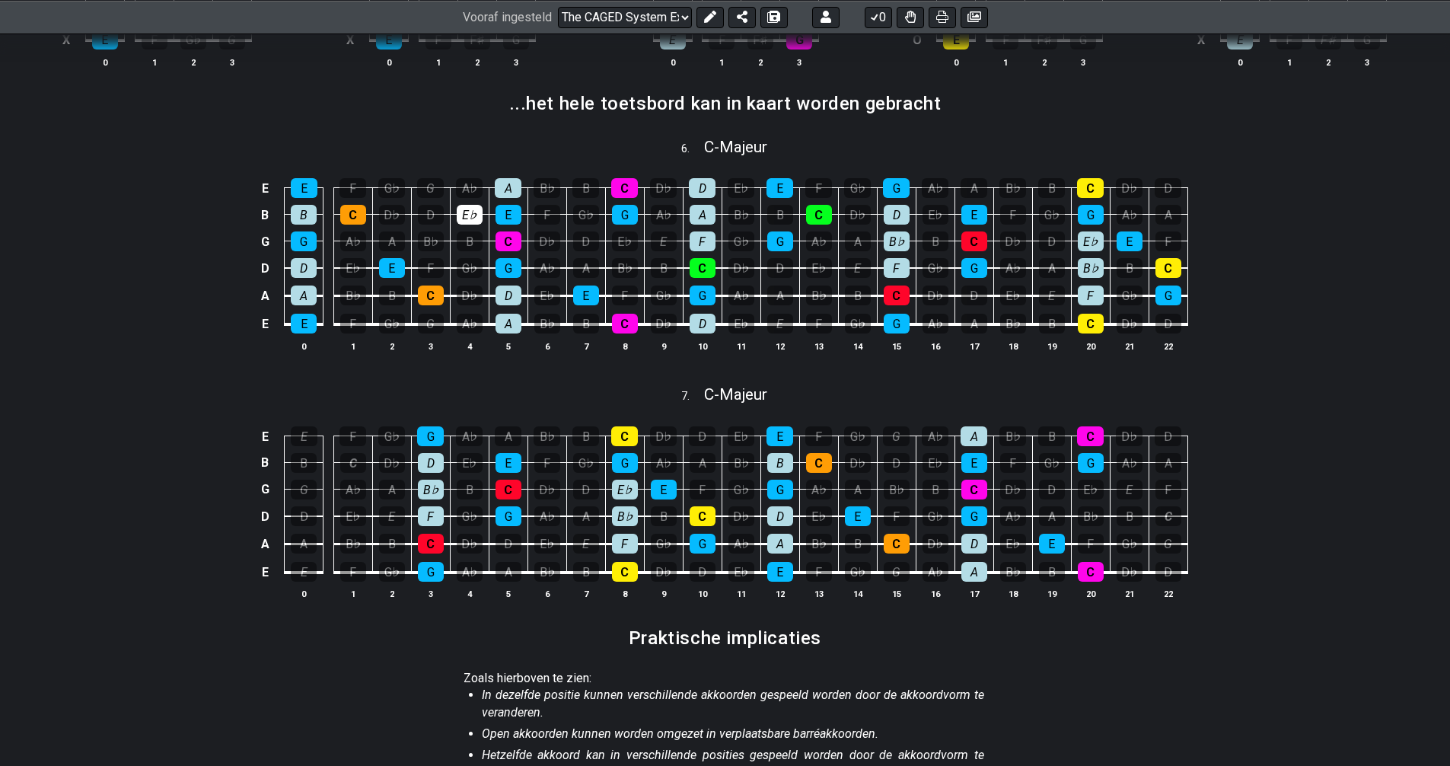
click at [777, 396] on div "7 . C - Majeur" at bounding box center [725, 390] width 1450 height 29
select select "C"
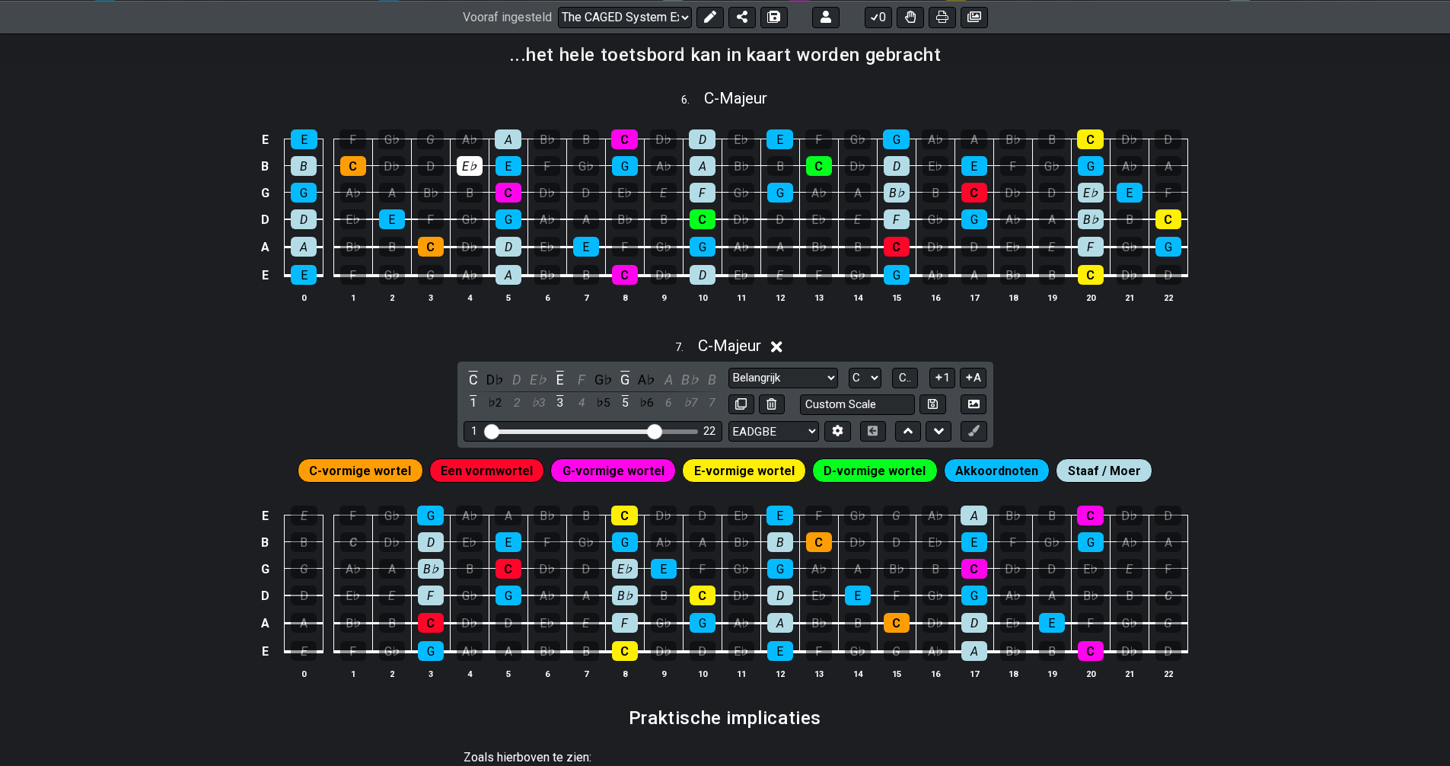
scroll to position [837, 0]
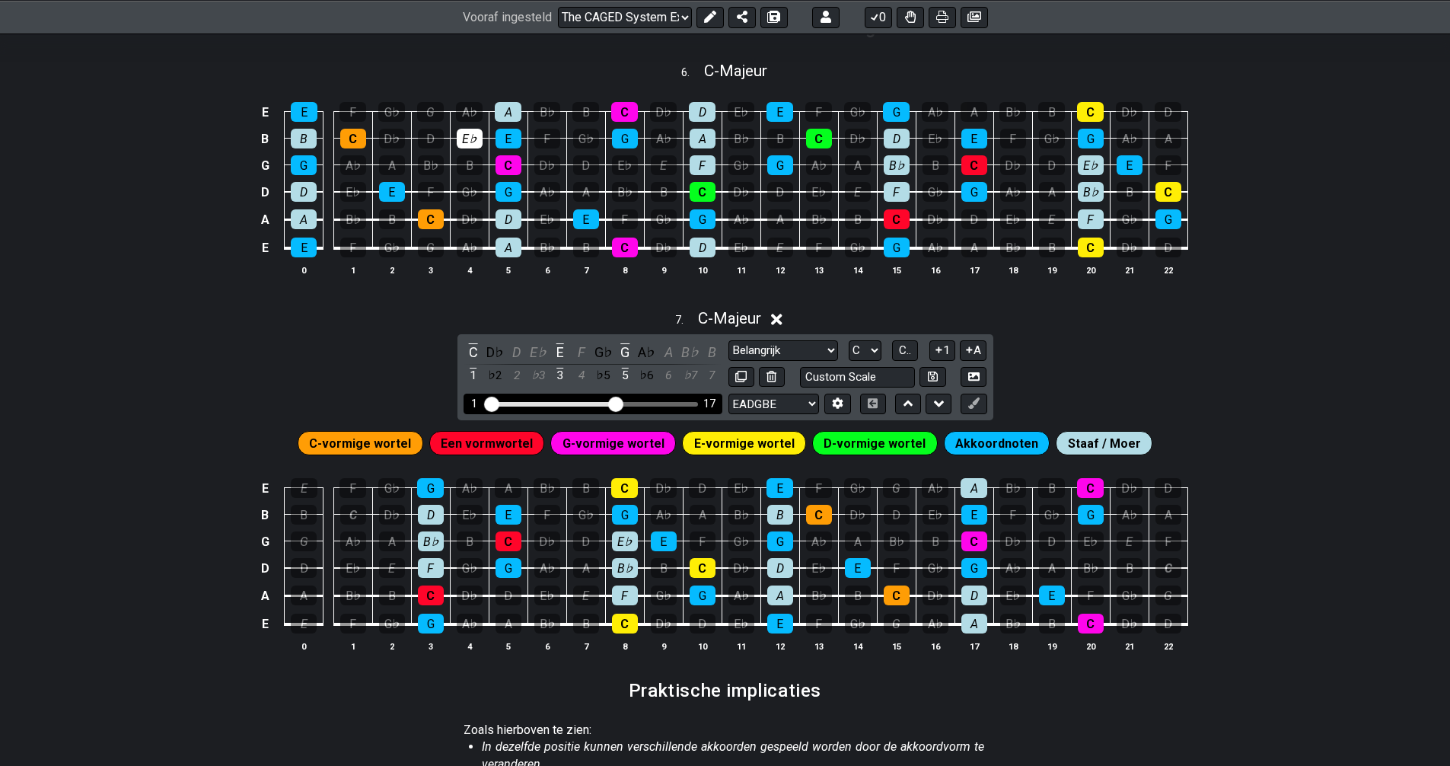
drag, startPoint x: 654, startPoint y: 404, endPoint x: 613, endPoint y: 407, distance: 41.2
click at [613, 403] on input "Zichtbaar fretbereik" at bounding box center [593, 403] width 216 height 0
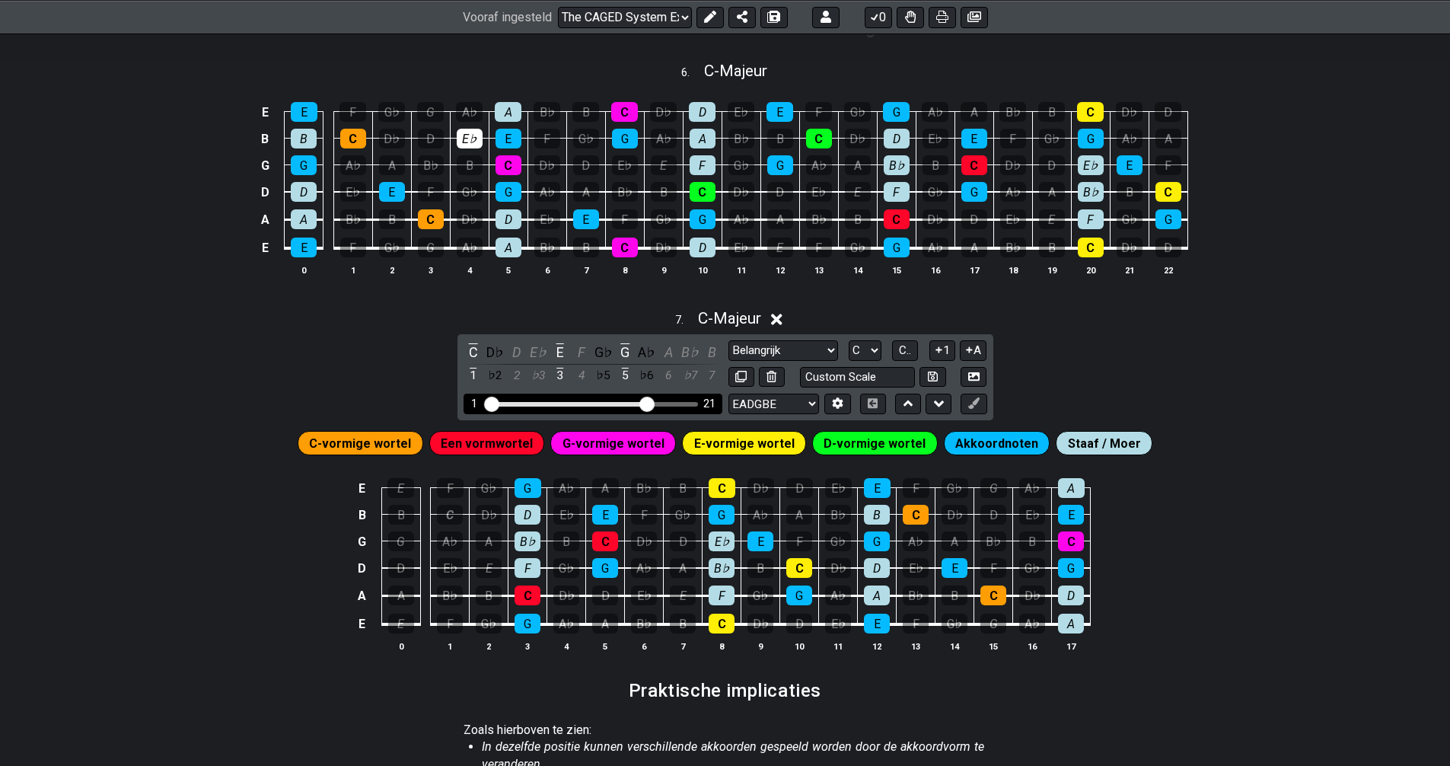
drag, startPoint x: 613, startPoint y: 403, endPoint x: 650, endPoint y: 406, distance: 37.4
click at [650, 403] on input "Zichtbaar fretbereik" at bounding box center [593, 403] width 216 height 0
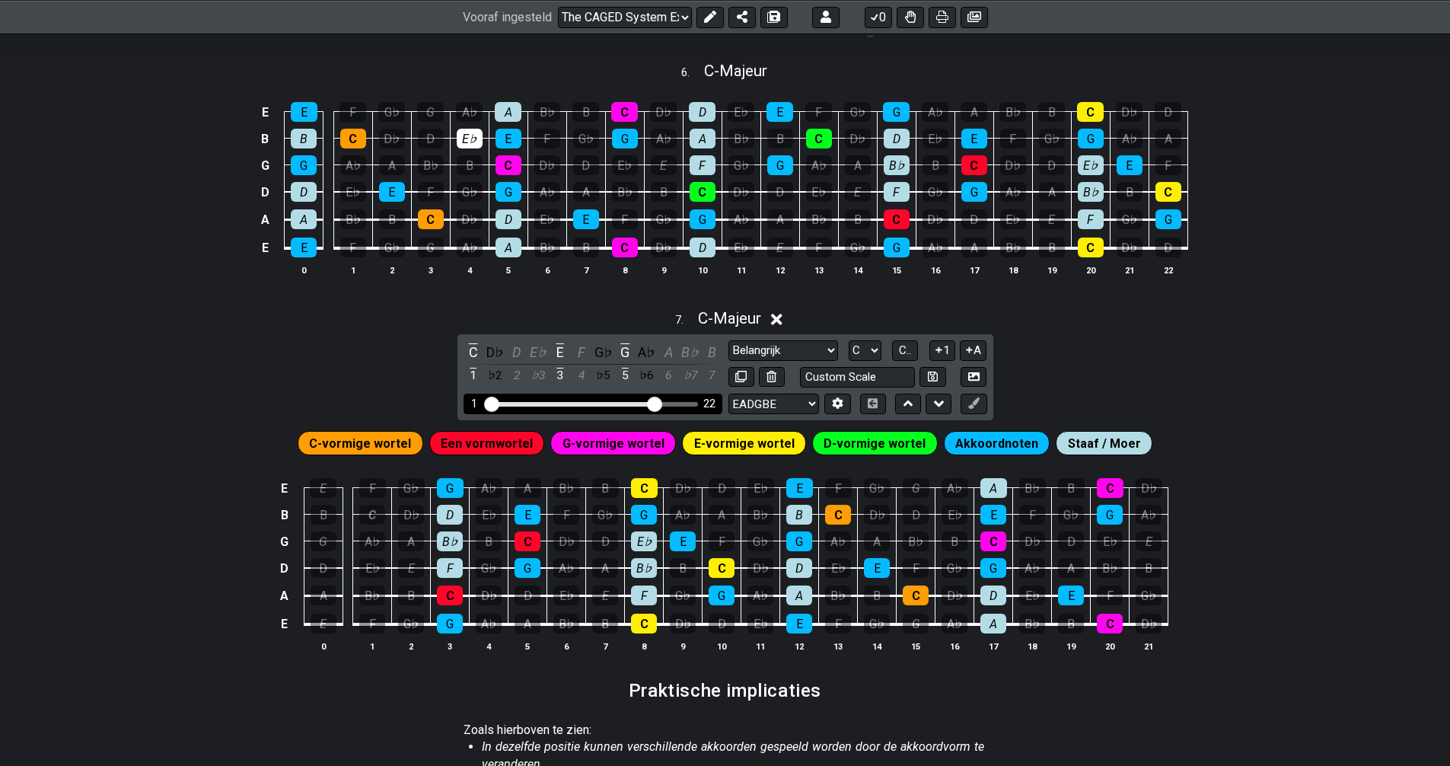
click at [654, 403] on input "Zichtbaar fretbereik" at bounding box center [593, 403] width 216 height 0
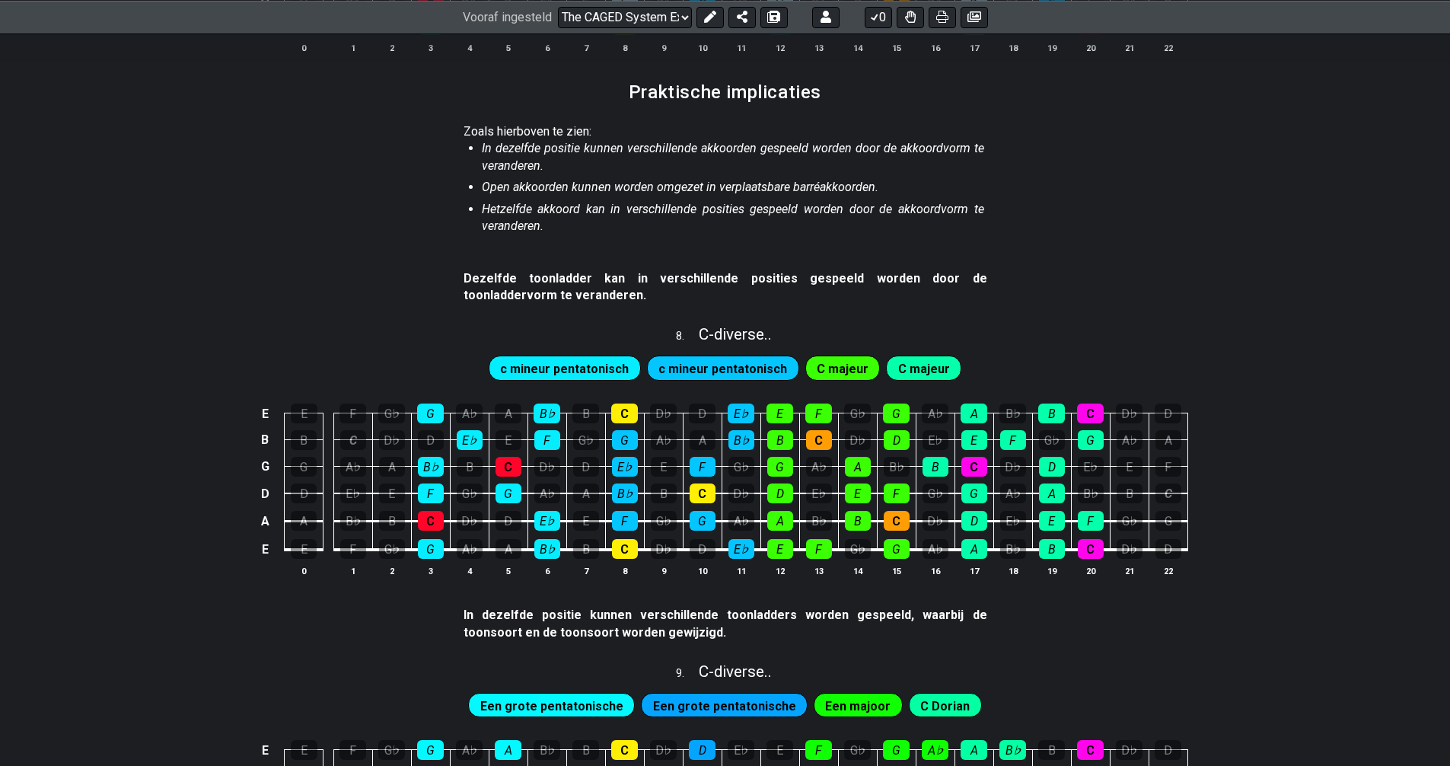
scroll to position [1522, 0]
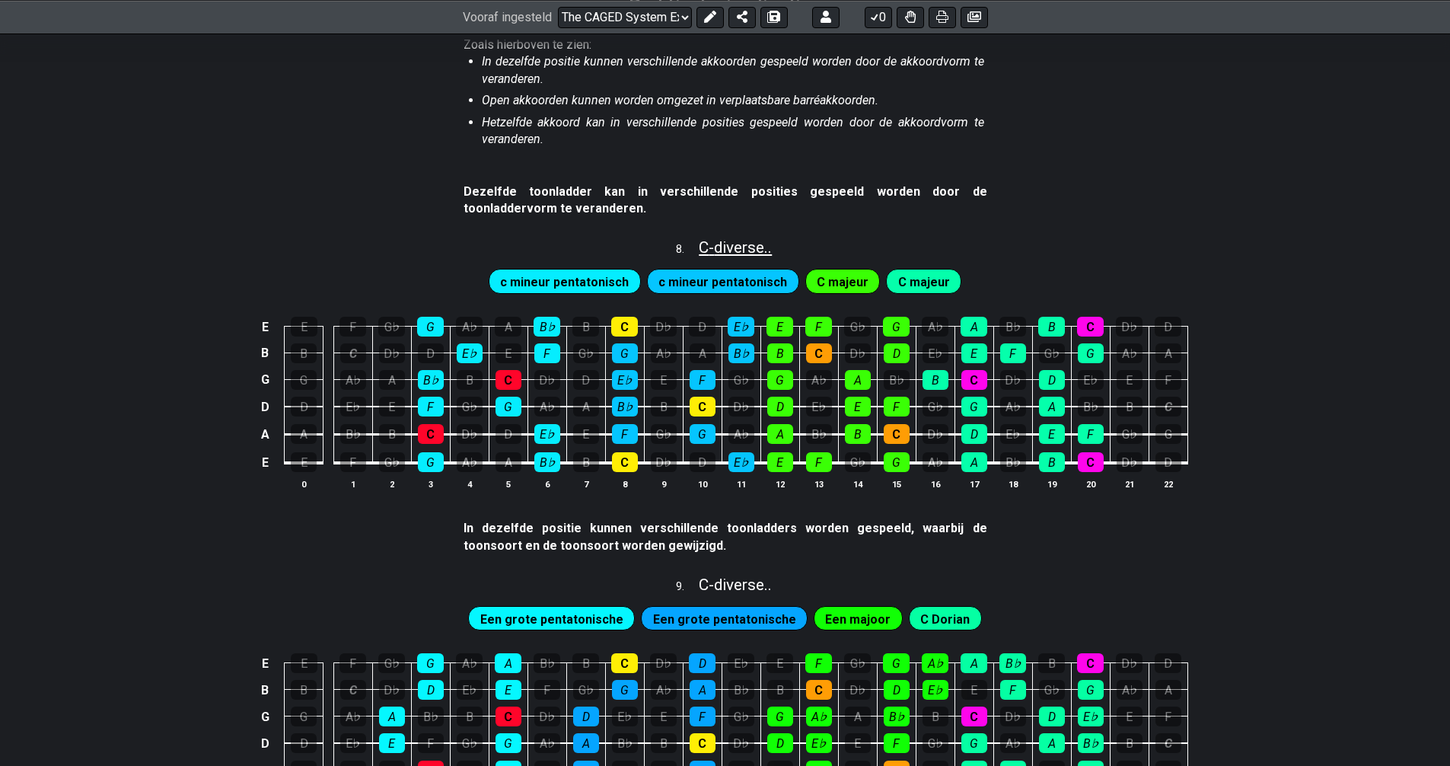
click at [701, 244] on font "C" at bounding box center [704, 247] width 10 height 18
select select "C"
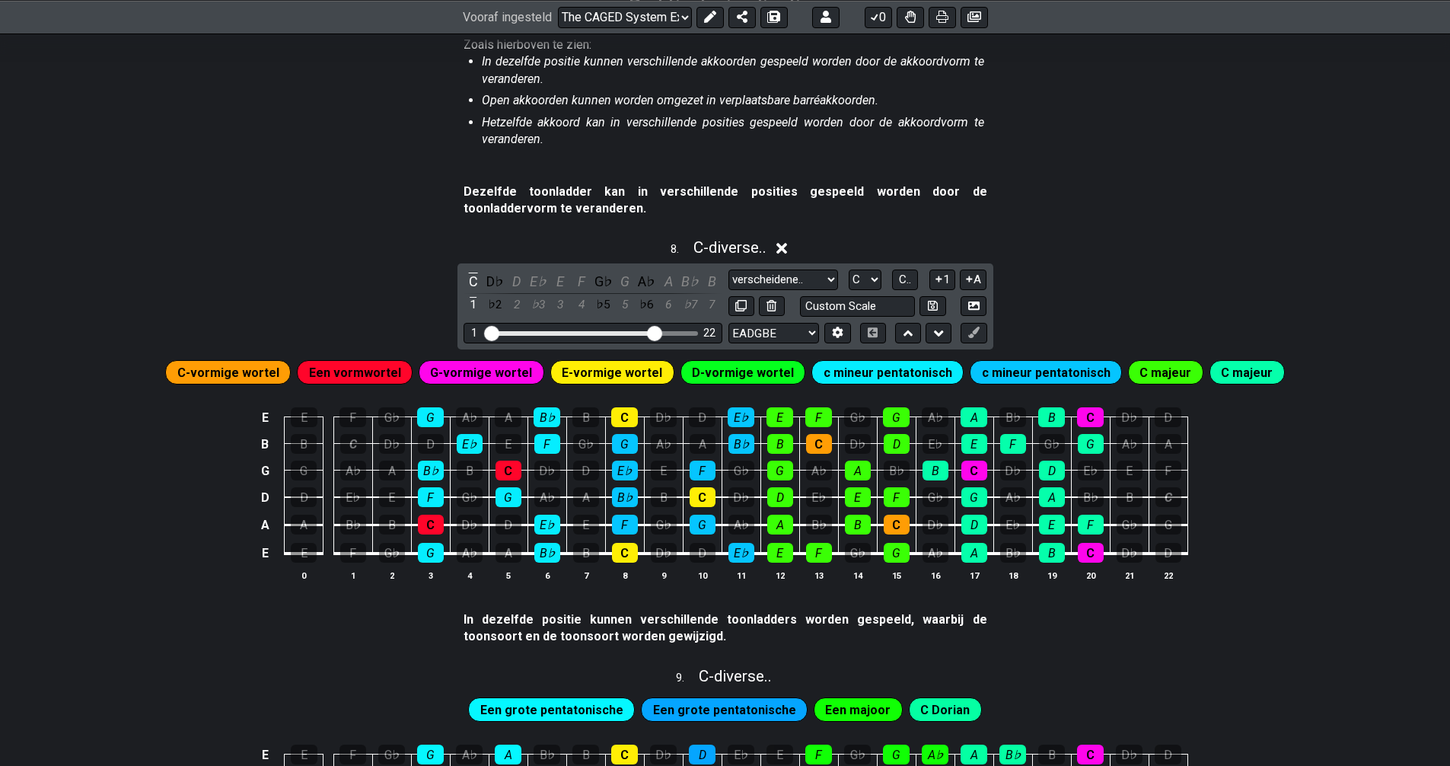
scroll to position [1598, 0]
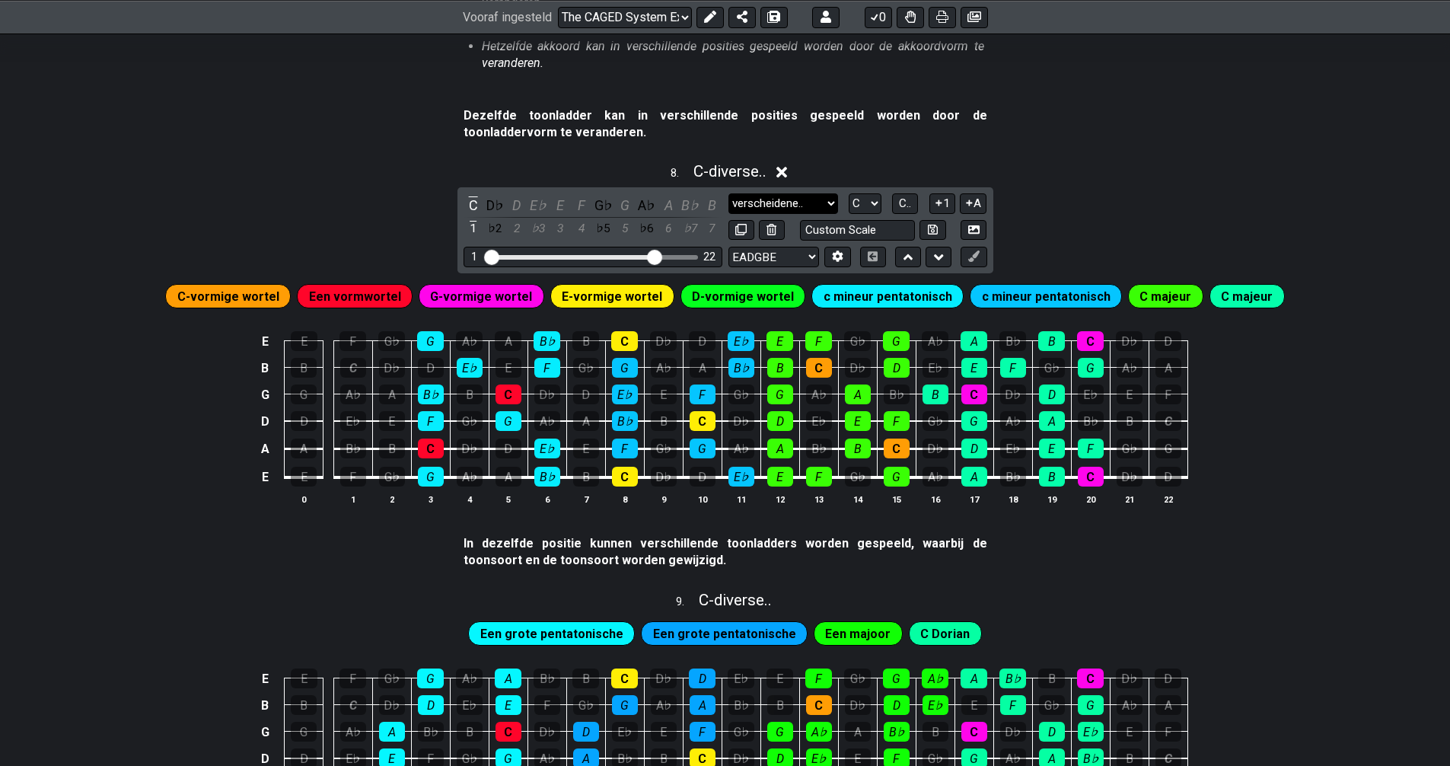
click at [828, 207] on select "verscheidene.. verscheidene.. Mineur pentatonisch Grote pentatonische Minor Blu…" at bounding box center [783, 203] width 110 height 21
click at [728, 194] on select "verscheidene.. verscheidene.. Mineur pentatonisch Grote pentatonische Minor Blu…" at bounding box center [783, 203] width 110 height 21
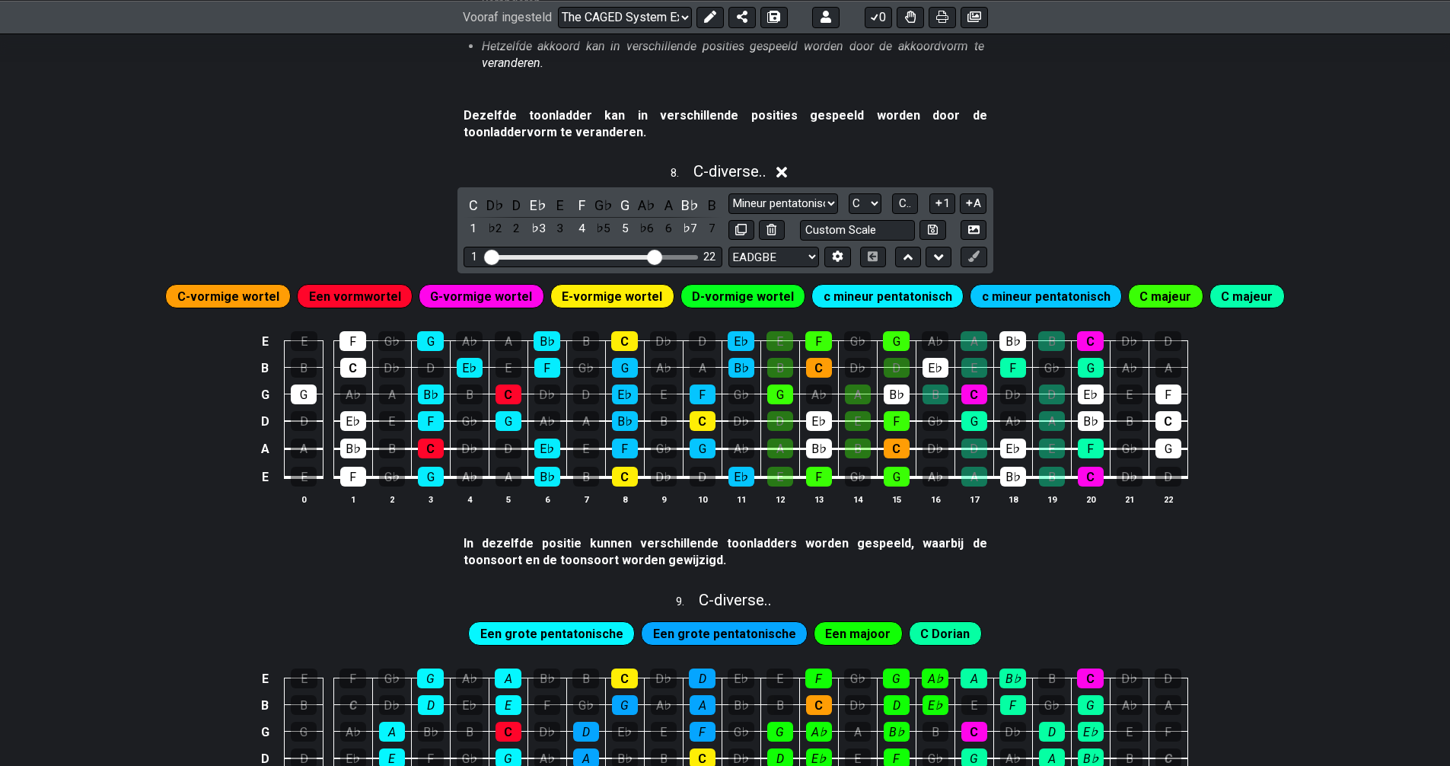
click at [645, 299] on font "E-vormige wortel" at bounding box center [612, 296] width 100 height 14
click at [644, 295] on font "E-vormige wortel" at bounding box center [612, 296] width 100 height 14
click at [617, 298] on font "E-vormige wortel" at bounding box center [612, 296] width 100 height 14
click at [622, 297] on font "E-vormige wortel" at bounding box center [612, 296] width 100 height 14
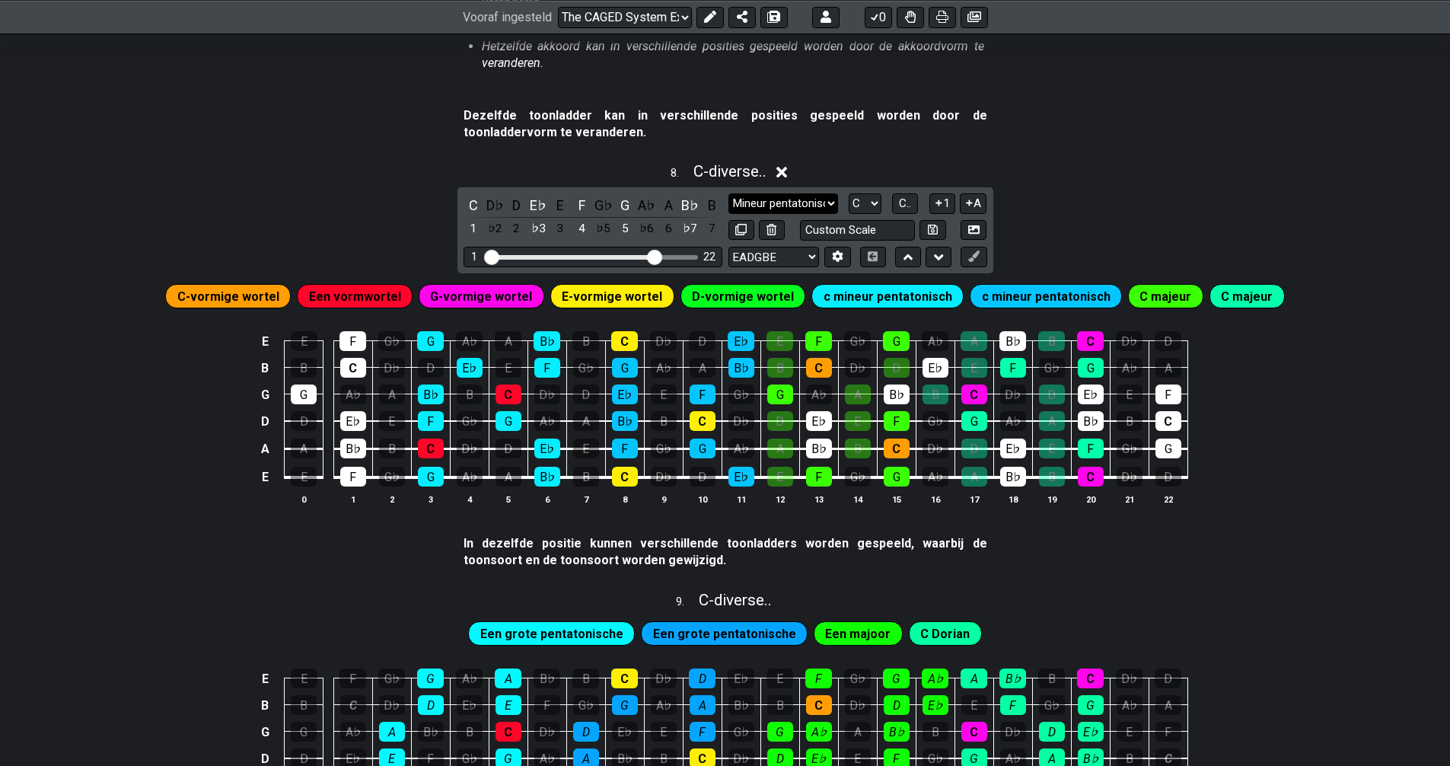
click at [833, 203] on select "verscheidene.. verscheidene.. Mineur pentatonisch Grote pentatonische Minor Blu…" at bounding box center [783, 203] width 110 height 21
click at [828, 204] on select "verscheidene.. verscheidene.. Mineur pentatonisch Grote pentatonische Minor Blu…" at bounding box center [783, 203] width 110 height 21
click at [830, 202] on select "verscheidene.. verscheidene.. Mineur pentatonisch Grote pentatonische Minor Blu…" at bounding box center [783, 203] width 110 height 21
select select "various.."
click at [728, 194] on select "verscheidene.. verscheidene.. Mineur pentatonisch Grote pentatonische Minor Blu…" at bounding box center [783, 203] width 110 height 21
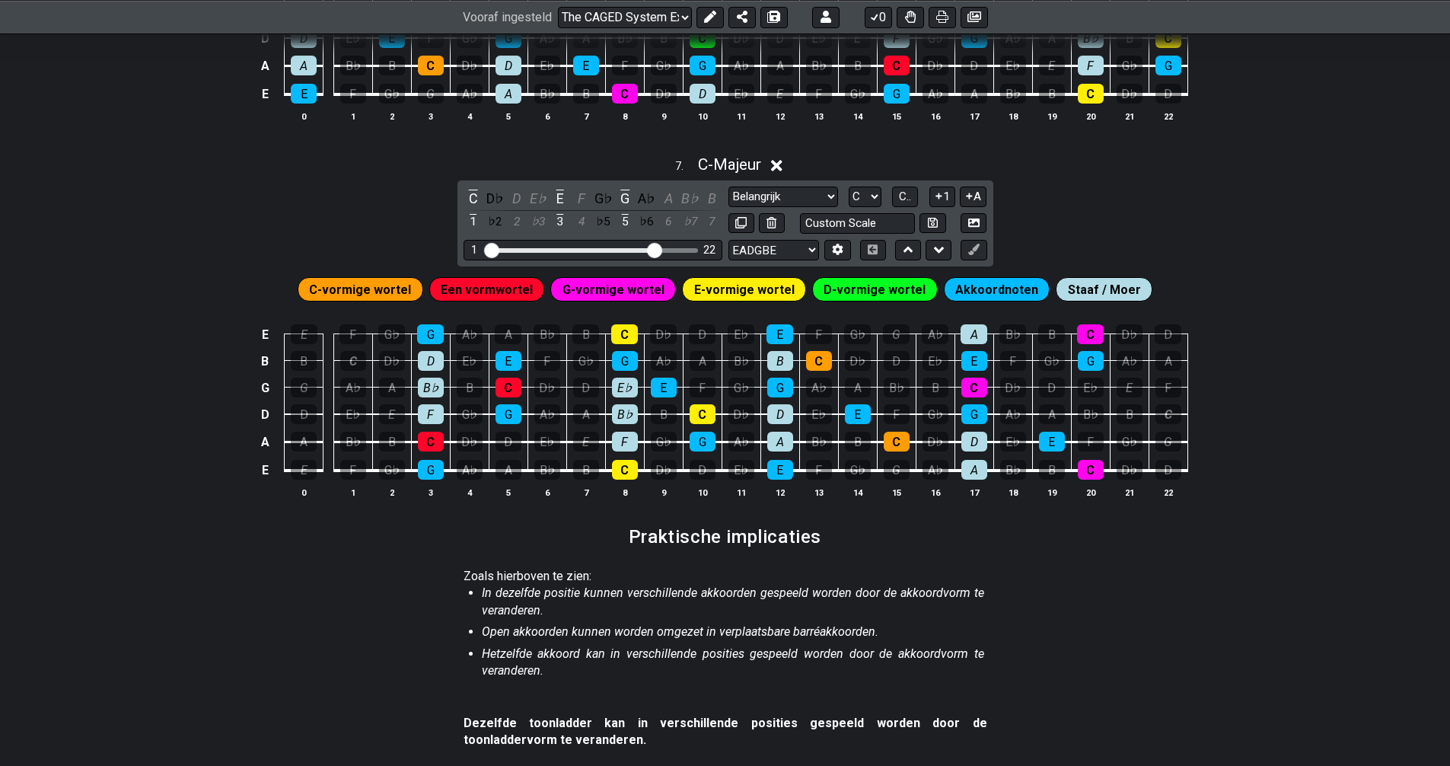
scroll to position [989, 0]
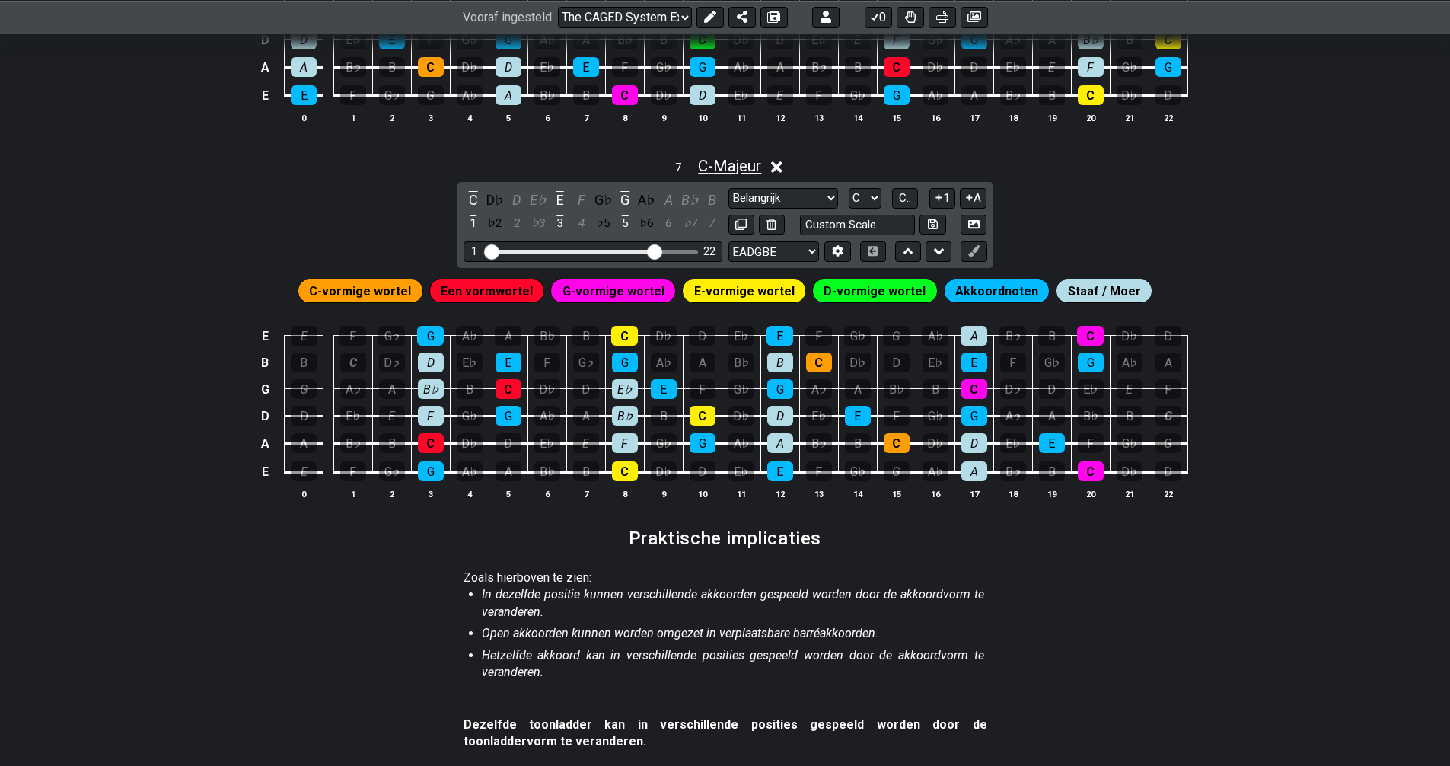
click at [701, 170] on font "C" at bounding box center [703, 166] width 10 height 18
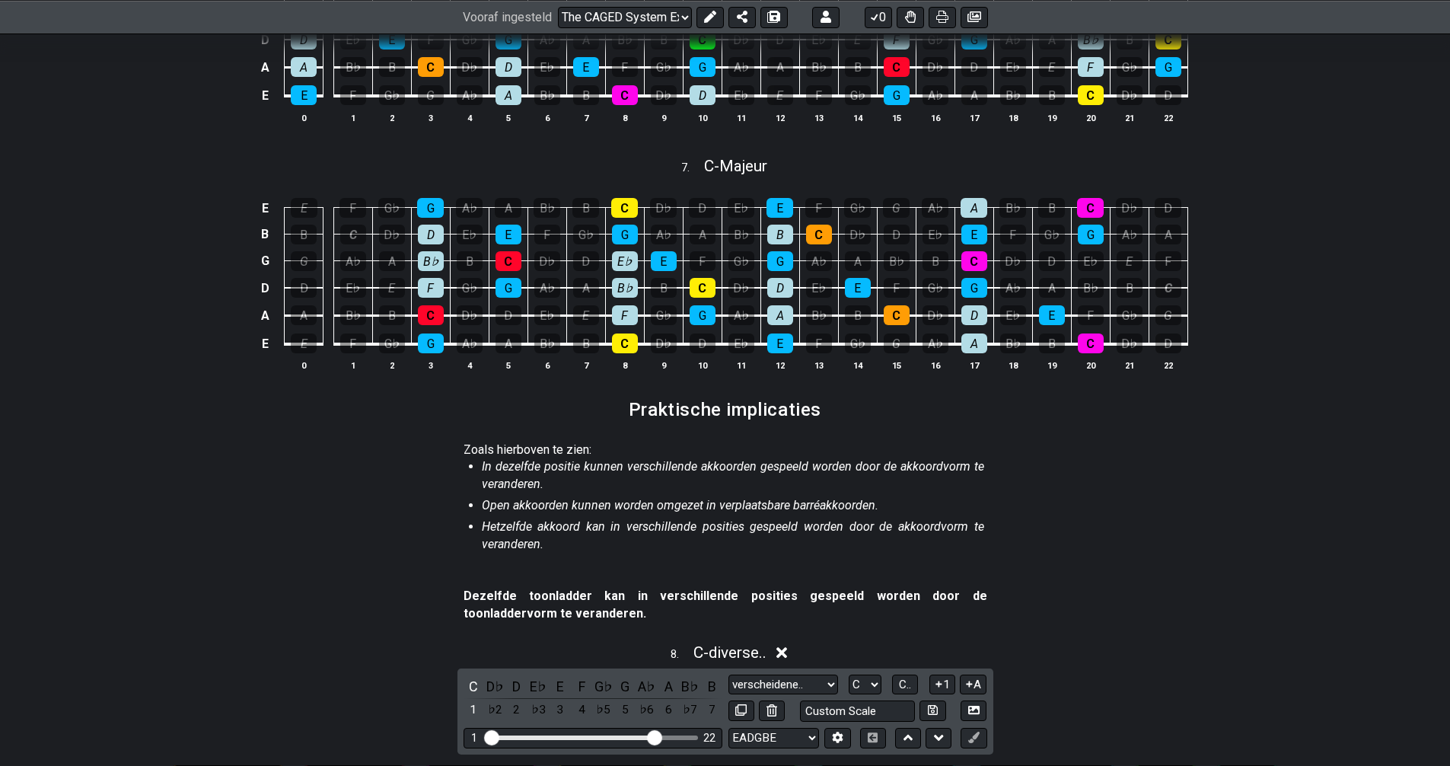
click at [708, 177] on section "E E F G♭ G A♭ A B♭ B C D♭ D E♭ E F G♭ G A♭ A B♭ B C D♭ D B B C D♭ D E♭ E F G♭ G…" at bounding box center [725, 284] width 1450 height 215
click at [706, 167] on font "C" at bounding box center [709, 166] width 10 height 18
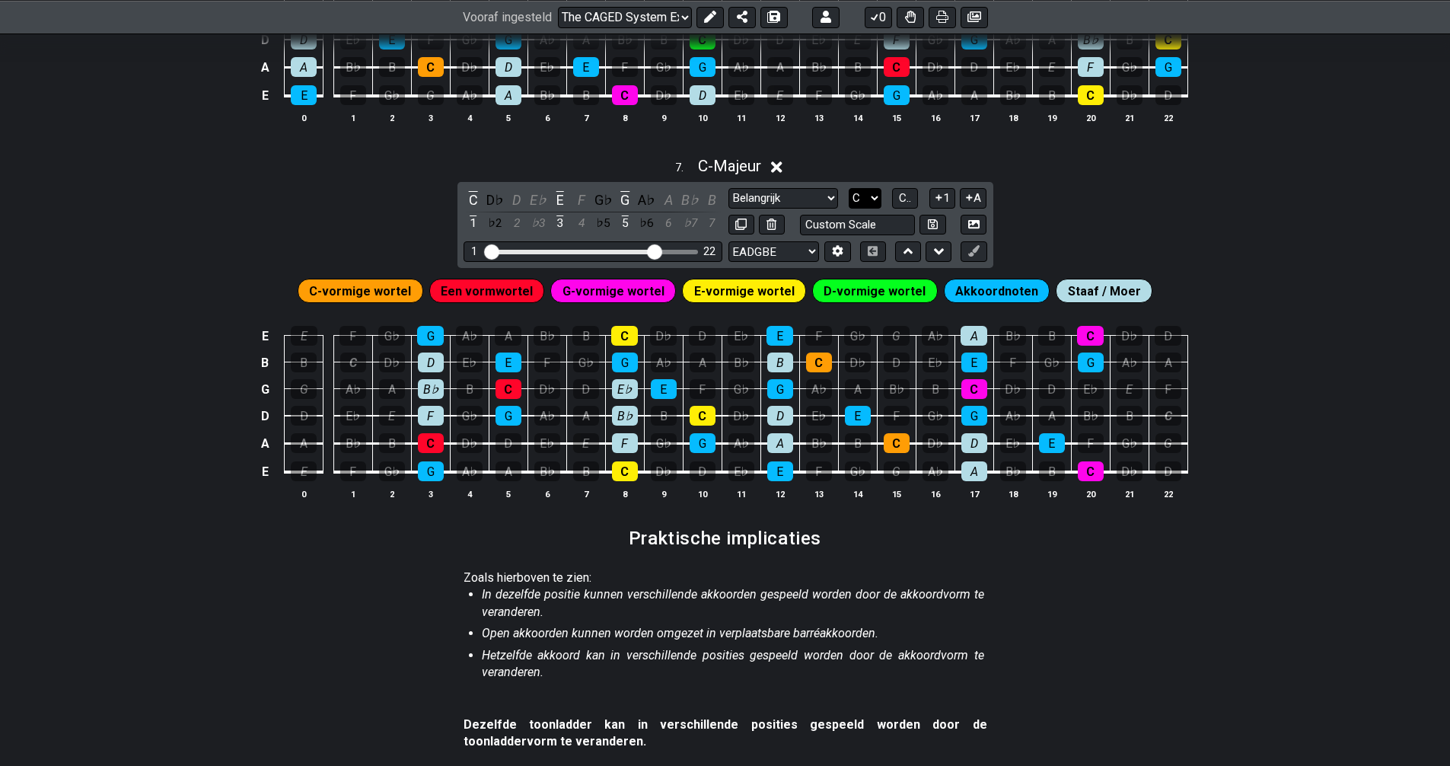
click at [872, 196] on select "A♭ A A♯ B♭ B C C♯ D♭ D D♯ E♭ E F F♯ G♭ G G♯" at bounding box center [865, 198] width 33 height 21
select select "A"
click at [849, 188] on select "A♭ A A♯ B♭ B C C♯ D♭ D D♯ E♭ E F F♯ G♭ G G♯" at bounding box center [865, 198] width 33 height 21
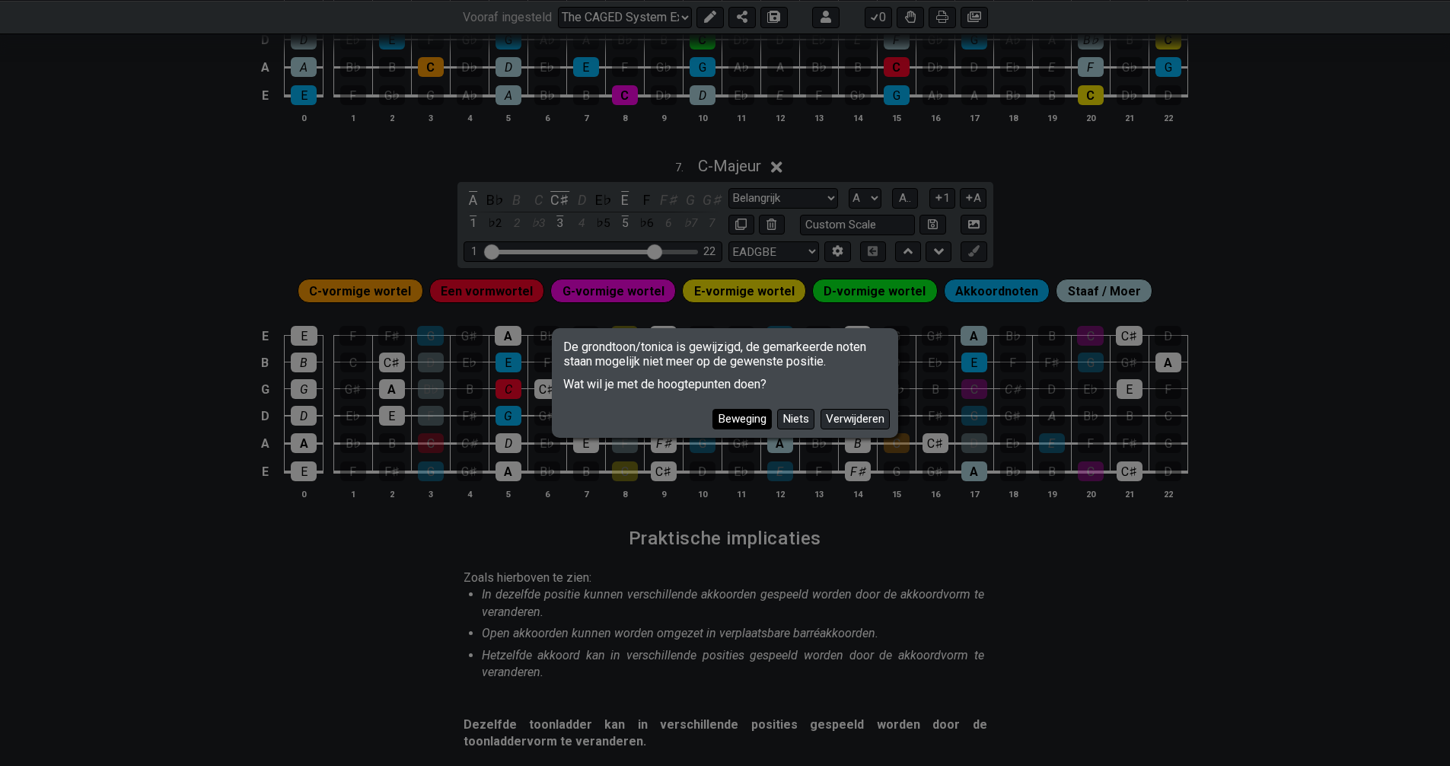
click at [753, 419] on font "Beweging" at bounding box center [742, 419] width 49 height 14
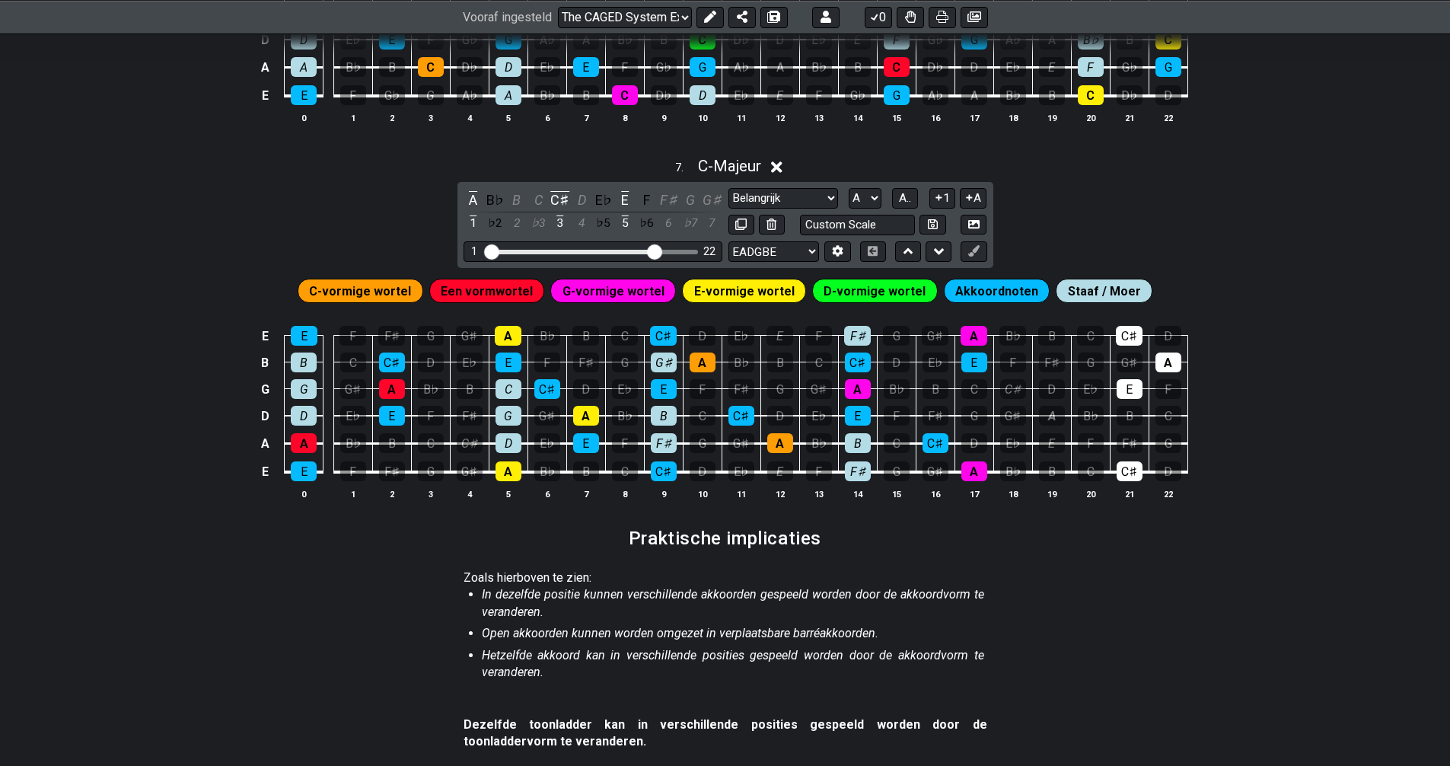
click at [867, 288] on font "D-vormige wortel" at bounding box center [874, 291] width 102 height 14
click at [1122, 388] on div "E" at bounding box center [1129, 389] width 26 height 20
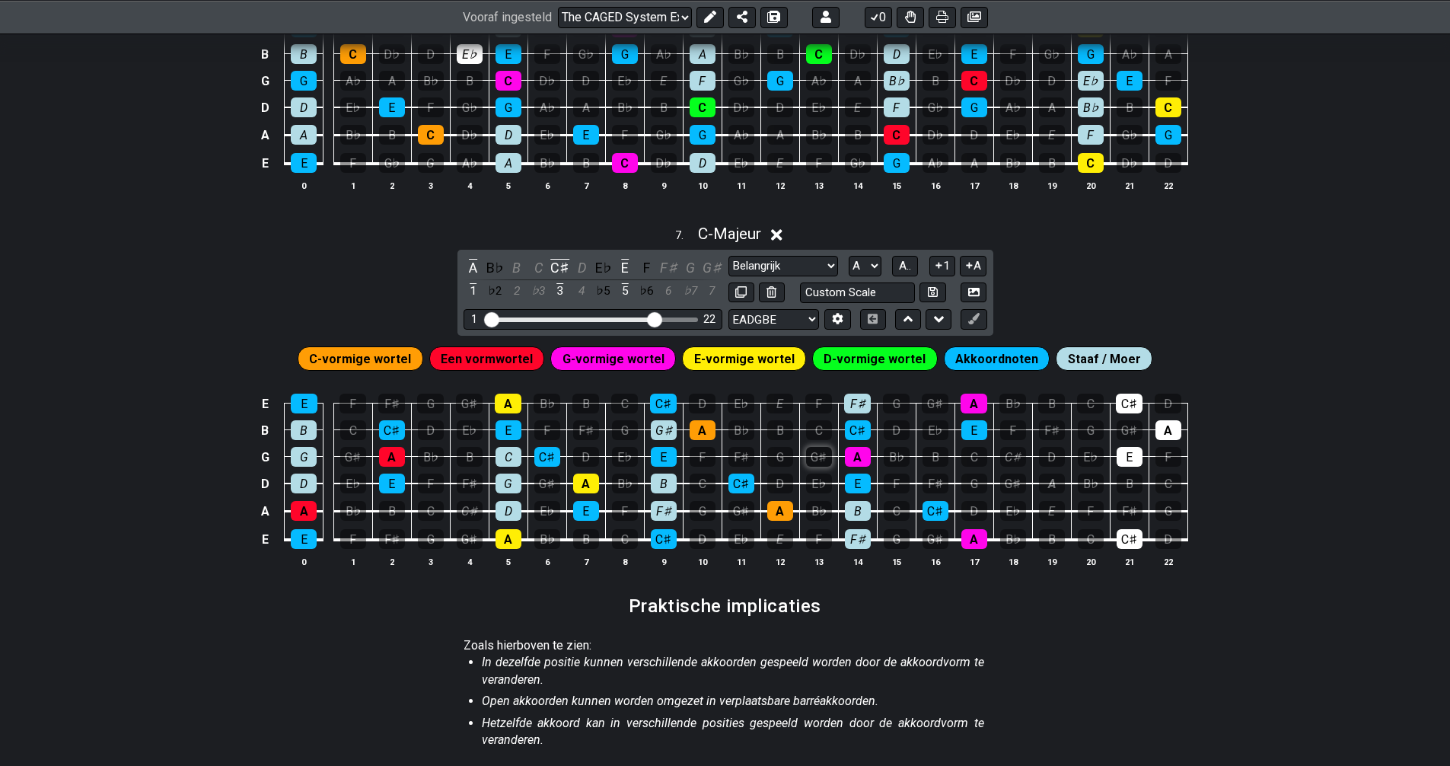
scroll to position [837, 0]
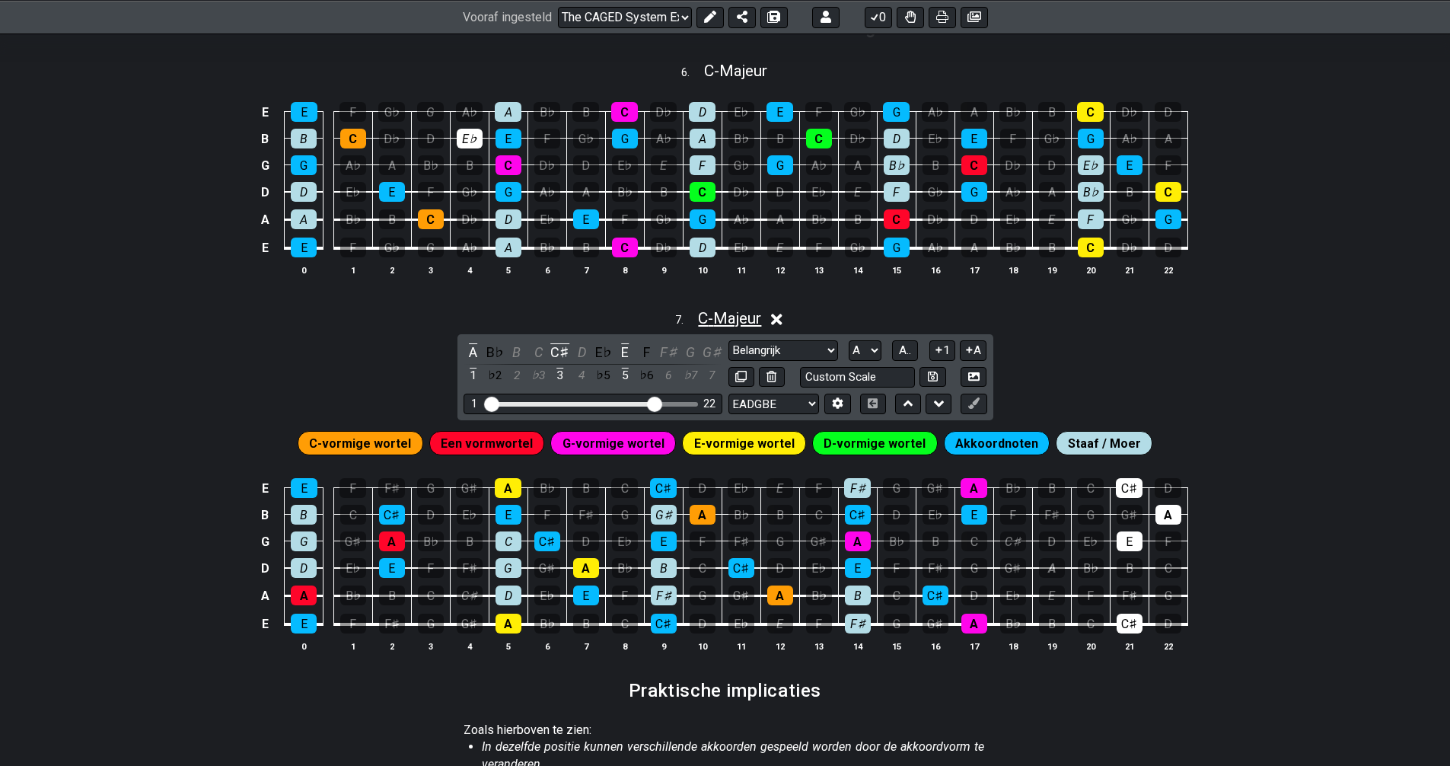
click at [740, 320] on font "Majeur" at bounding box center [737, 318] width 48 height 18
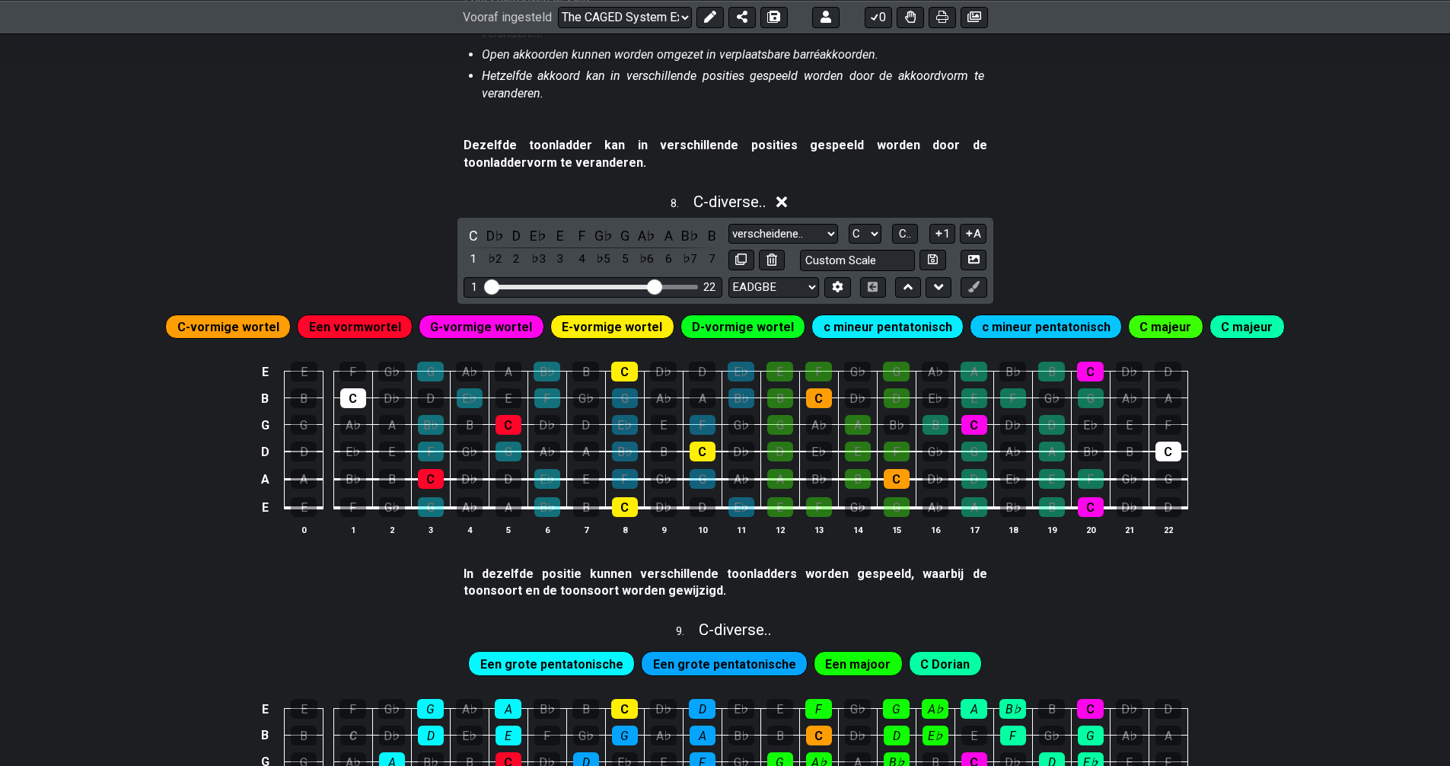
scroll to position [1522, 0]
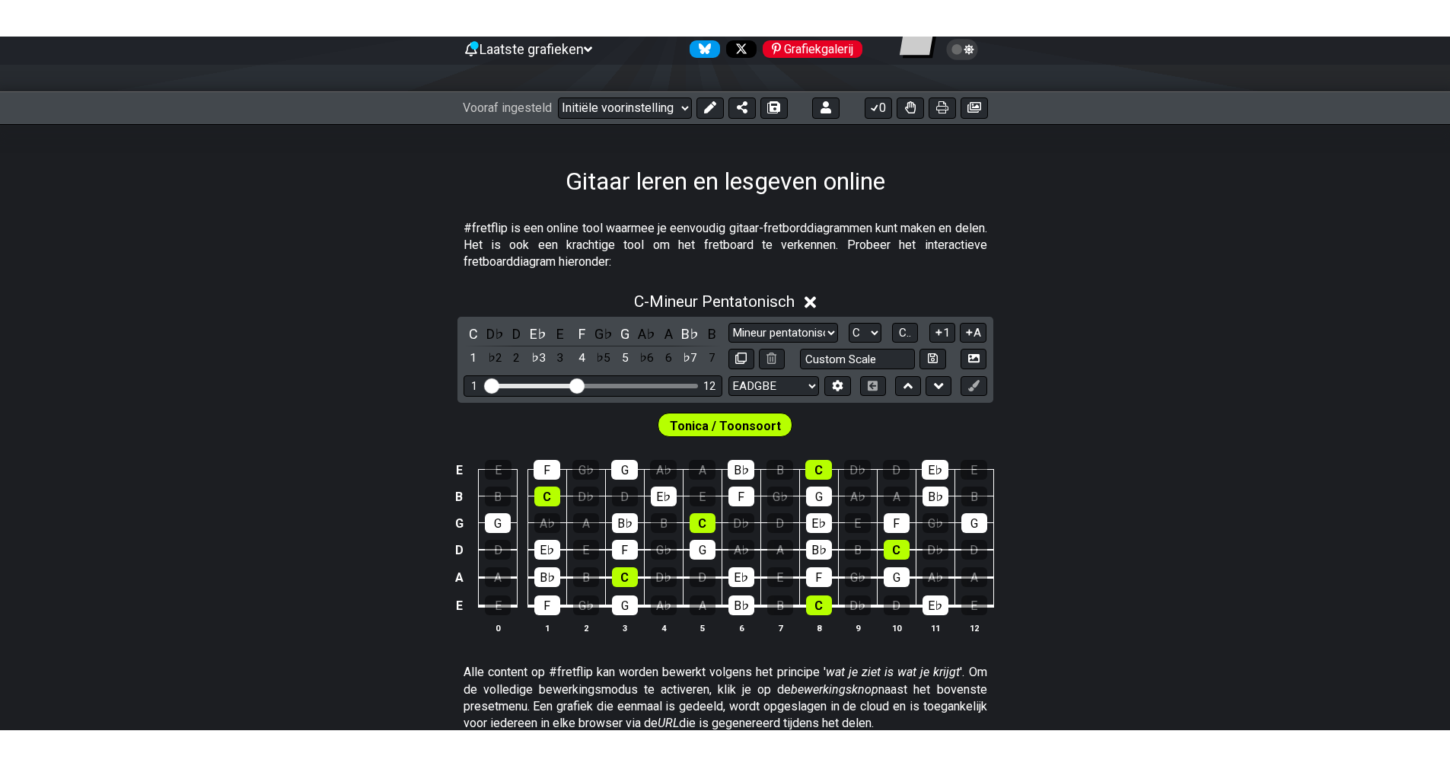
scroll to position [76, 0]
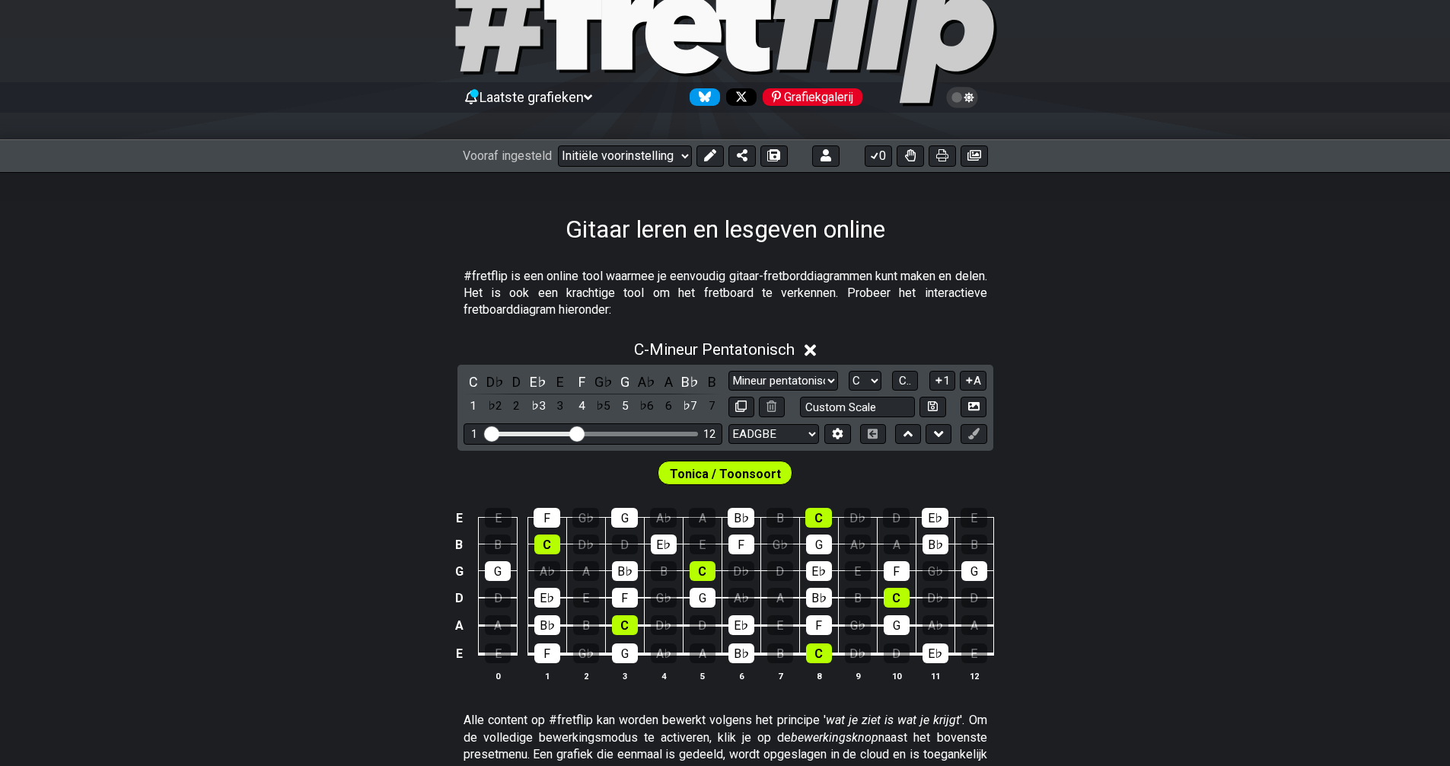
click at [1368, 35] on div at bounding box center [725, 34] width 1450 height 155
